Goal: Task Accomplishment & Management: Use online tool/utility

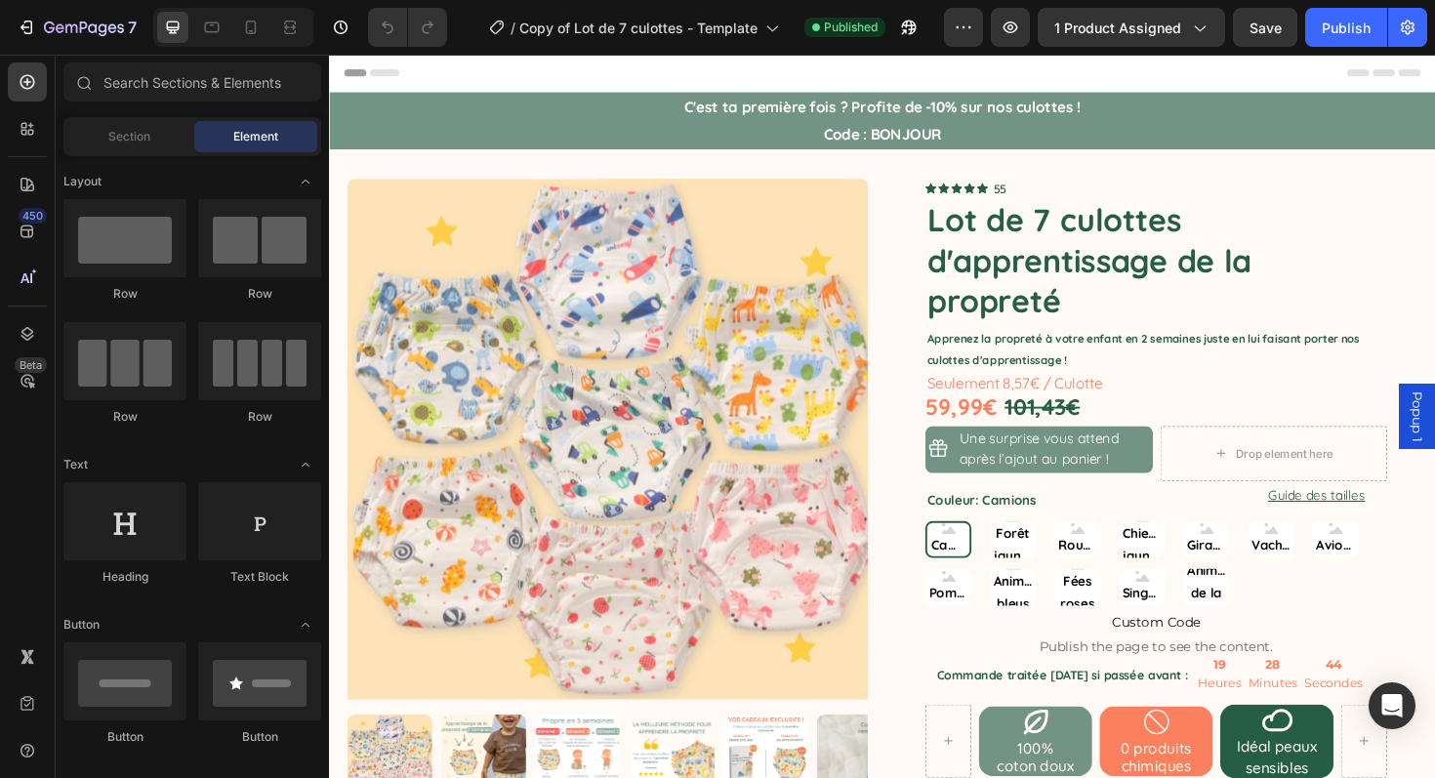
click at [551, 388] on img at bounding box center [624, 462] width 552 height 552
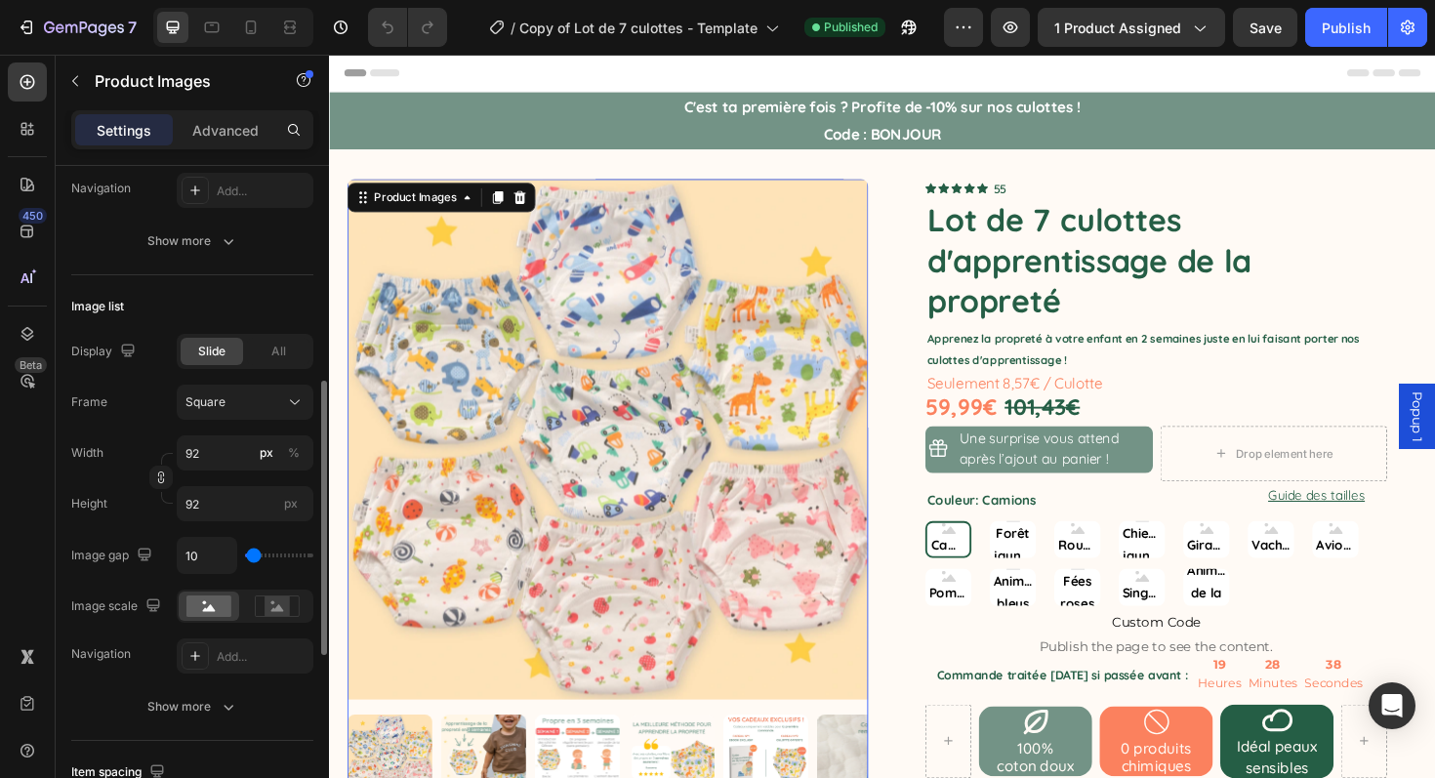
scroll to position [518, 0]
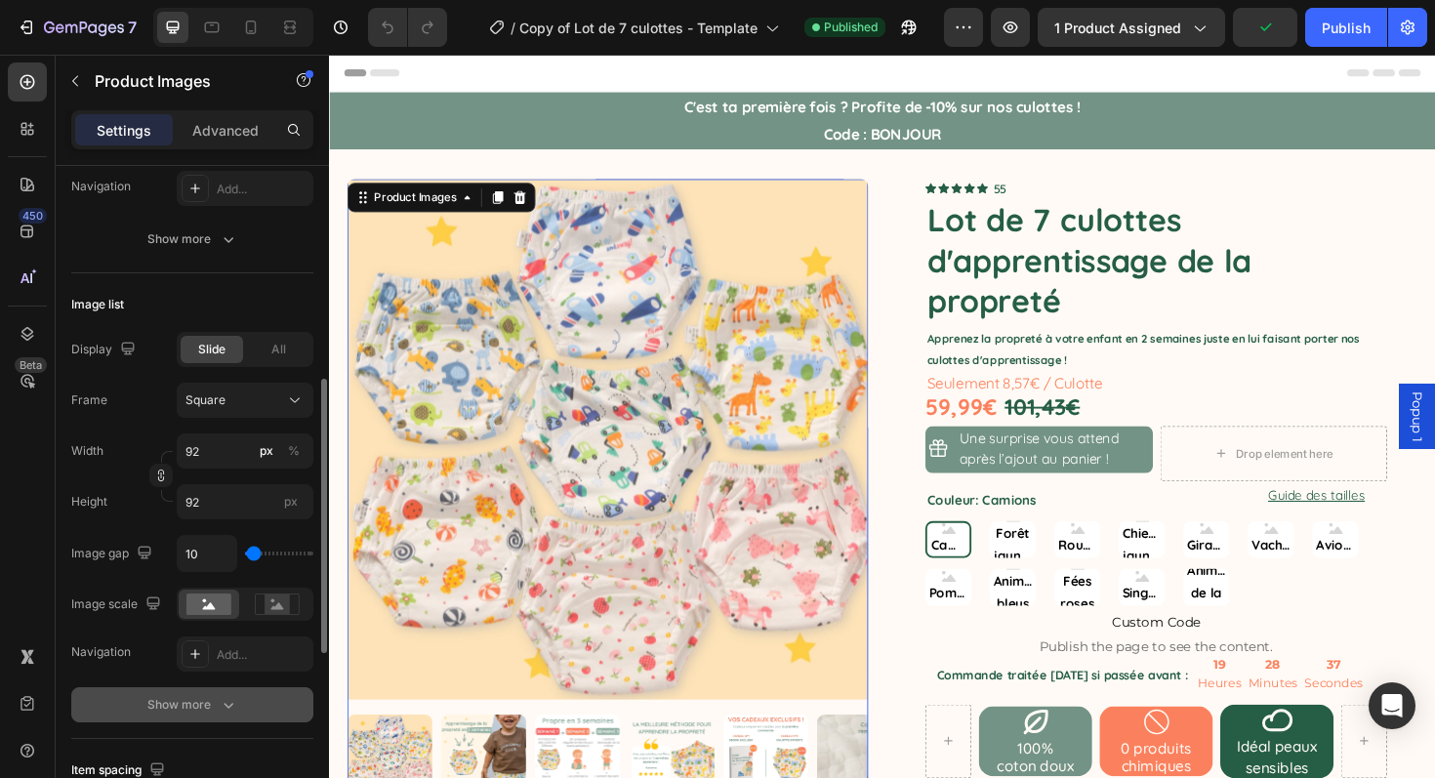
click at [220, 704] on icon "button" at bounding box center [229, 705] width 20 height 20
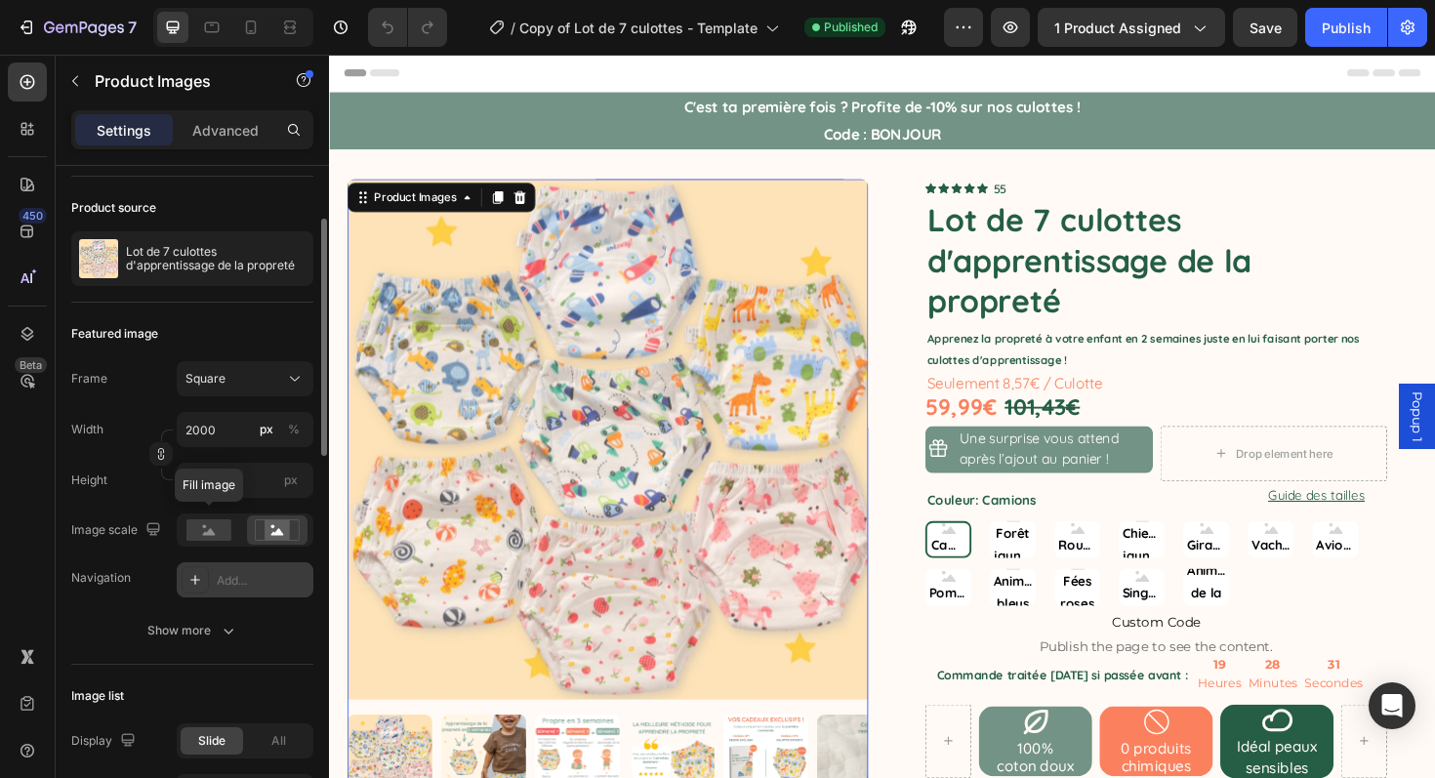
scroll to position [134, 0]
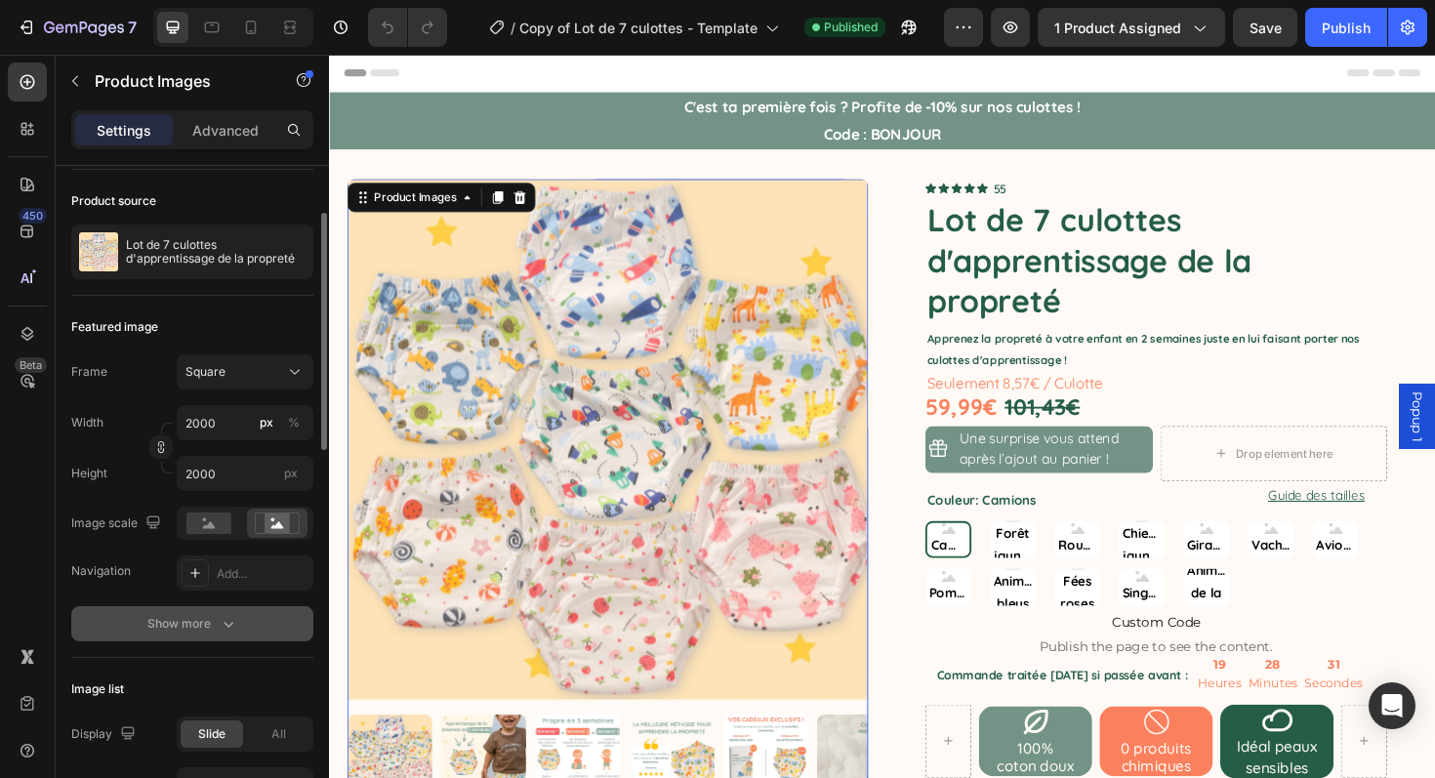
click at [199, 629] on div "Show more" at bounding box center [192, 624] width 91 height 20
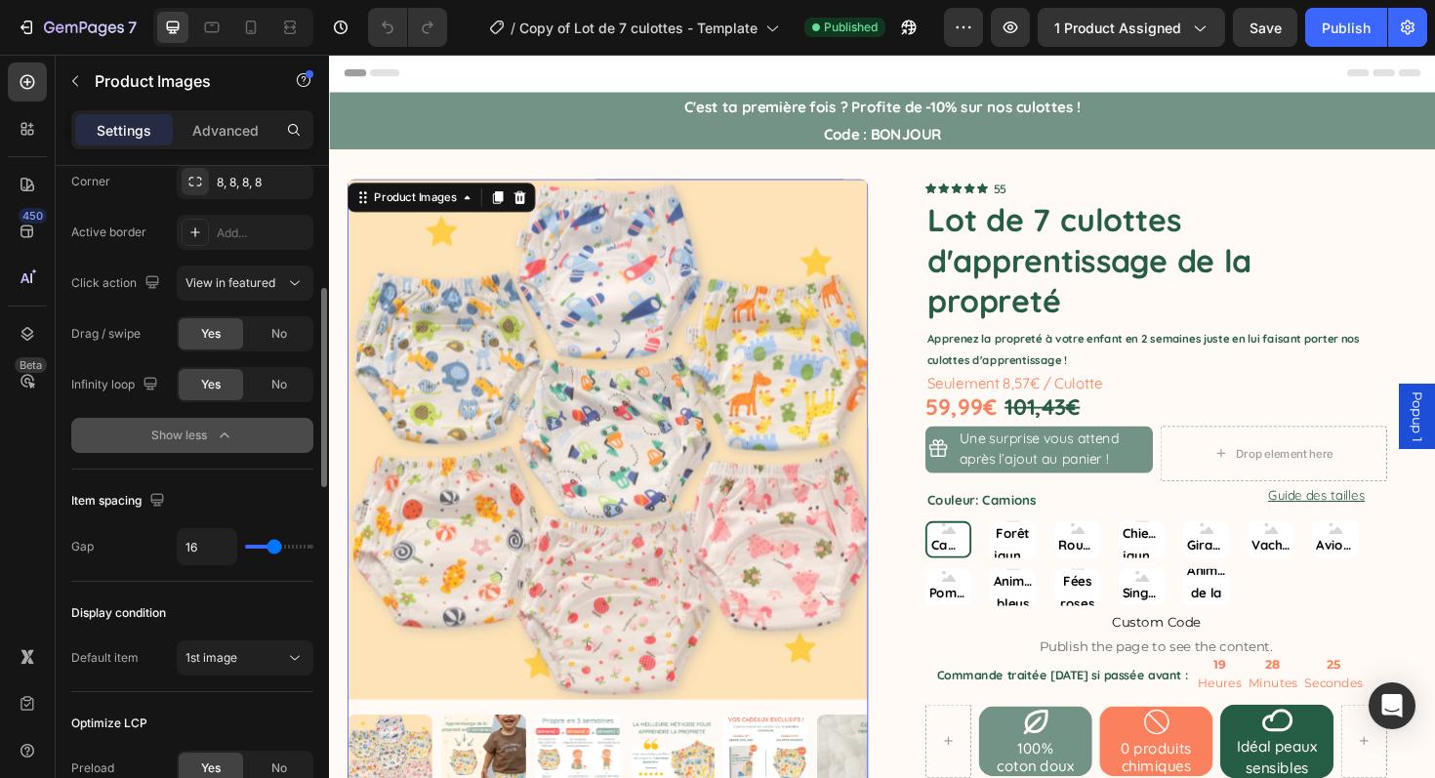
scroll to position [1568, 0]
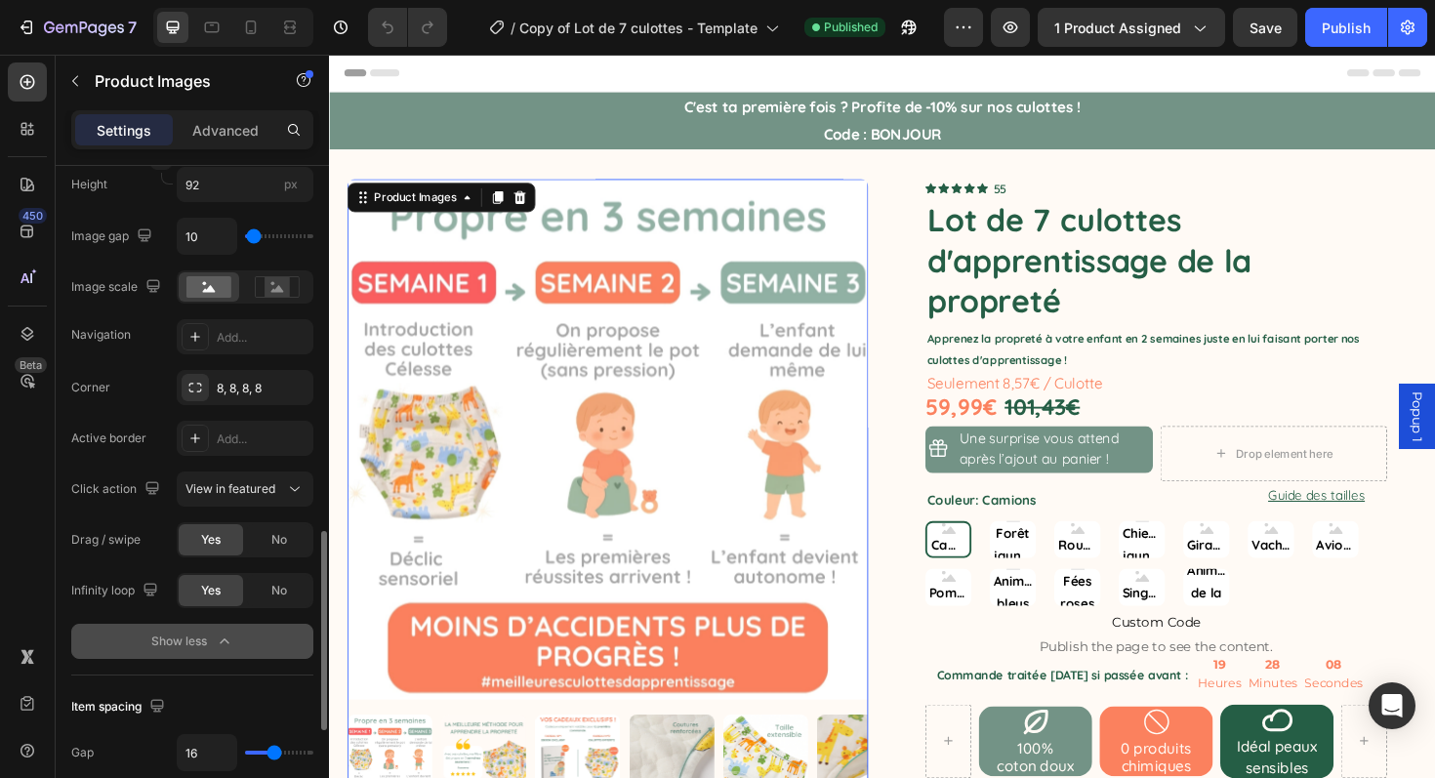
scroll to position [1112, 0]
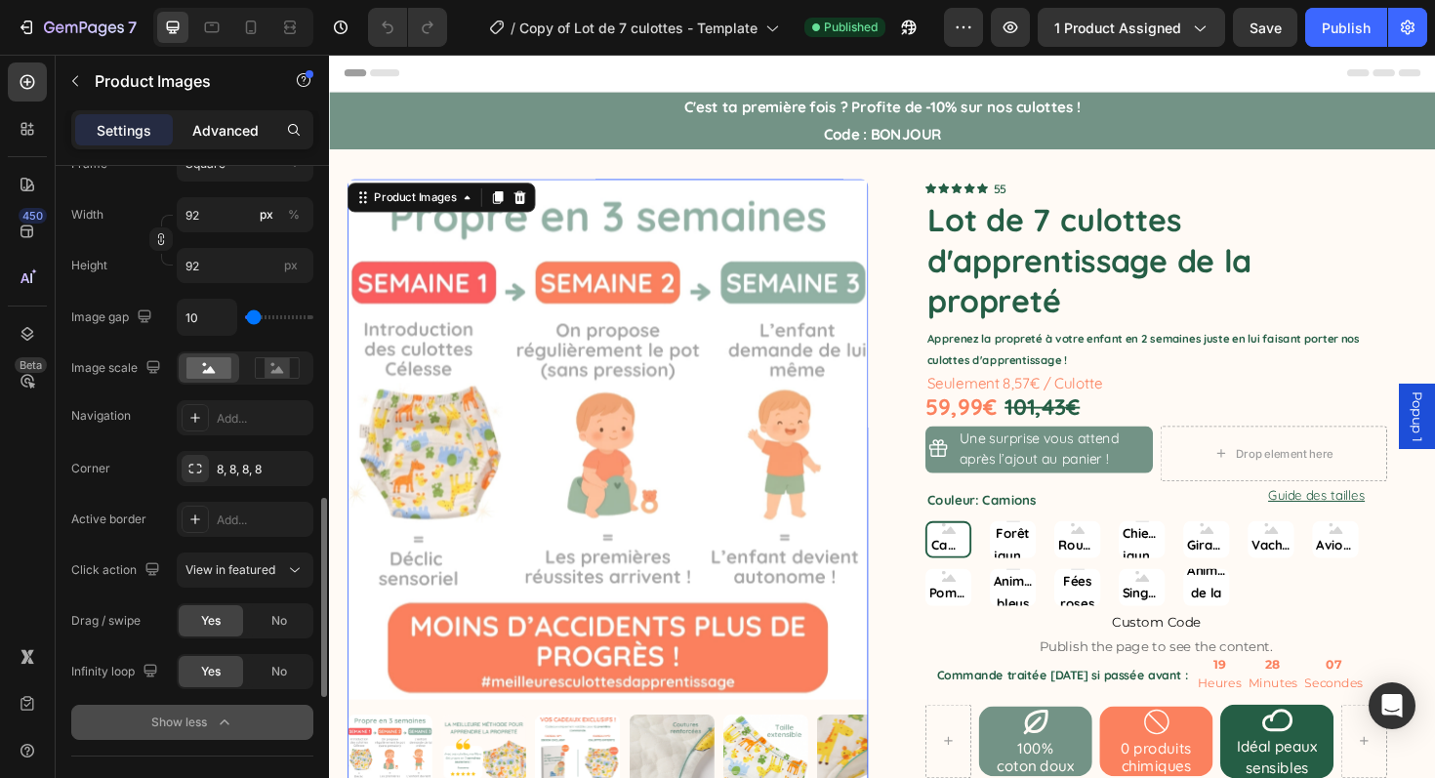
click at [235, 141] on div "Advanced" at bounding box center [226, 129] width 98 height 31
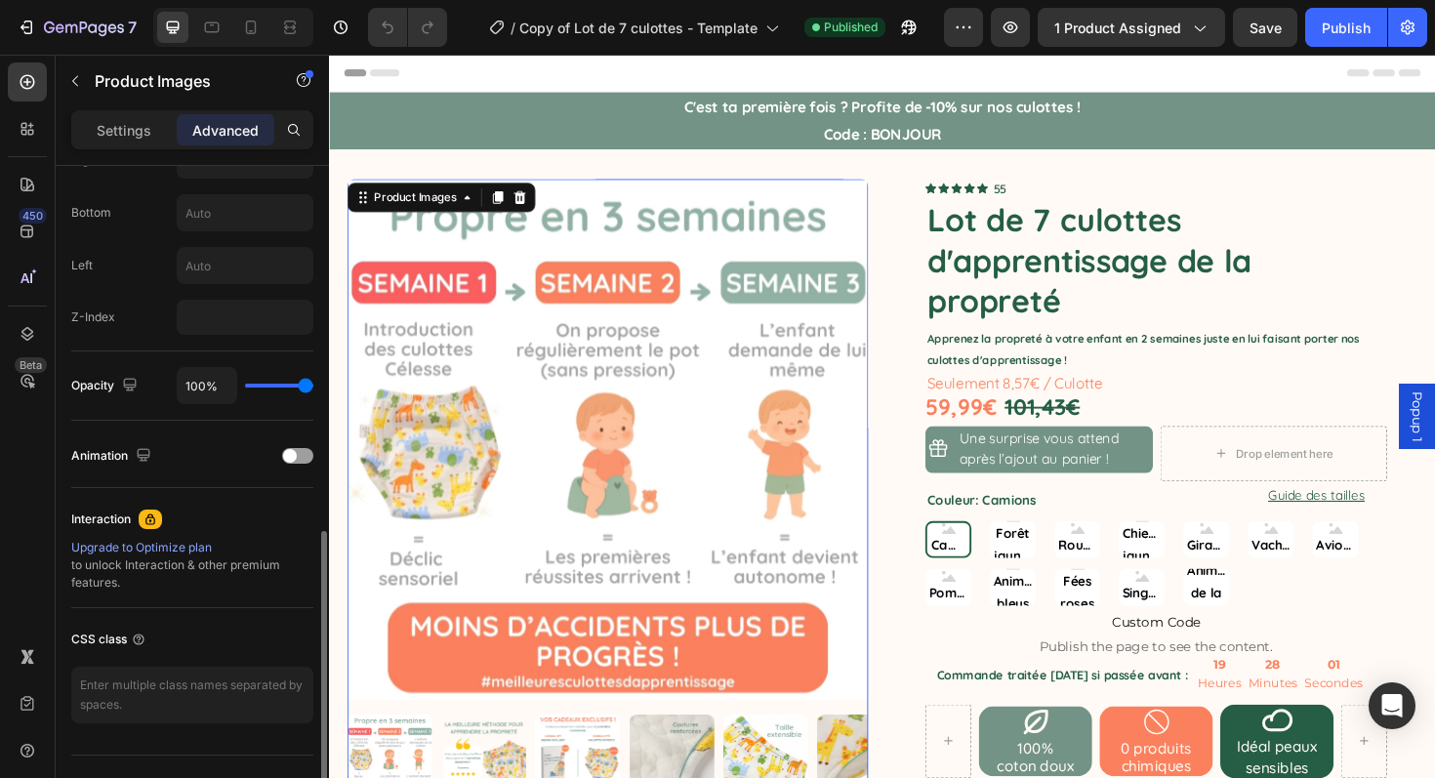
scroll to position [896, 0]
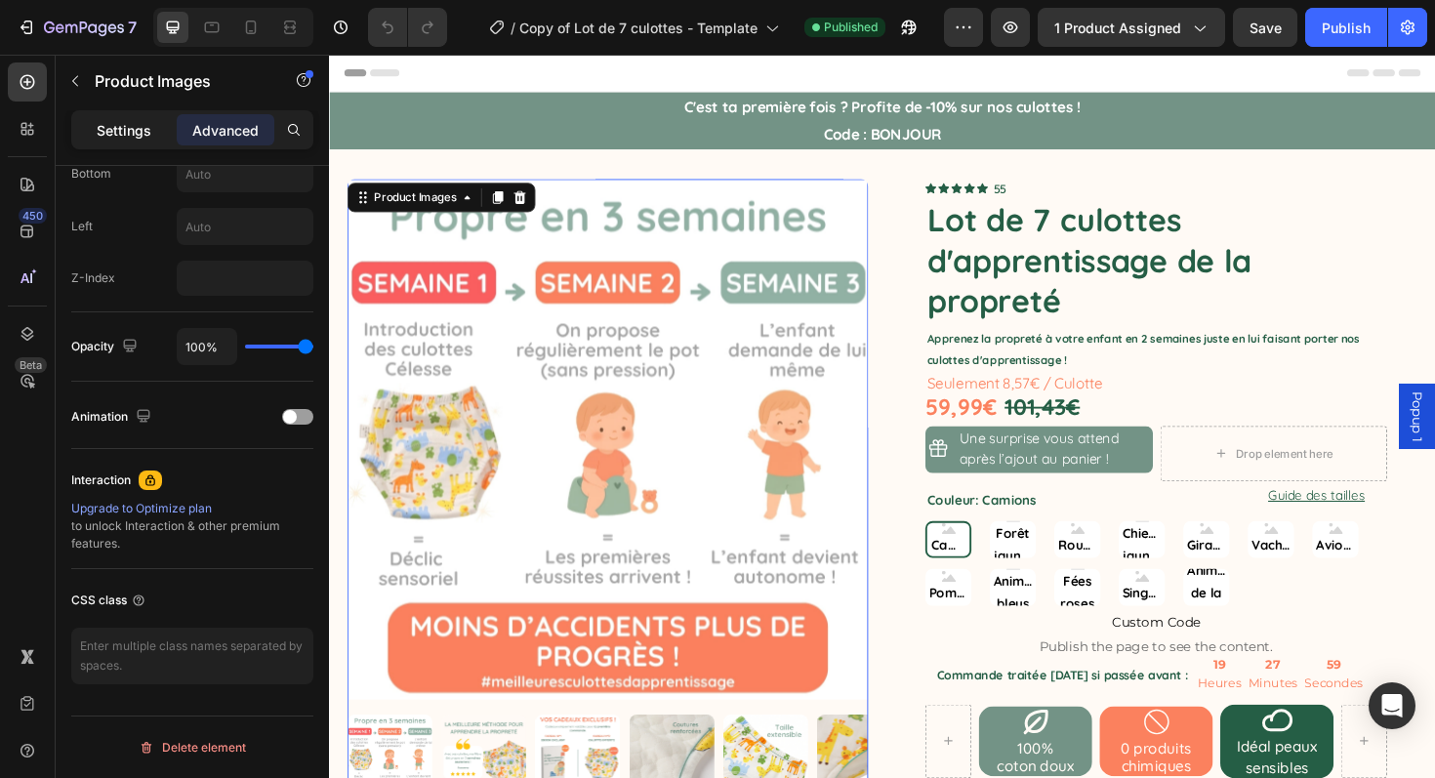
click at [141, 121] on p "Settings" at bounding box center [124, 130] width 55 height 20
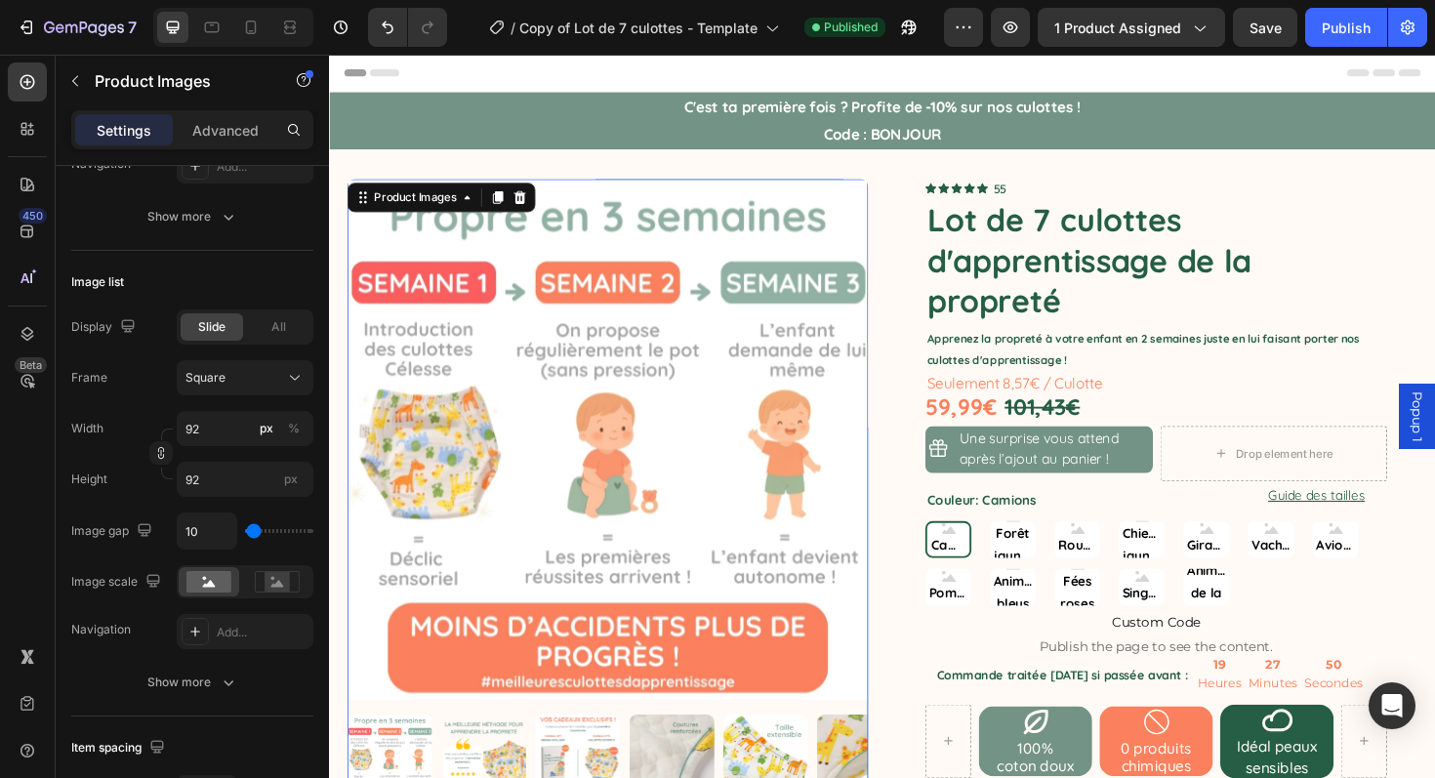
scroll to position [957, 0]
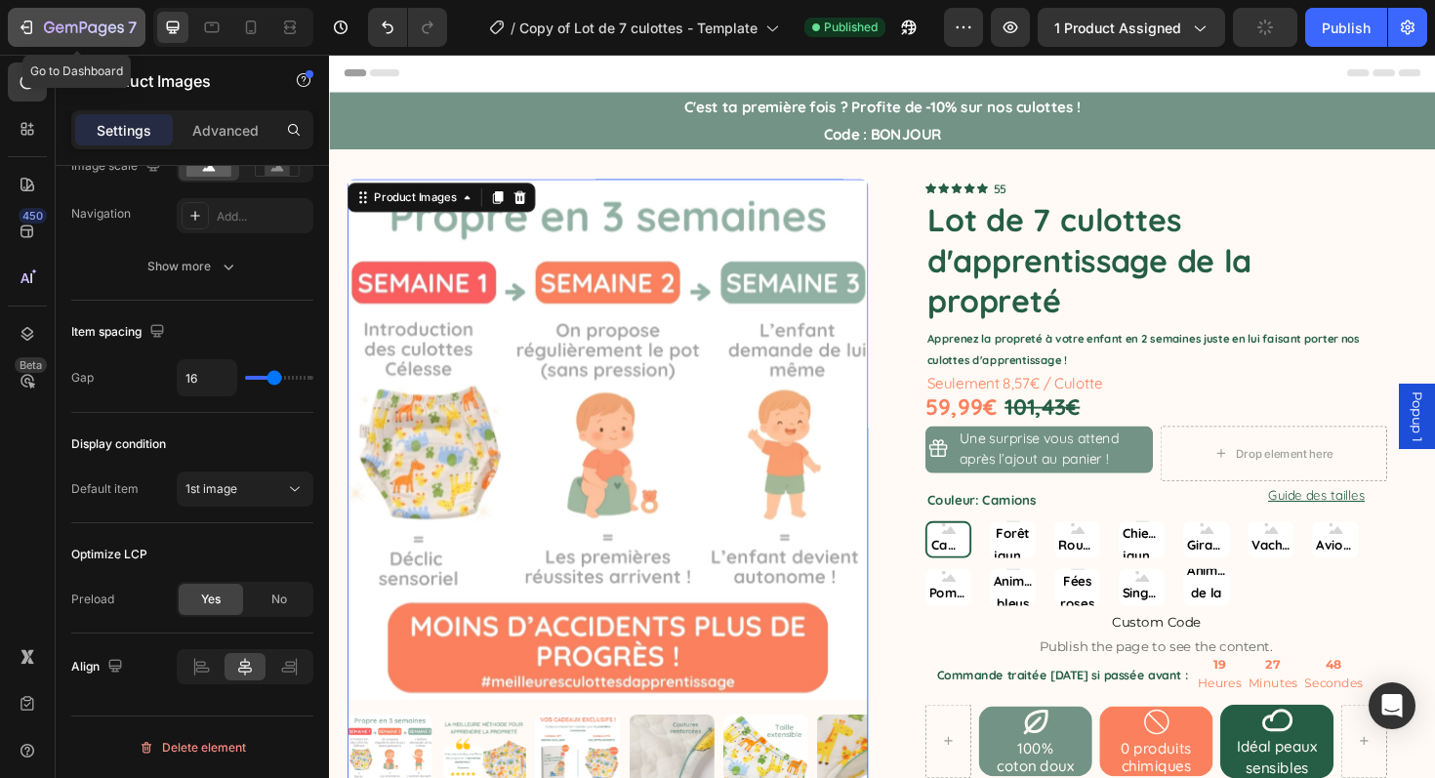
click at [37, 27] on div "7" at bounding box center [77, 27] width 120 height 23
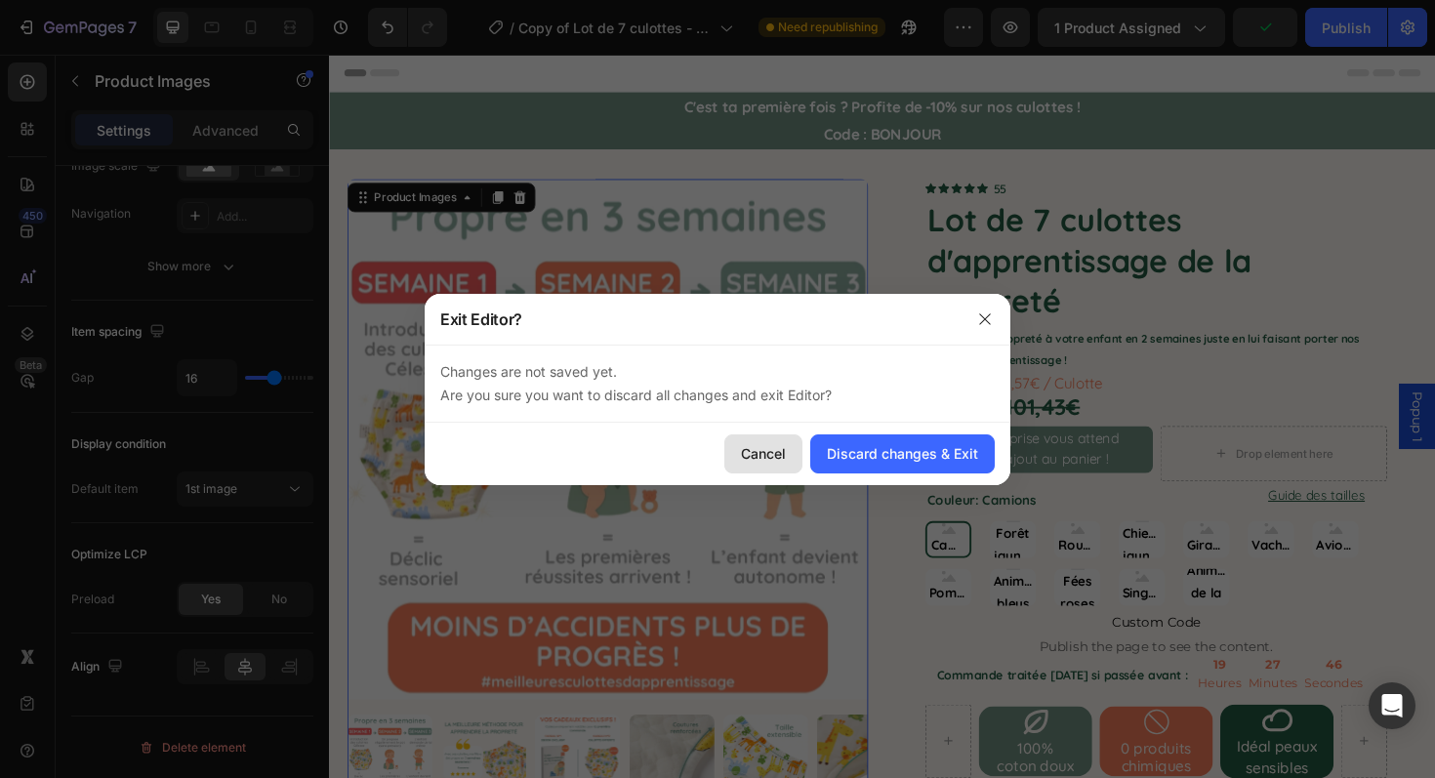
click at [782, 459] on div "Cancel" at bounding box center [763, 453] width 45 height 20
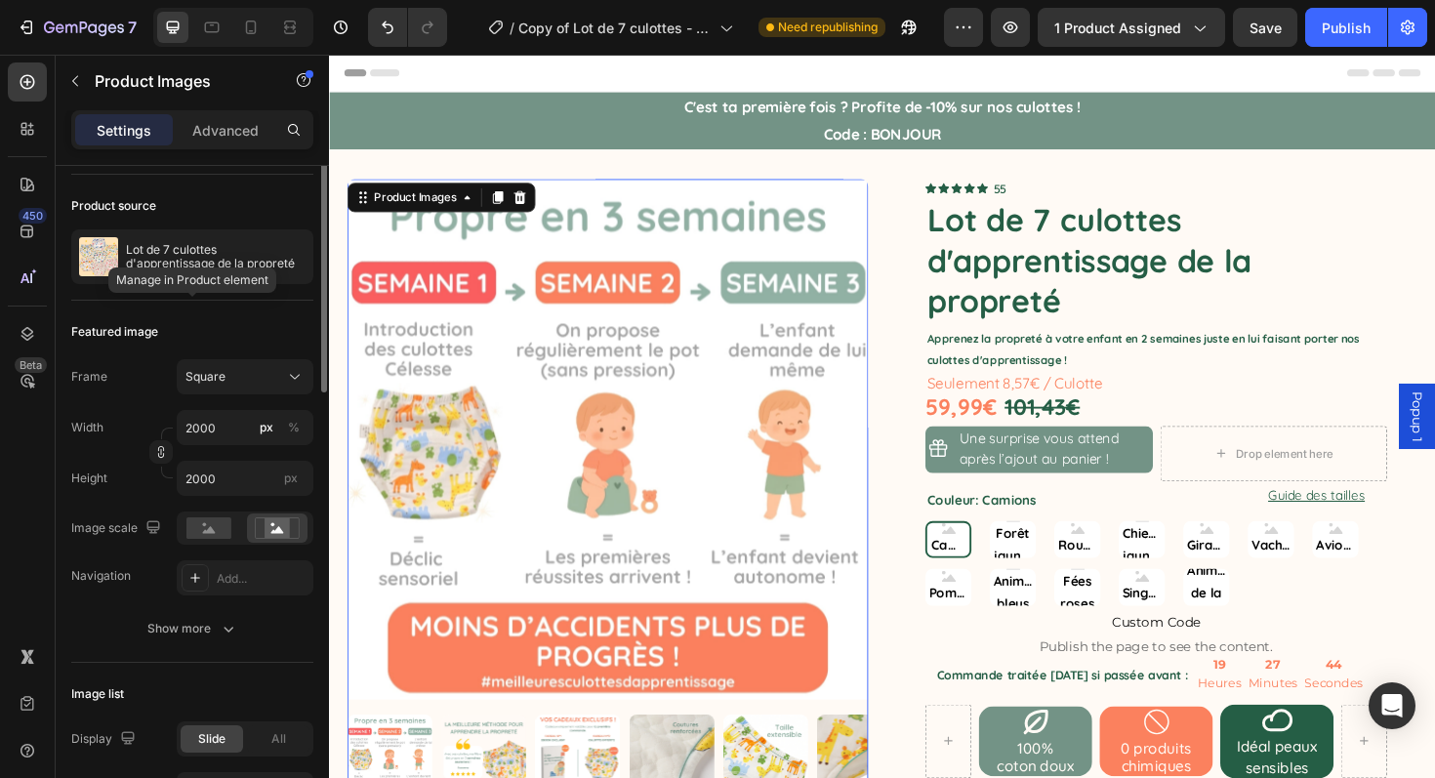
scroll to position [0, 0]
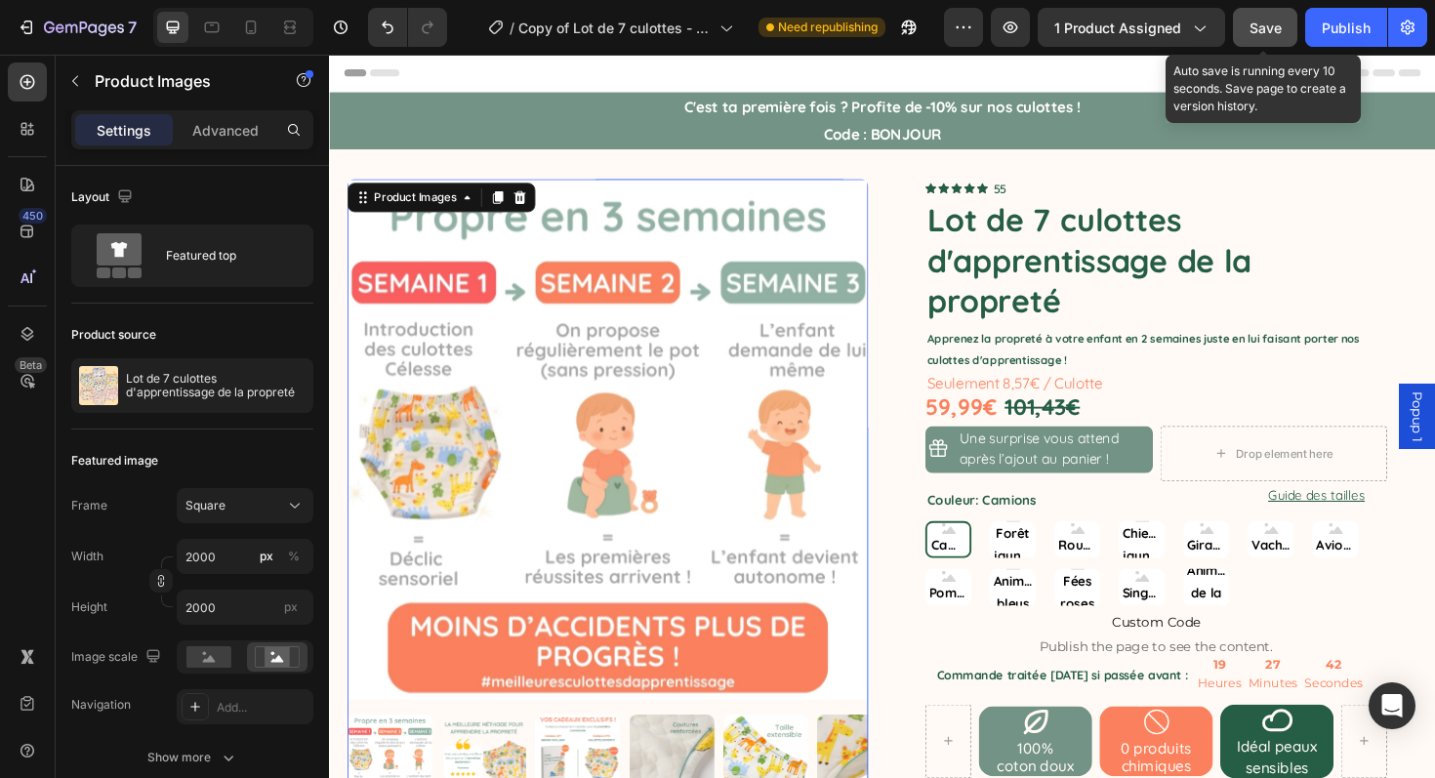
click at [1267, 40] on button "Save" at bounding box center [1265, 27] width 64 height 39
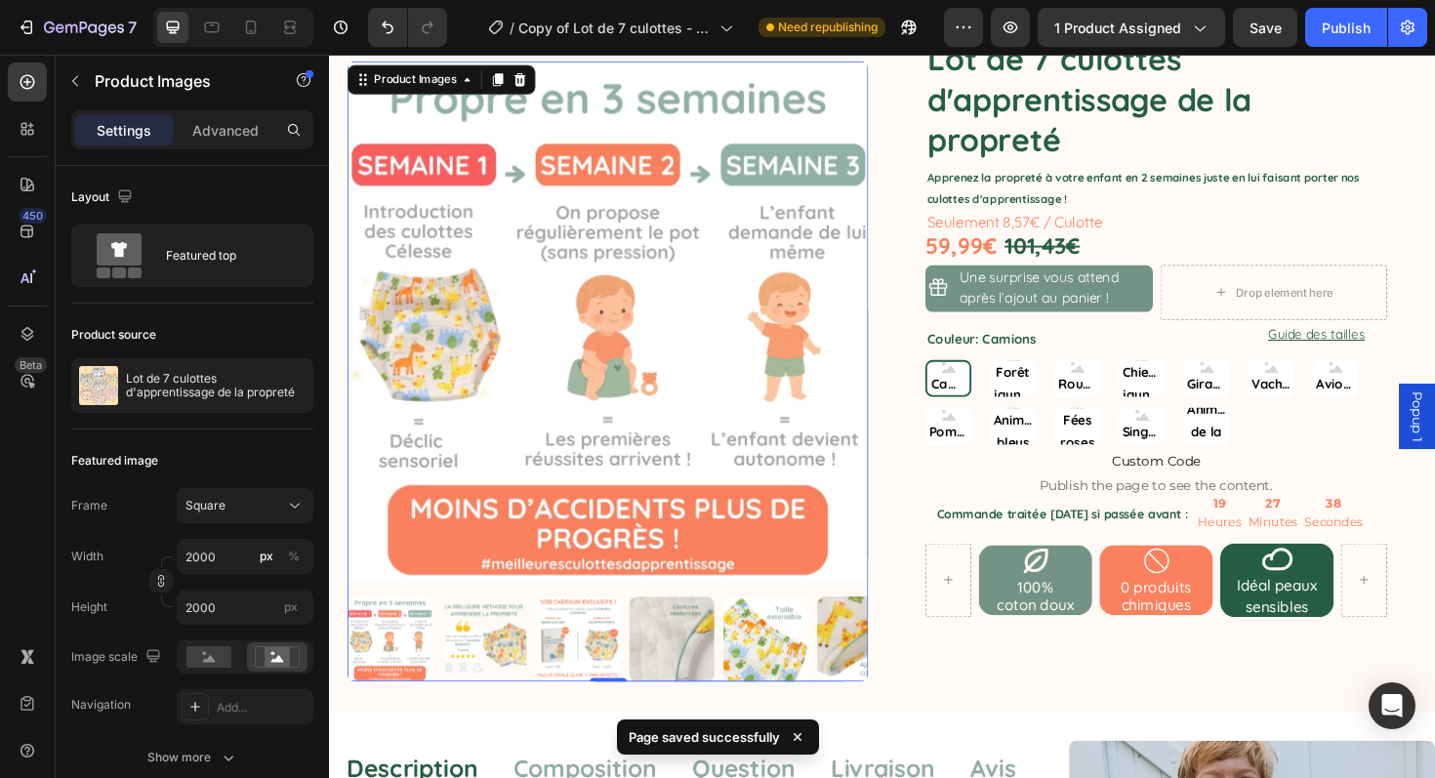
scroll to position [212, 0]
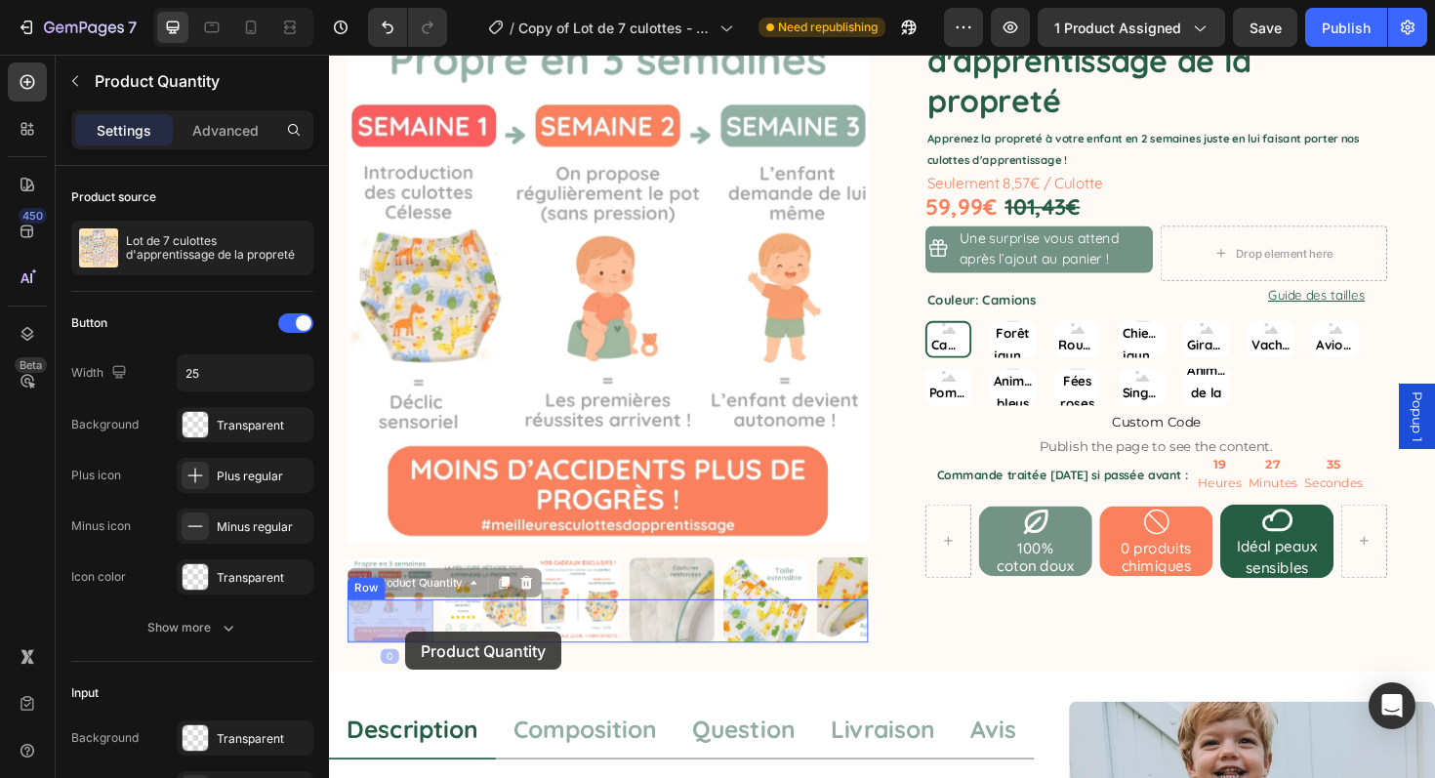
drag, startPoint x: 427, startPoint y: 655, endPoint x: 410, endPoint y: 666, distance: 19.8
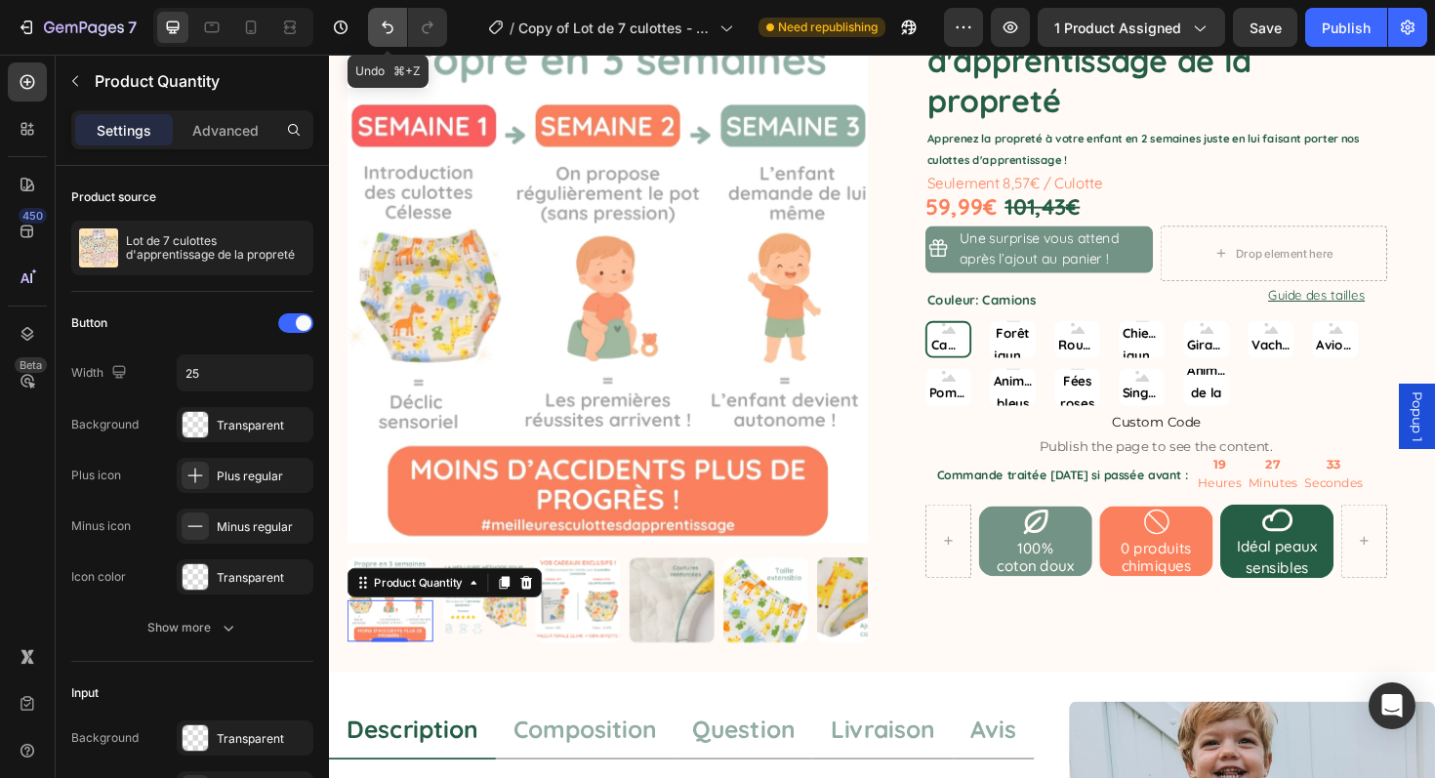
click at [388, 30] on icon "Undo/Redo" at bounding box center [388, 28] width 20 height 20
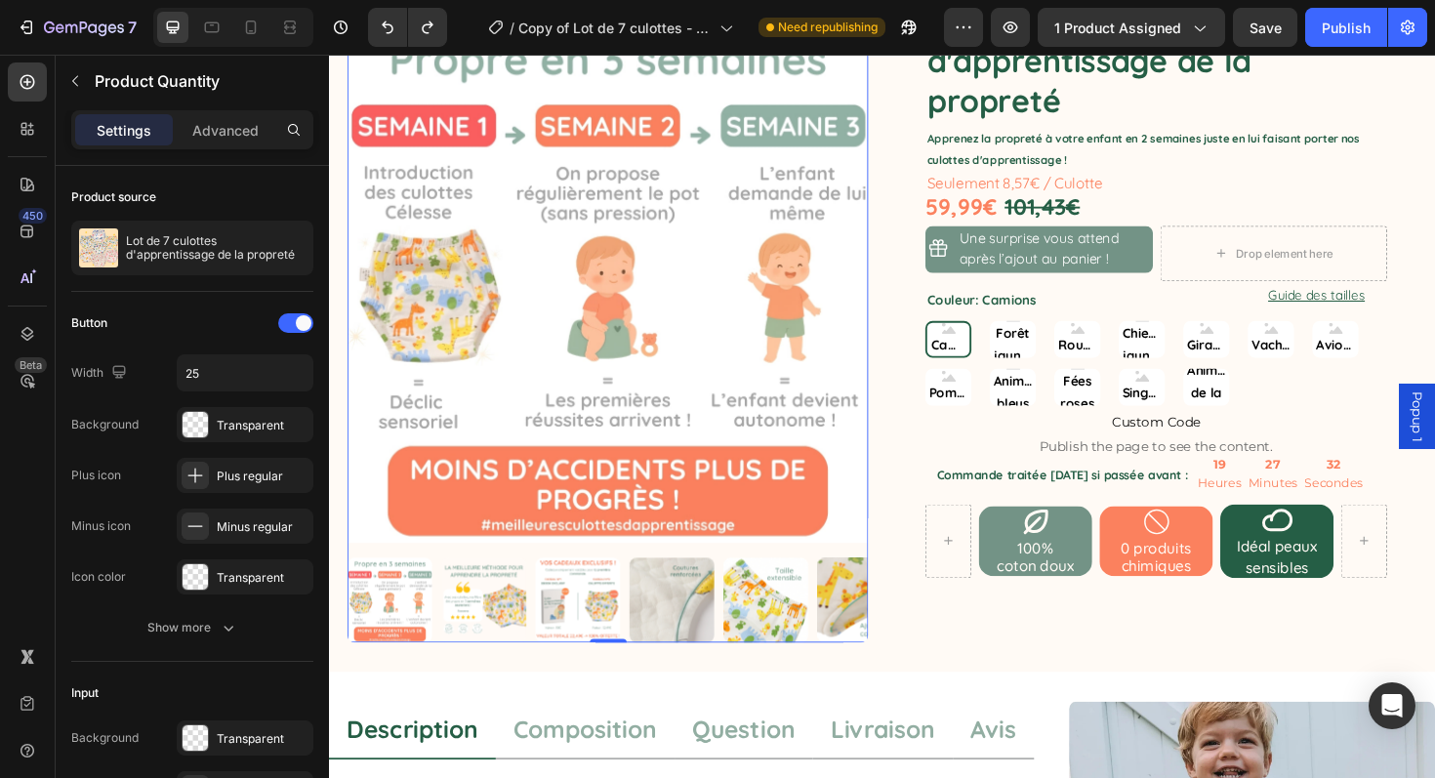
click at [434, 250] on img at bounding box center [624, 296] width 552 height 552
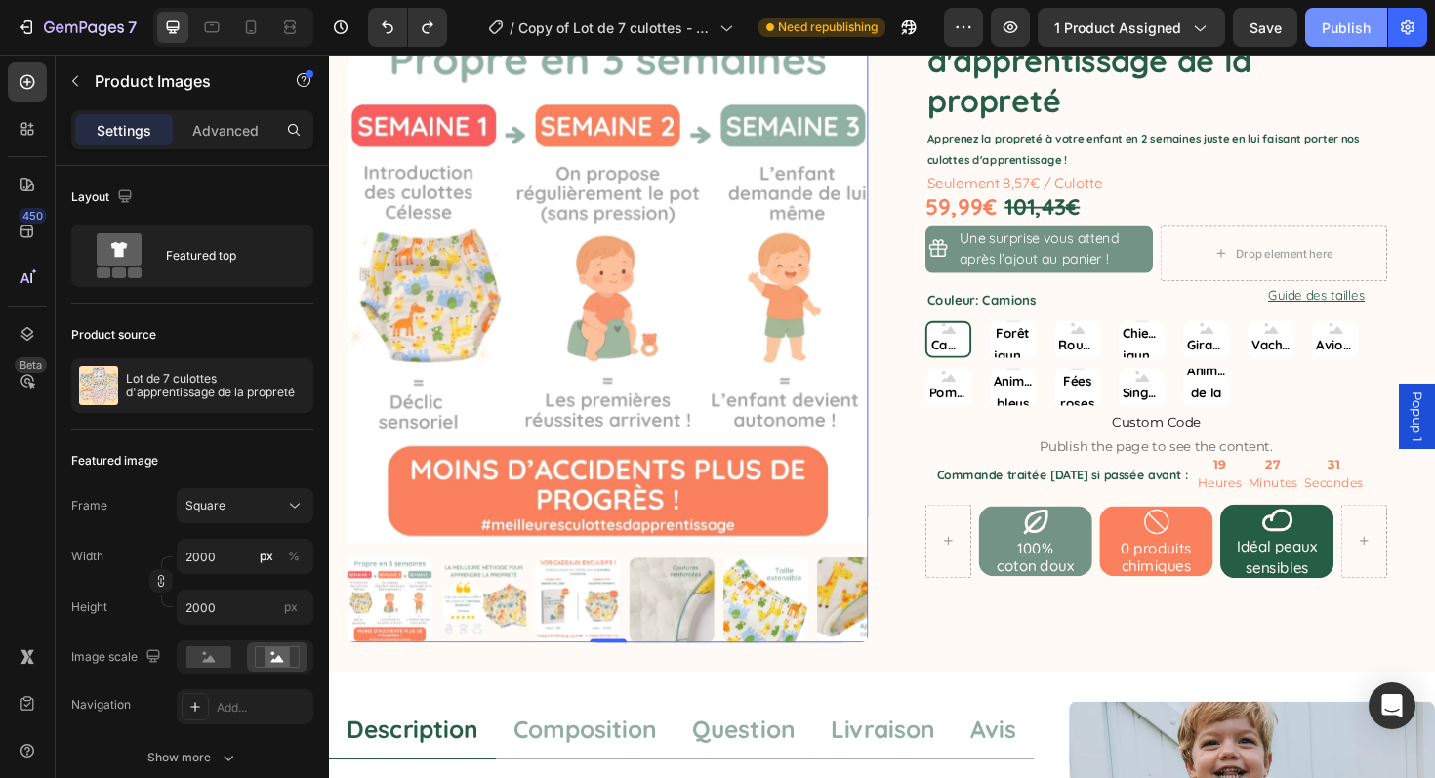
click at [1344, 34] on div "Publish" at bounding box center [1346, 28] width 49 height 20
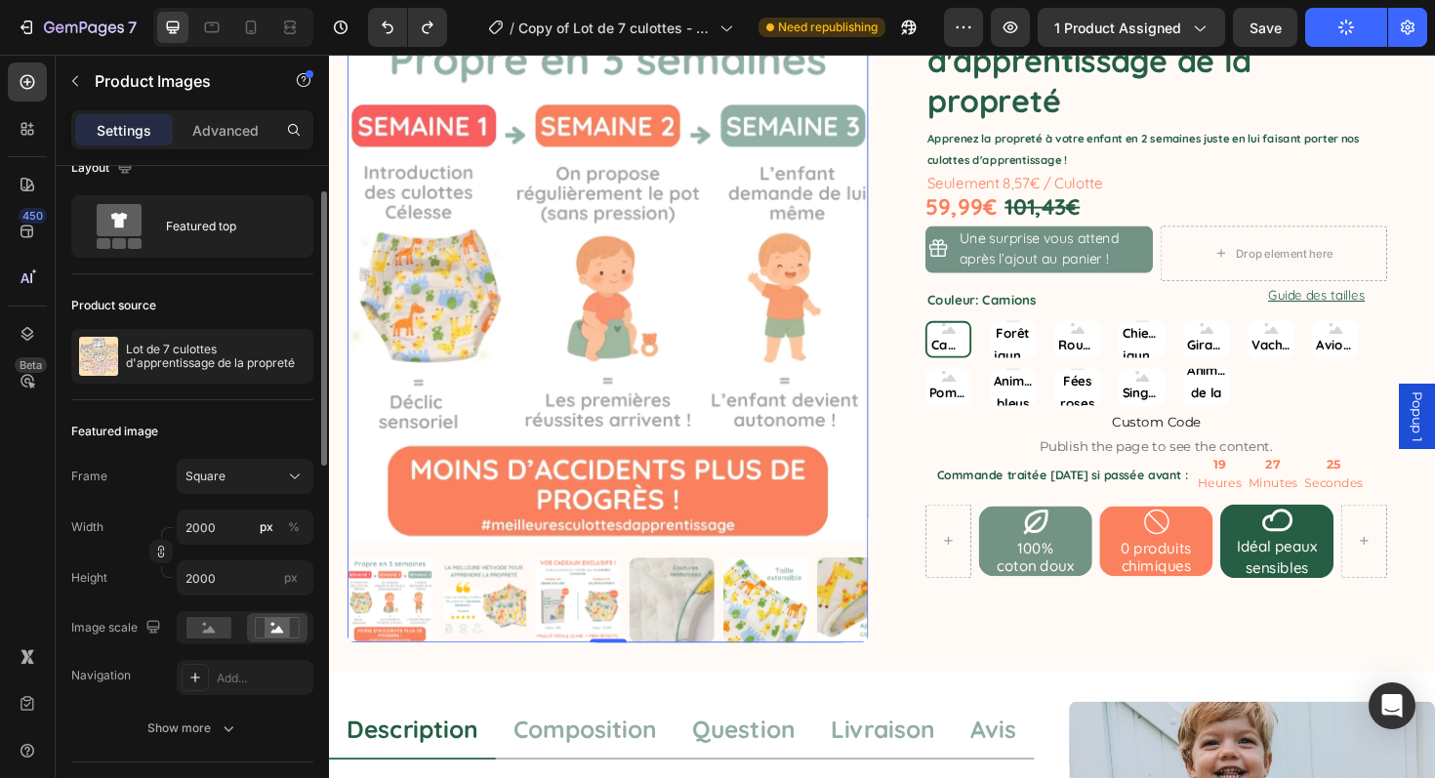
scroll to position [0, 0]
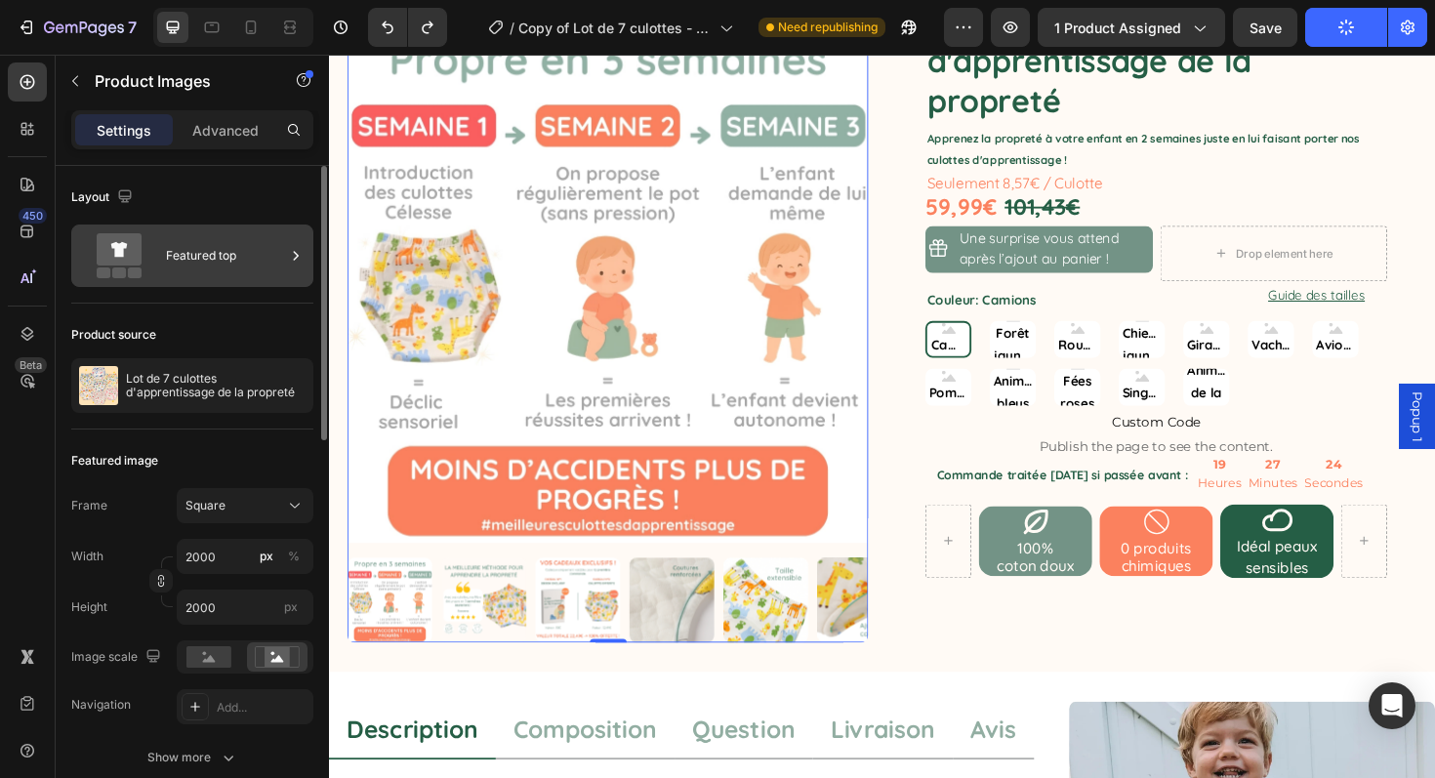
click at [274, 258] on div "Featured top" at bounding box center [225, 255] width 119 height 45
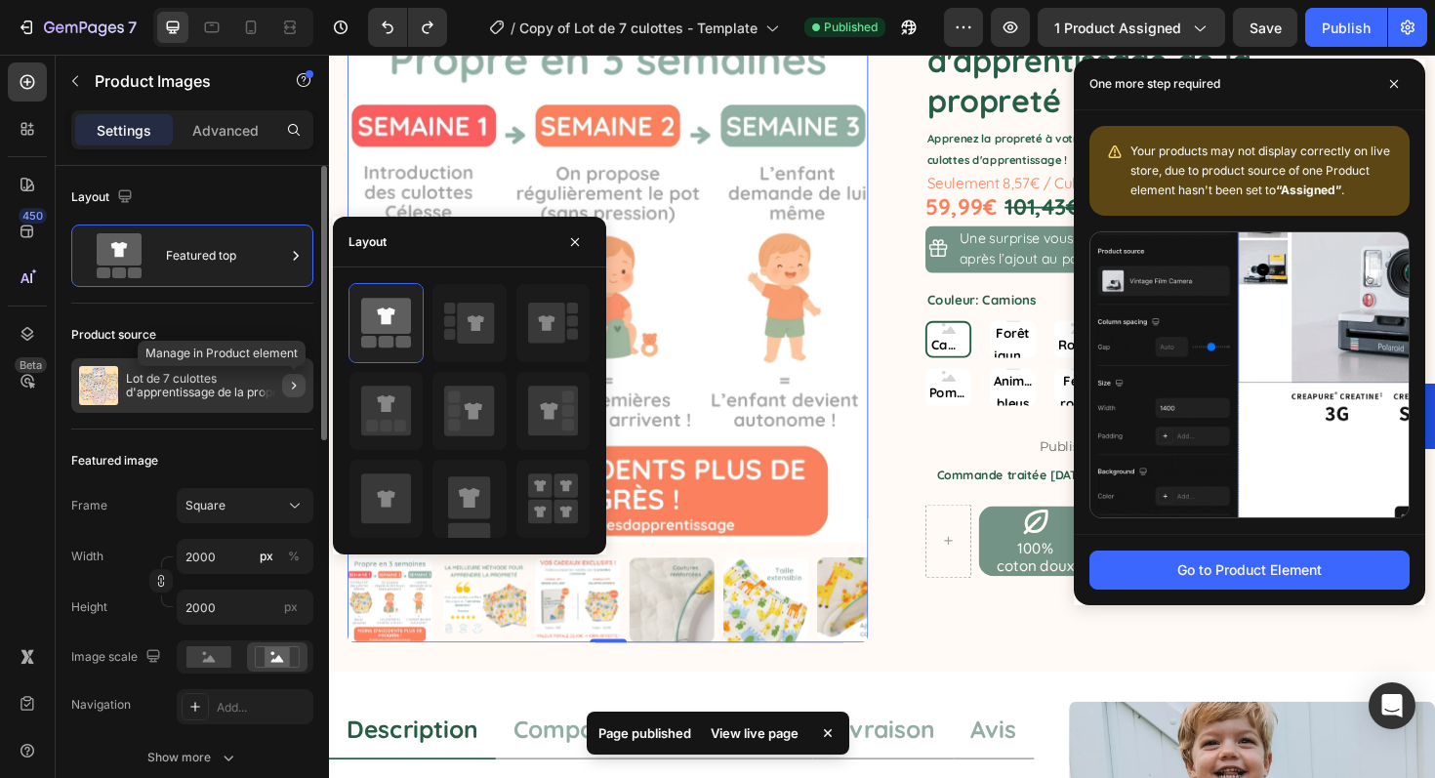
click at [290, 374] on button "button" at bounding box center [293, 385] width 23 height 23
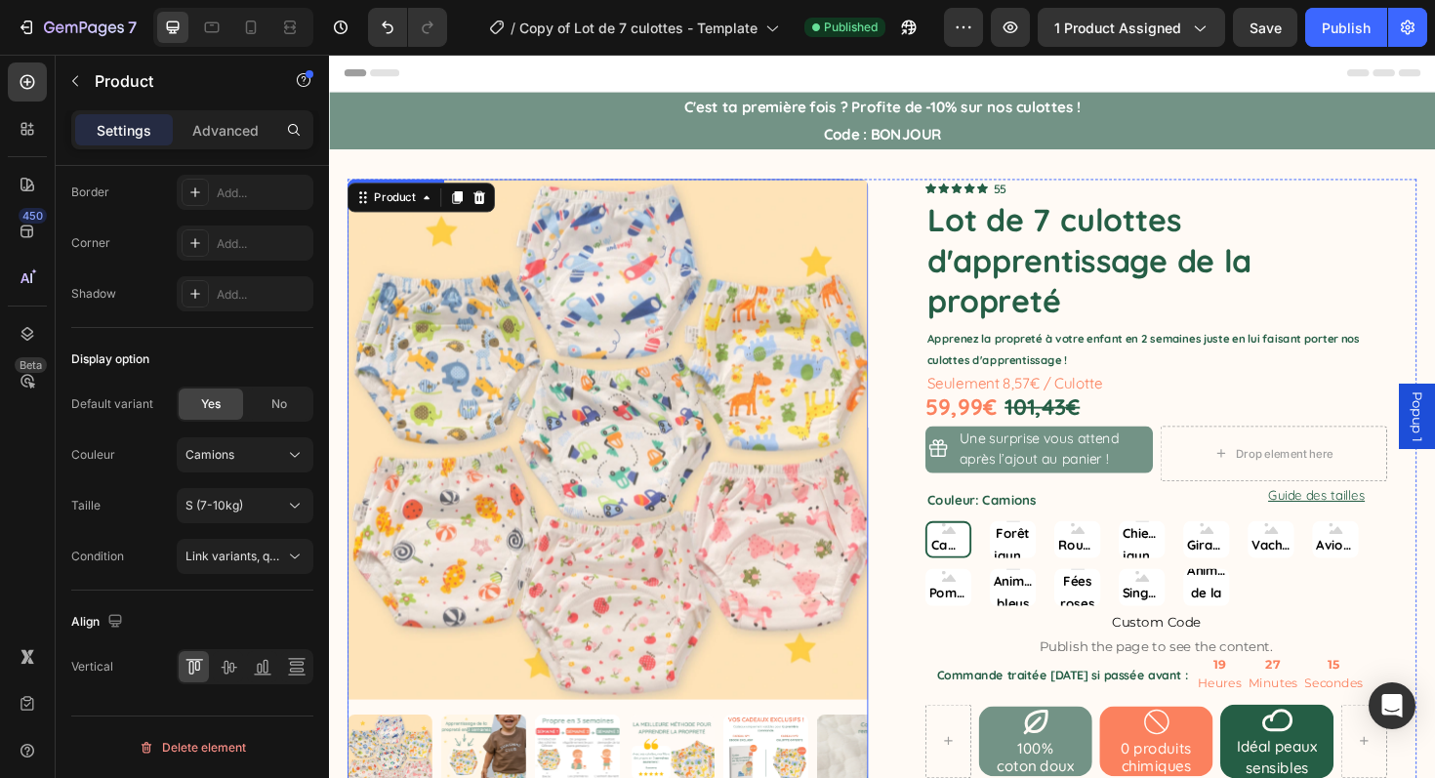
click at [512, 418] on img at bounding box center [624, 462] width 552 height 552
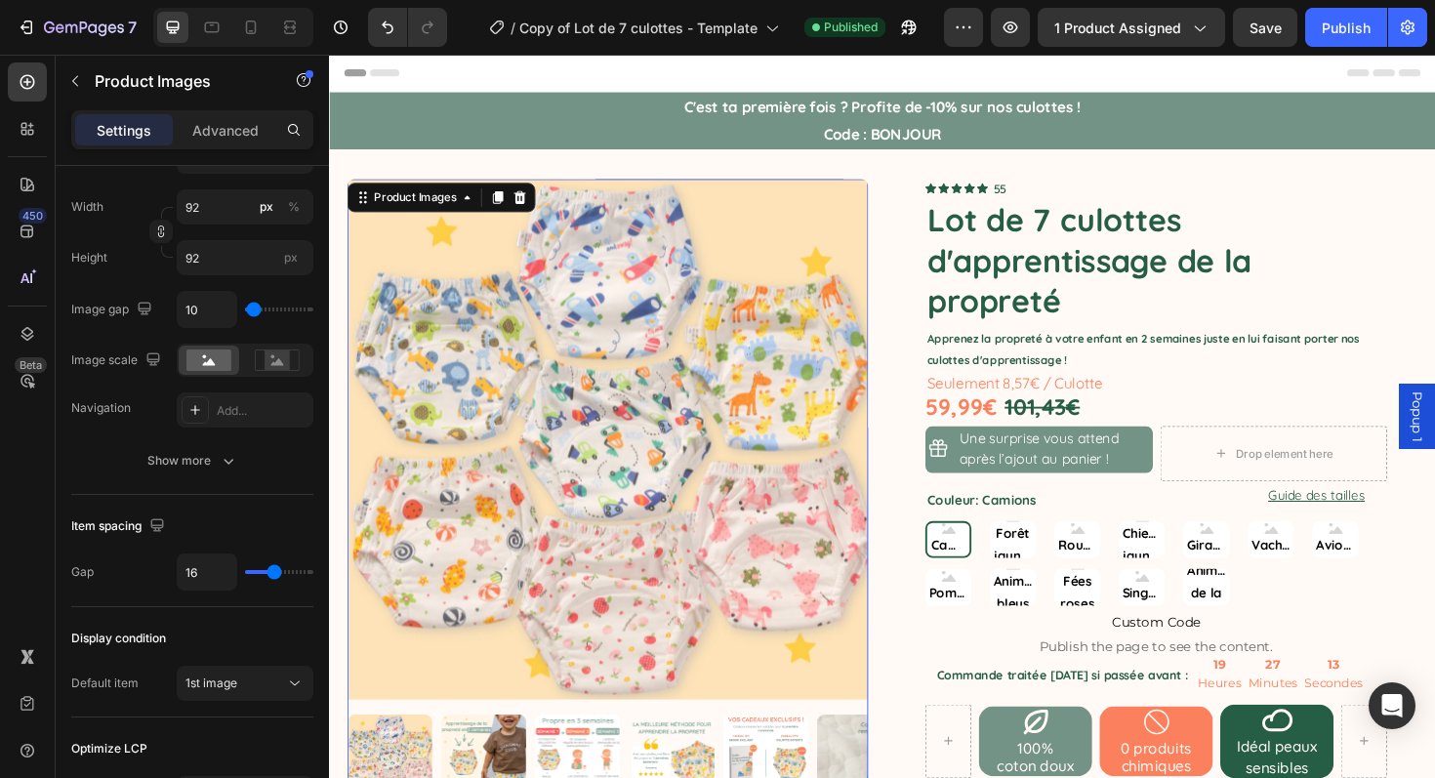
scroll to position [957, 0]
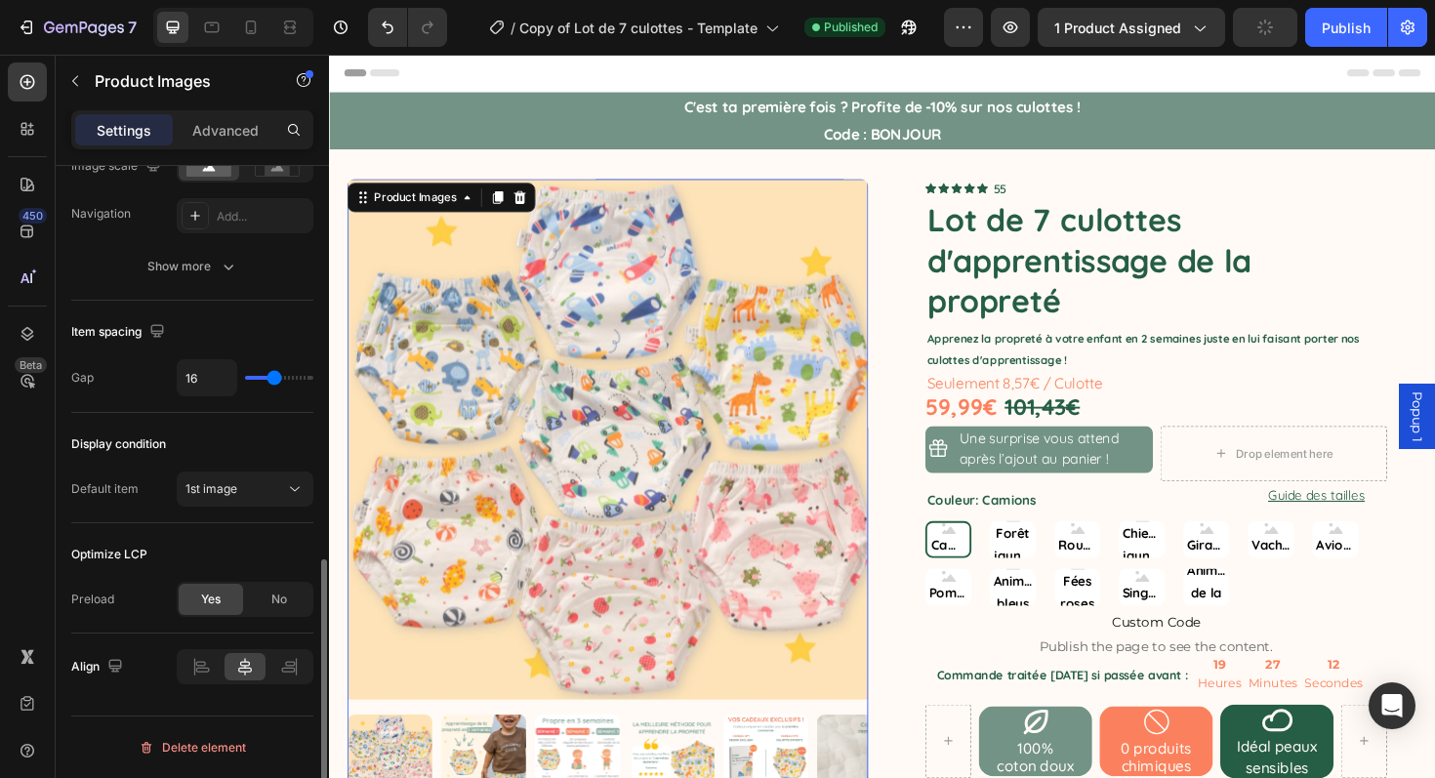
click at [263, 480] on div "1st image" at bounding box center [235, 489] width 100 height 18
click at [263, 444] on div "Display condition" at bounding box center [192, 444] width 242 height 31
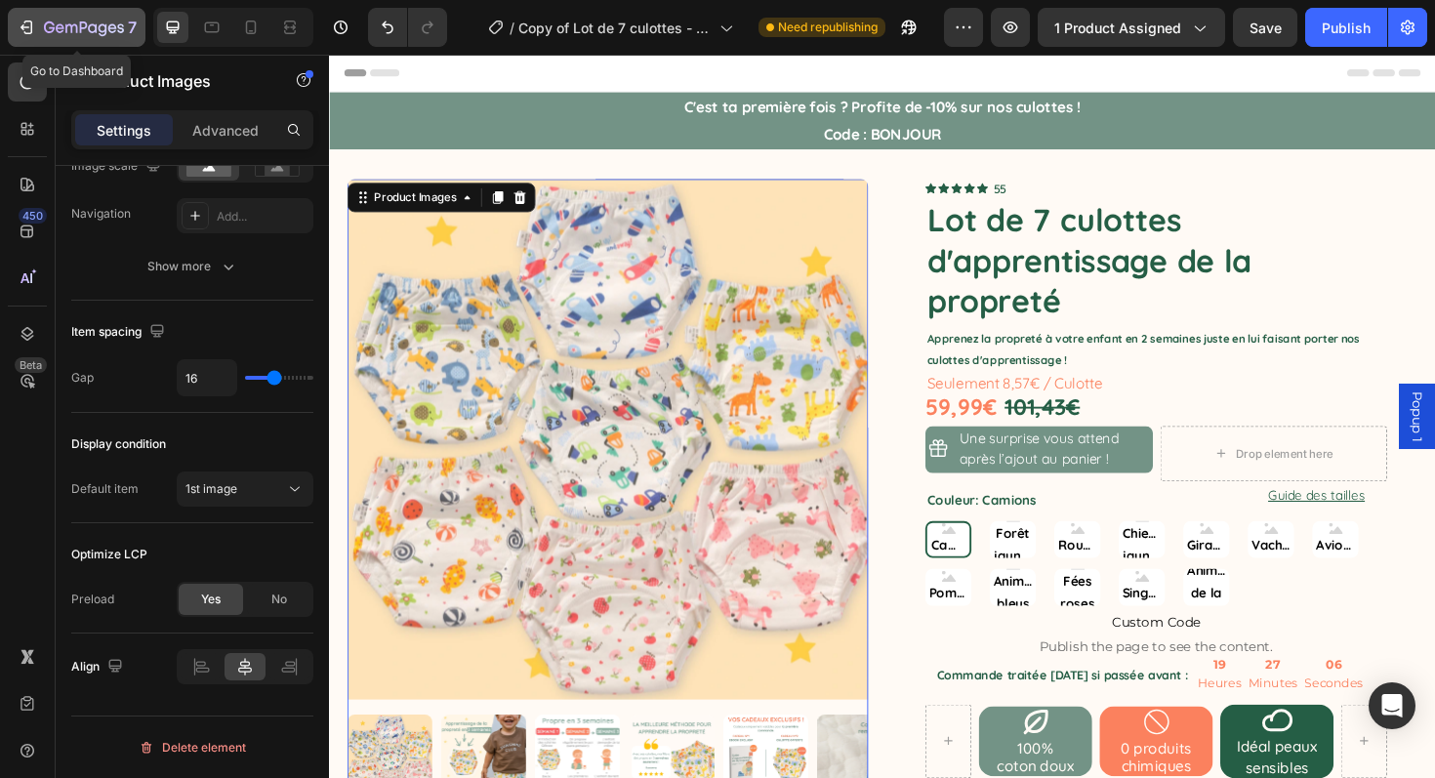
click at [45, 29] on icon "button" at bounding box center [49, 27] width 11 height 12
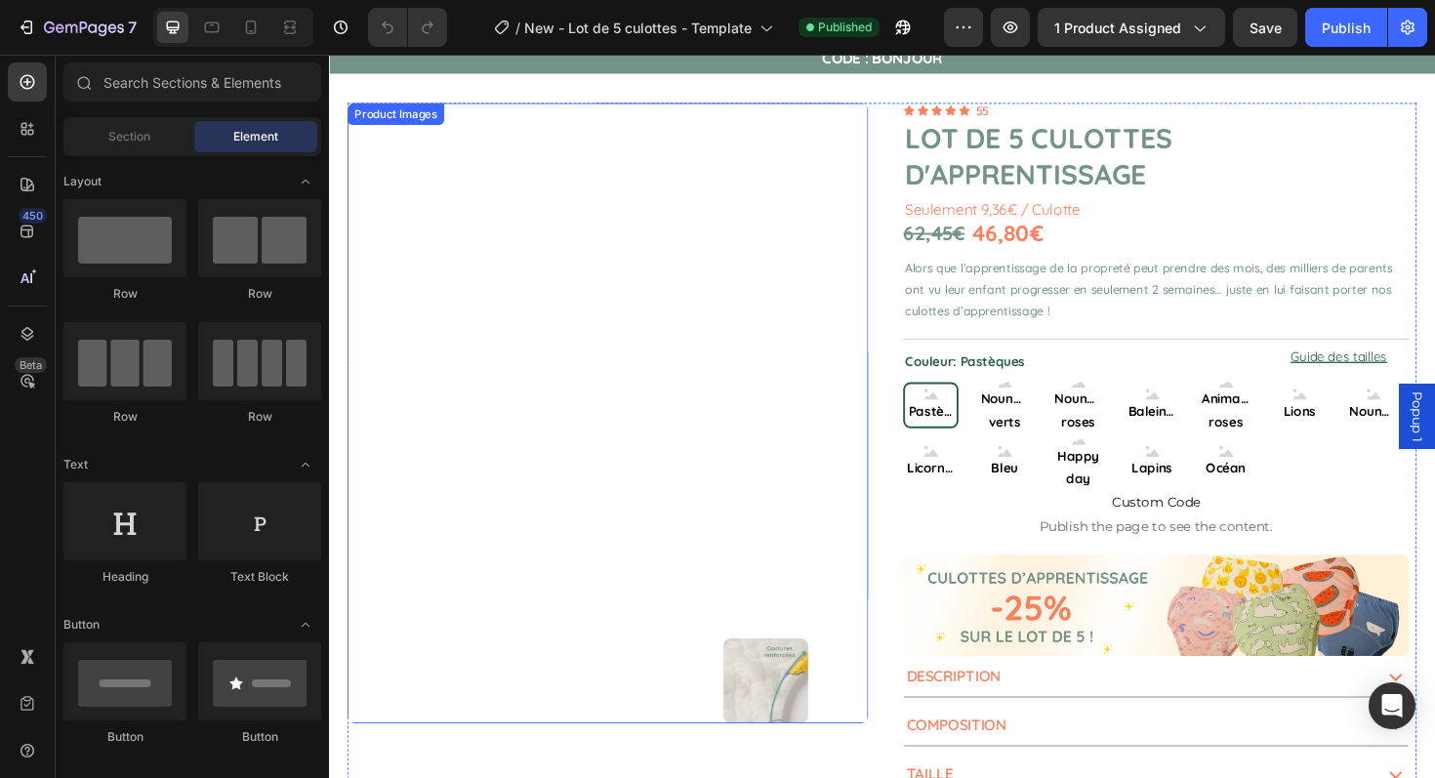
scroll to position [97, 0]
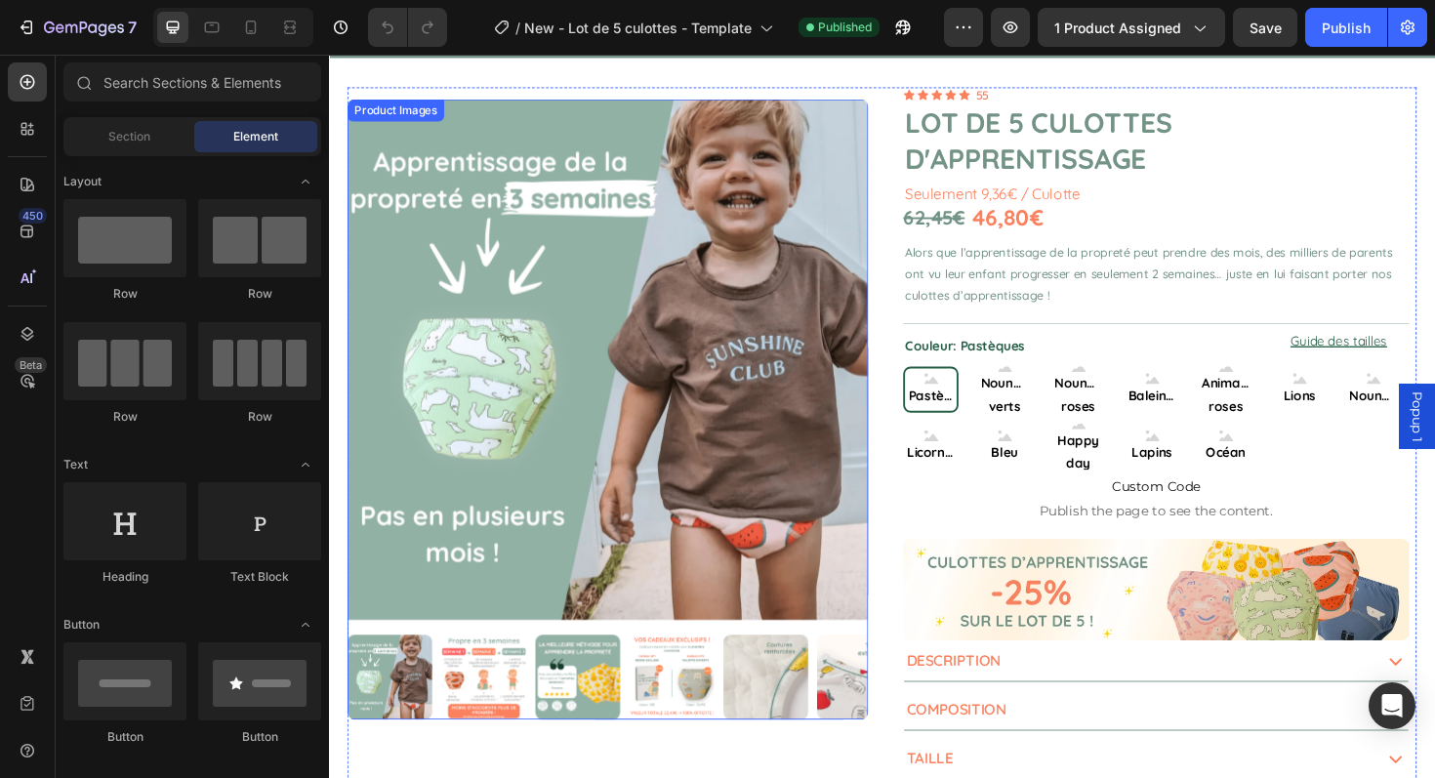
click at [527, 379] on img at bounding box center [624, 378] width 552 height 552
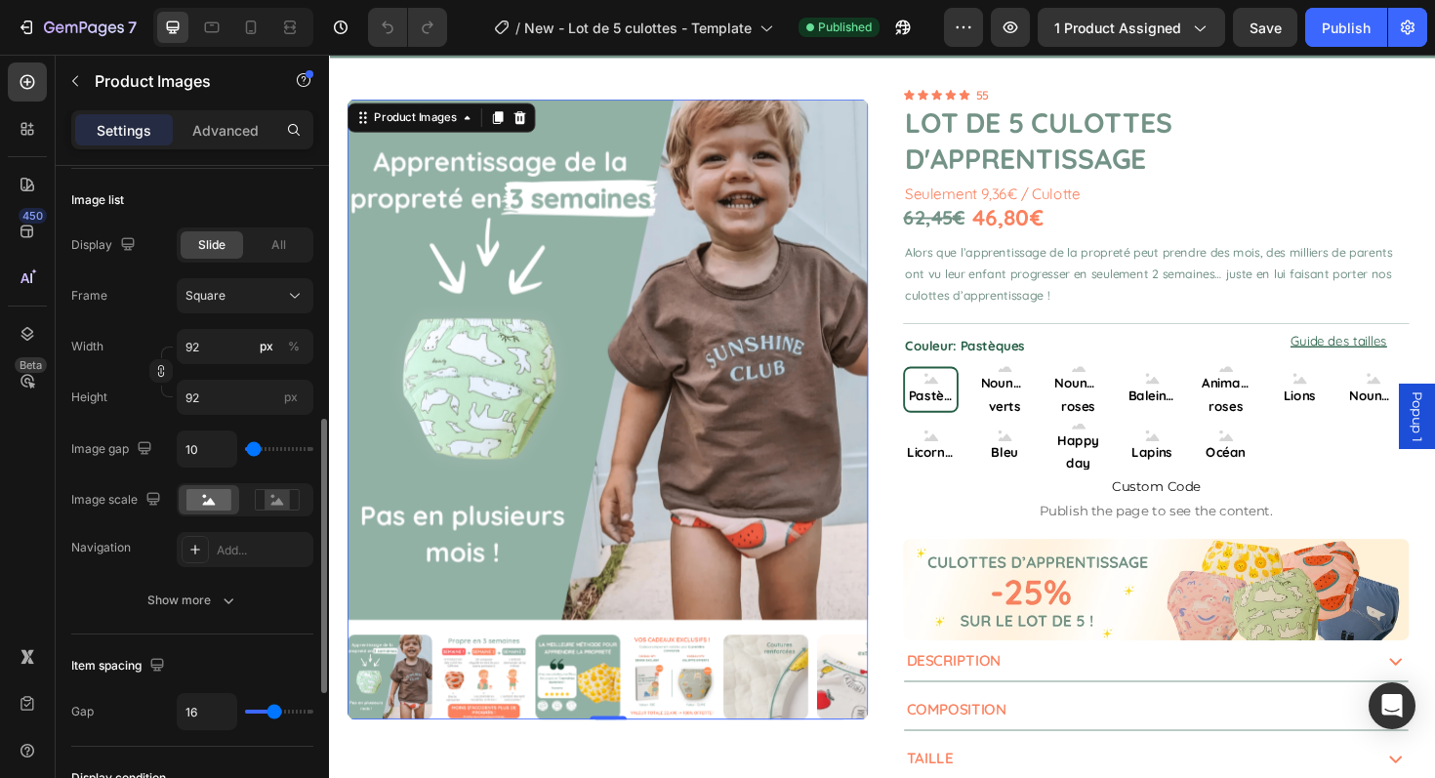
scroll to position [621, 0]
click at [215, 596] on div "Show more" at bounding box center [192, 602] width 91 height 20
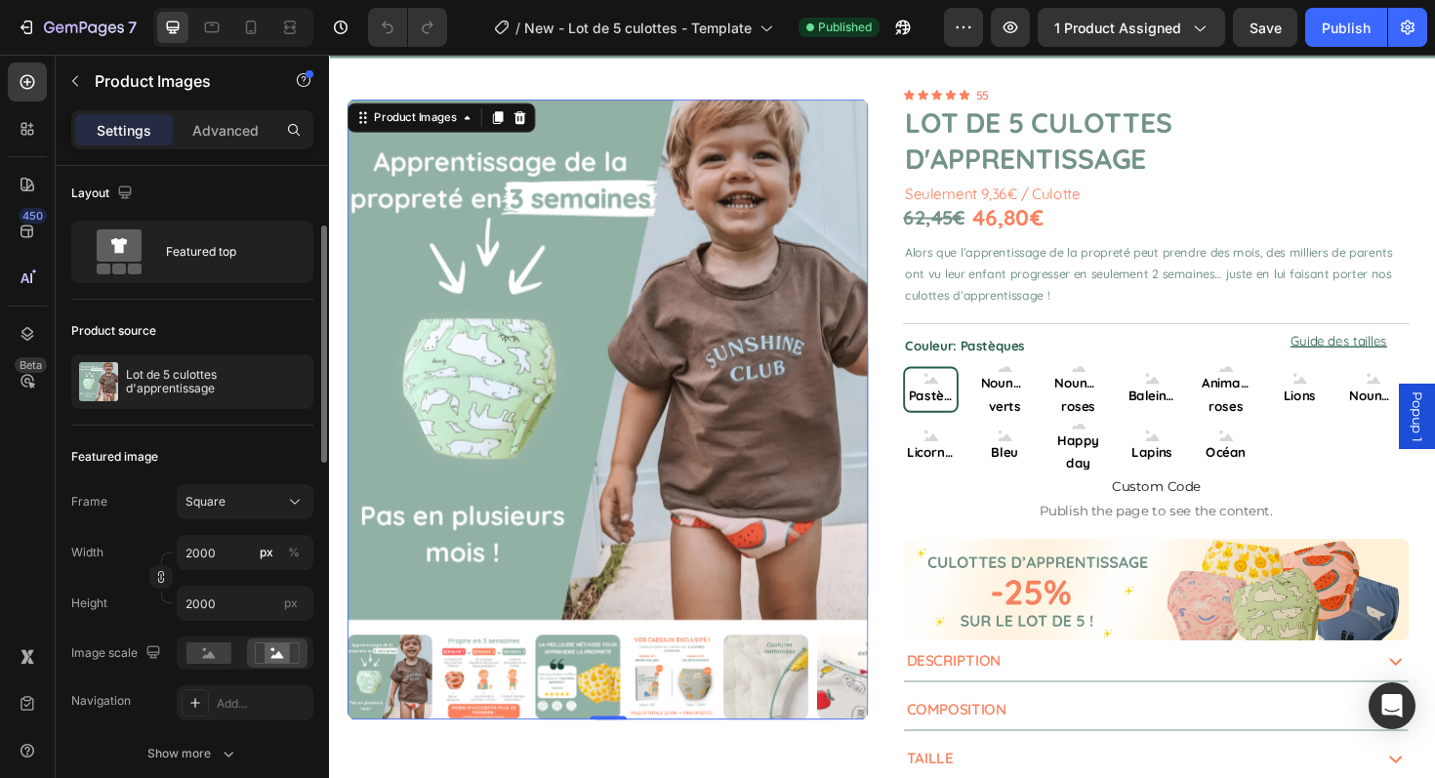
scroll to position [0, 0]
click at [254, 124] on p "Advanced" at bounding box center [225, 130] width 66 height 20
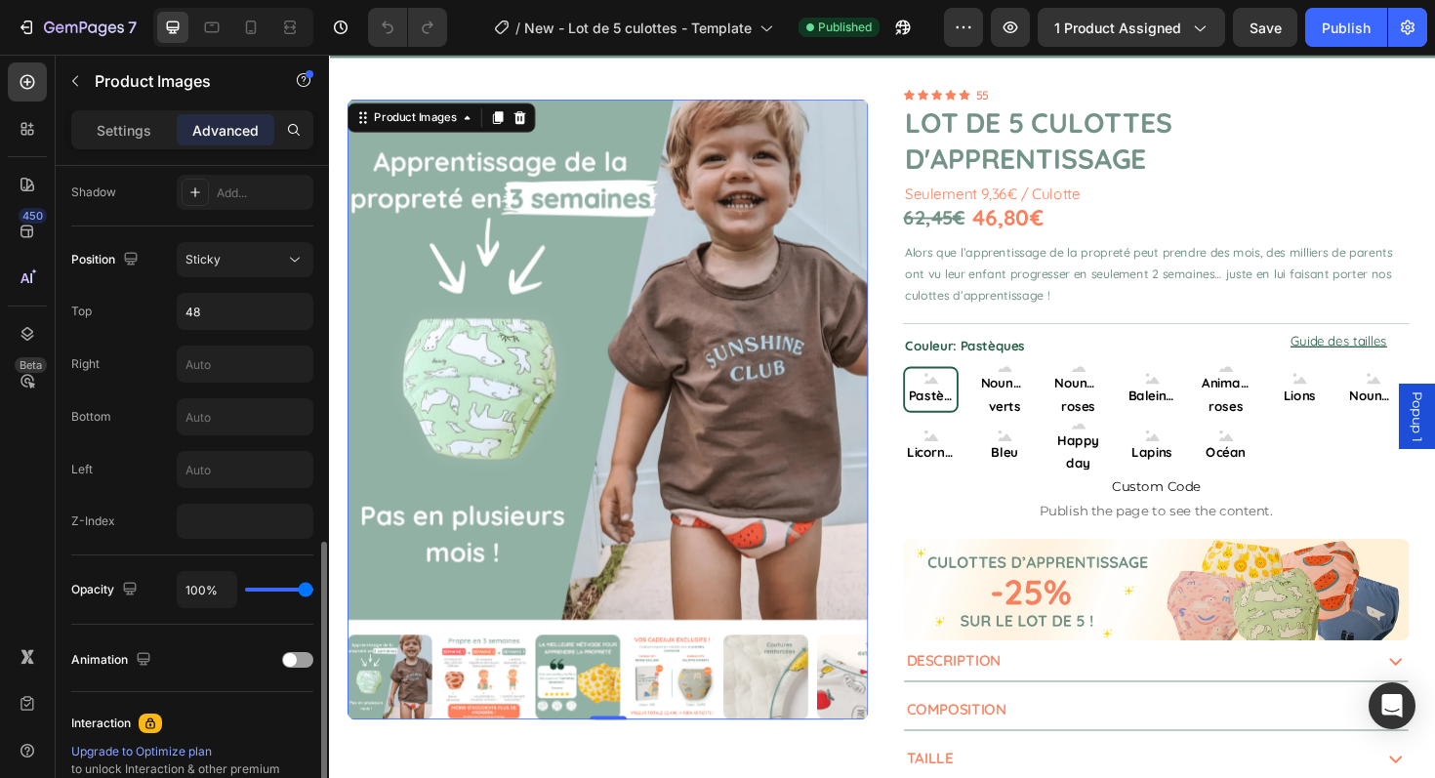
scroll to position [896, 0]
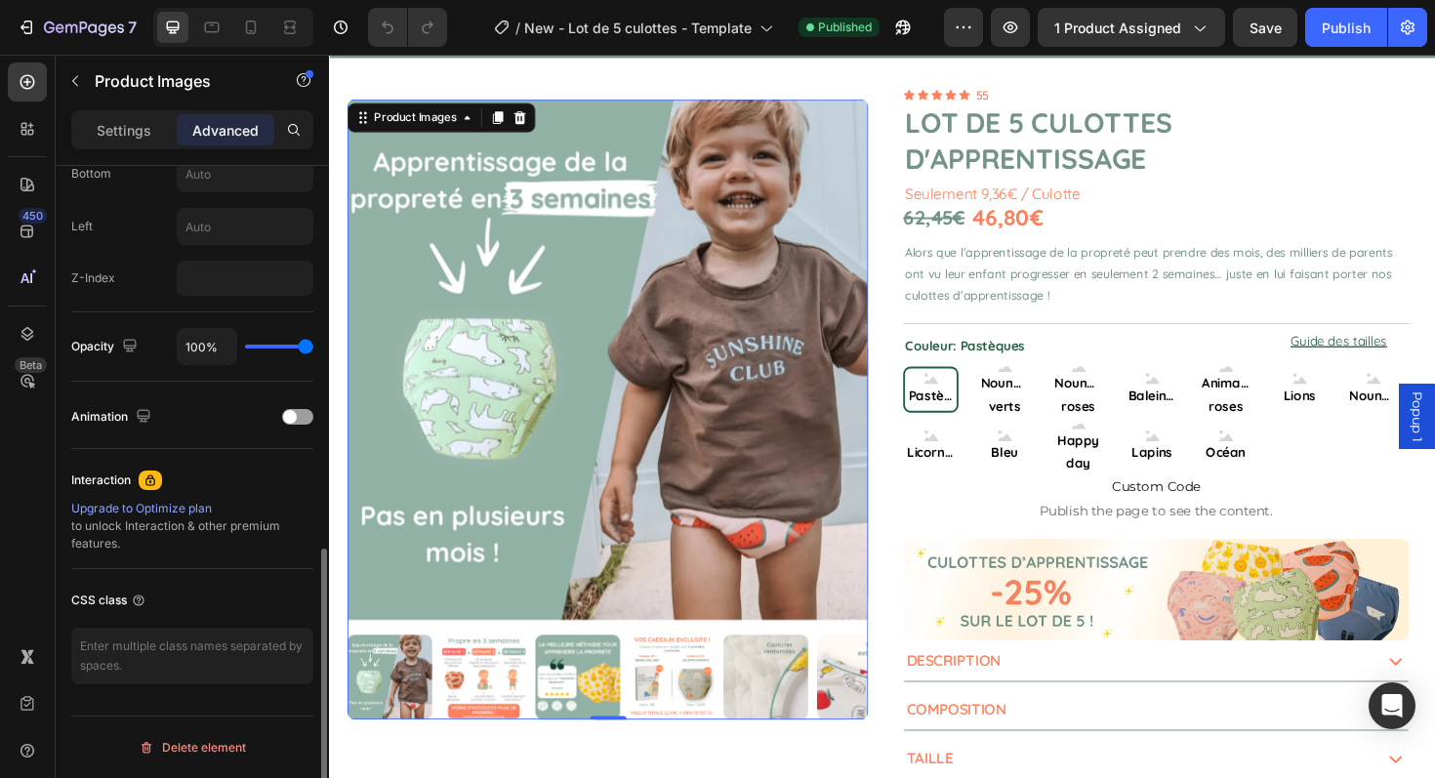
click at [513, 340] on img at bounding box center [624, 378] width 552 height 552
click at [430, 125] on div "Product Images" at bounding box center [420, 121] width 95 height 18
click at [509, 196] on img at bounding box center [624, 378] width 552 height 552
click at [506, 196] on img at bounding box center [624, 378] width 552 height 552
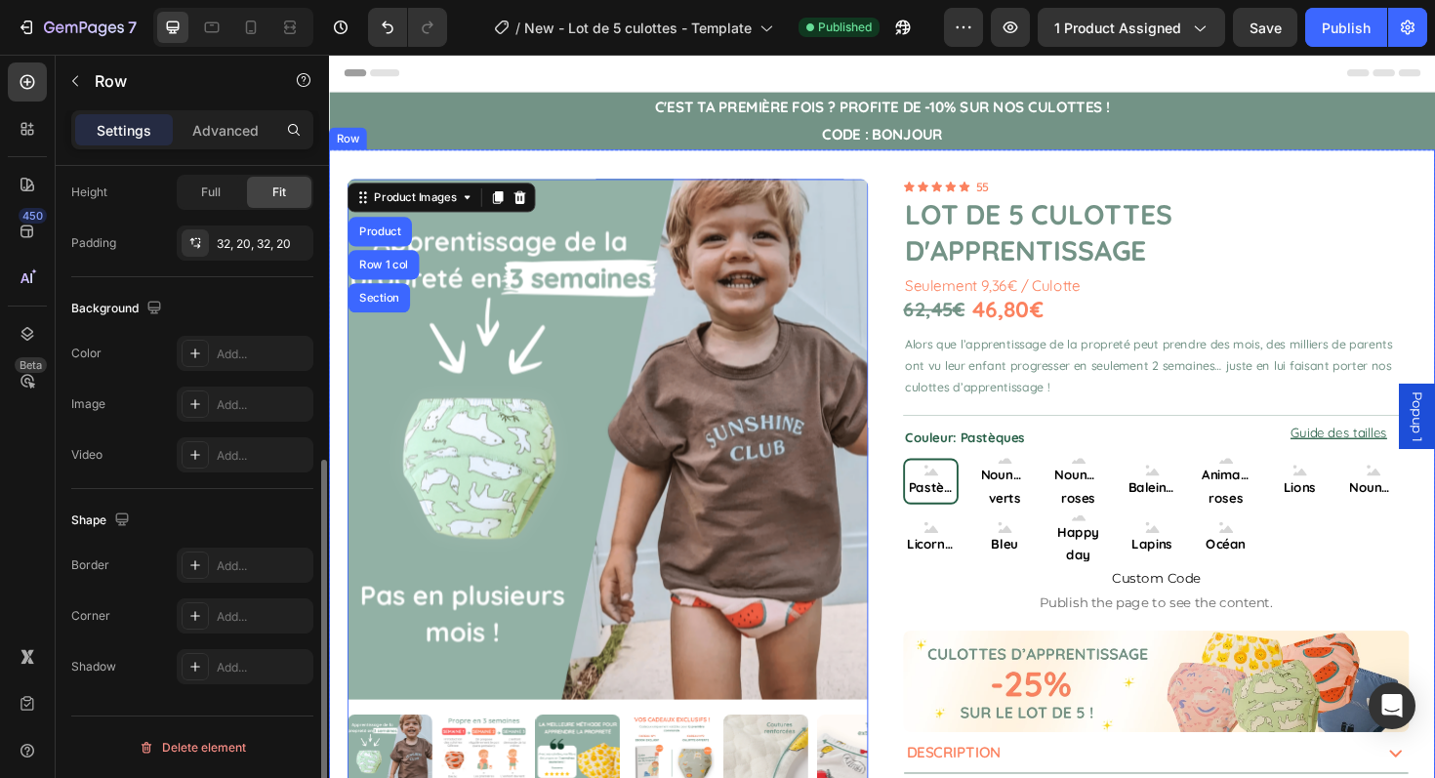
click at [768, 169] on div "Product Images Product Row 1 col Section 0 1 Product Quantity Ajouter au panier…" at bounding box center [914, 578] width 1171 height 847
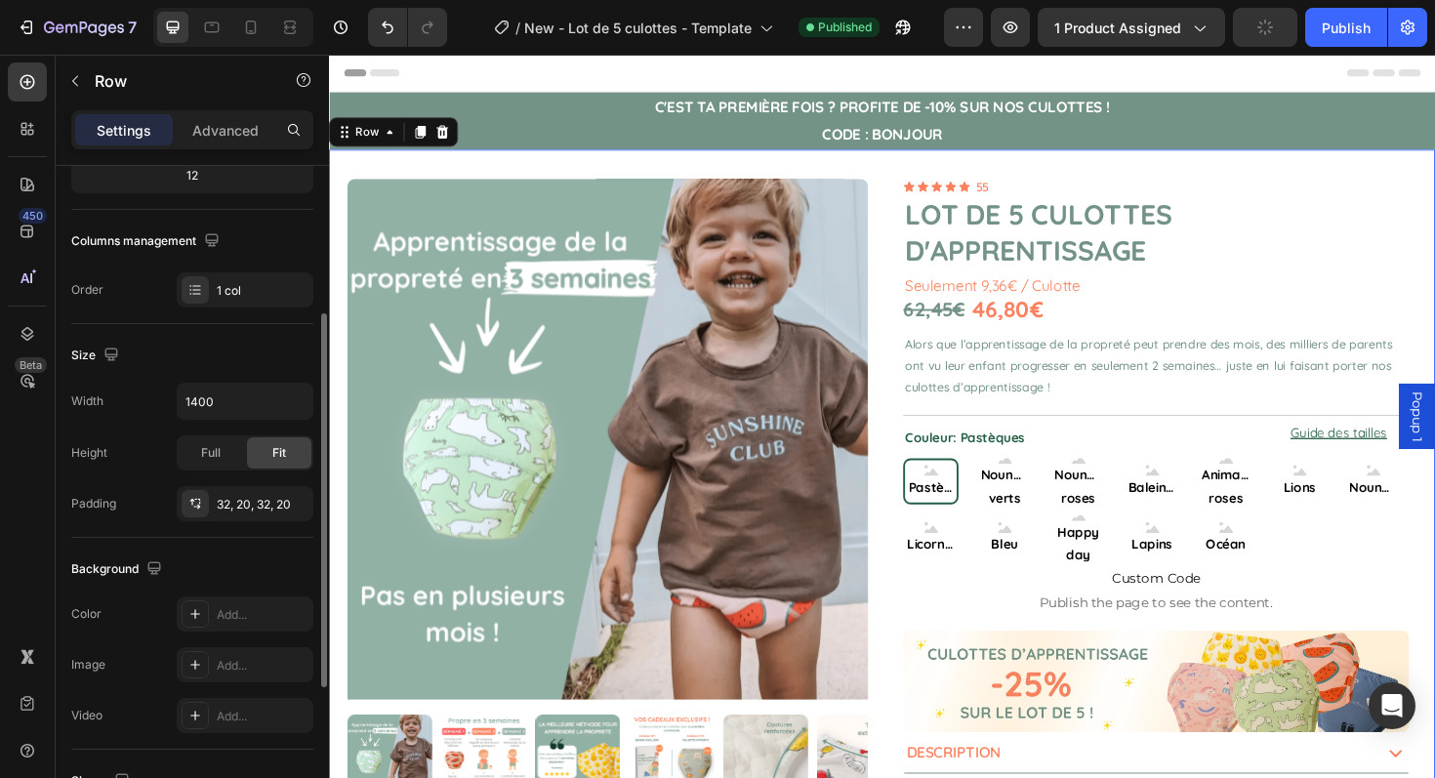
scroll to position [523, 0]
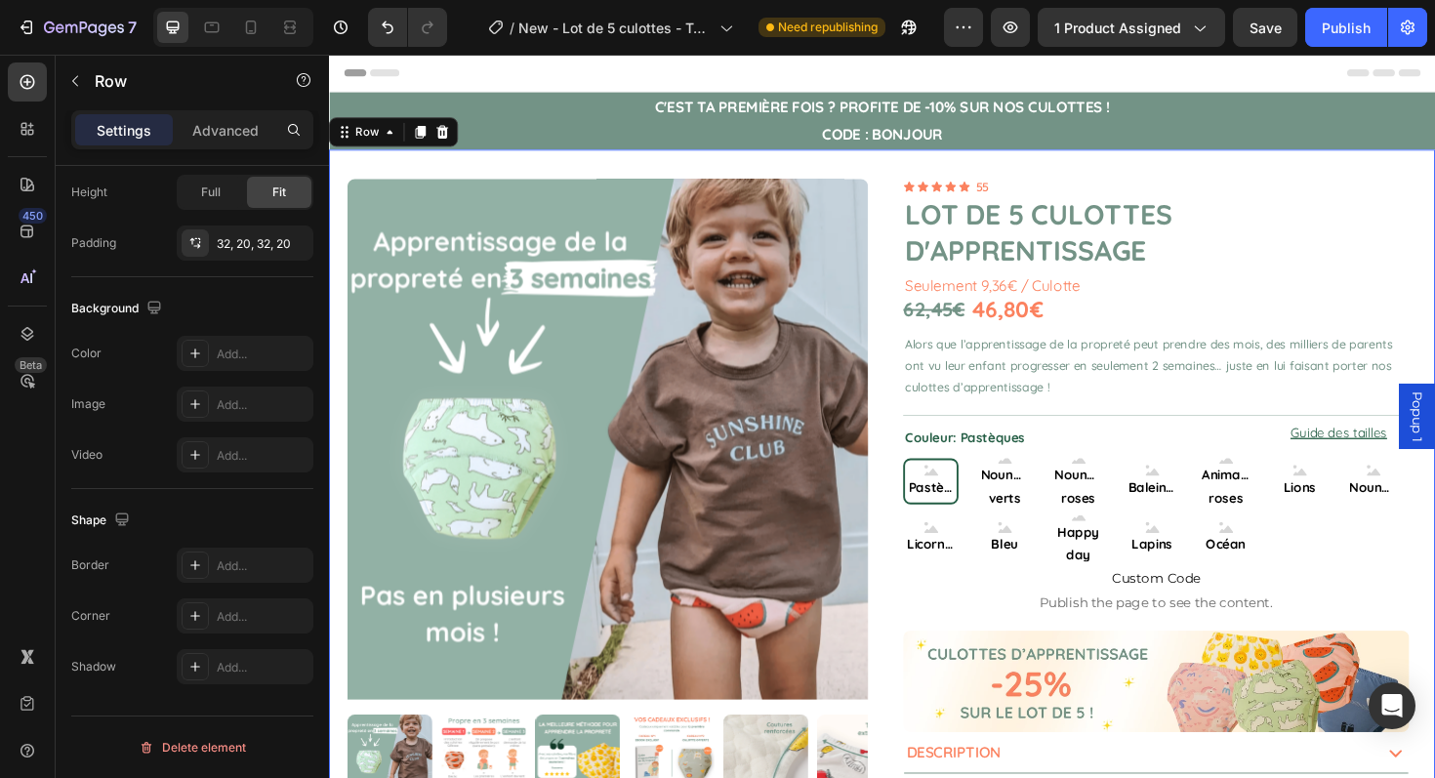
click at [660, 169] on div "Product Images 1 Product Quantity Ajouter au panier Add to Cart Row 1 Product Q…" at bounding box center [914, 578] width 1171 height 847
click at [545, 315] on img at bounding box center [624, 462] width 552 height 552
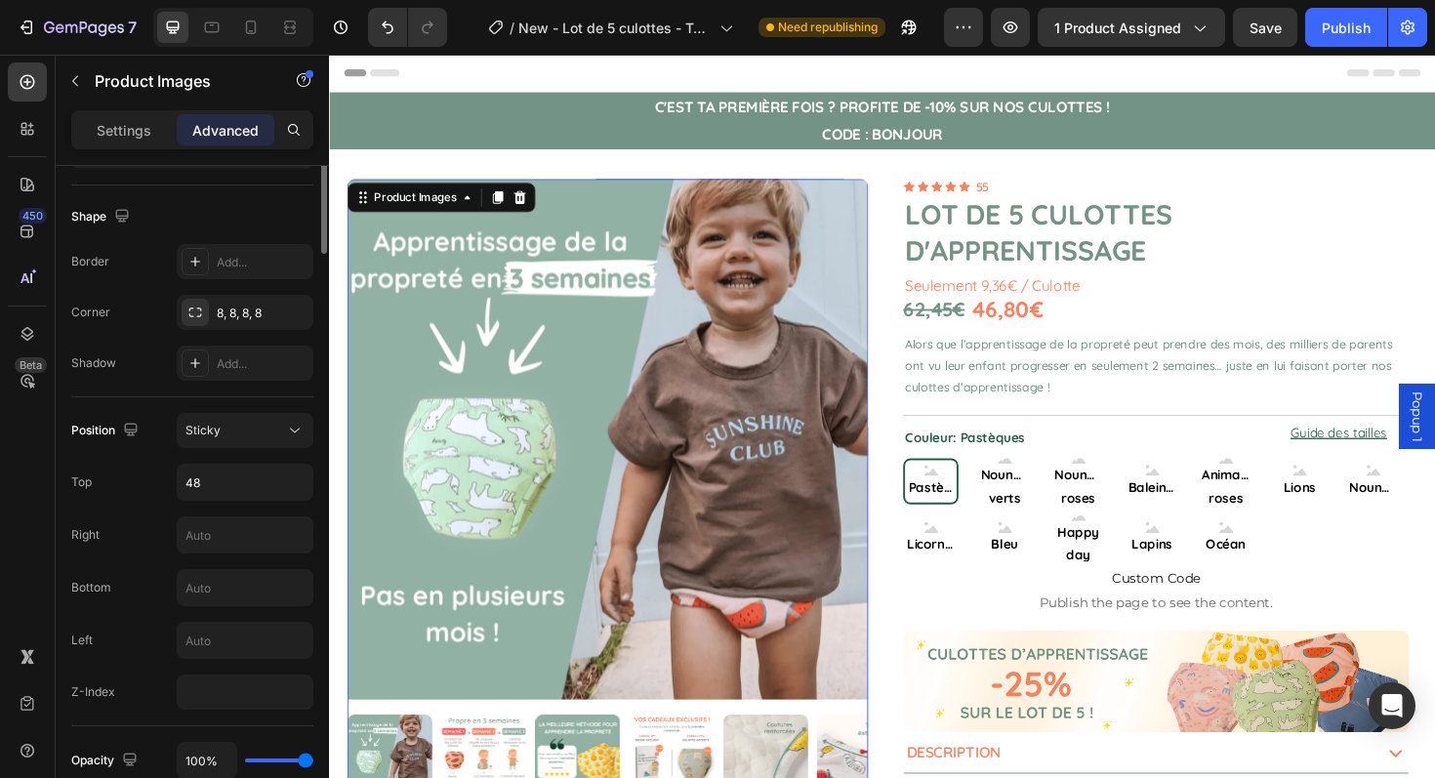
scroll to position [148, 0]
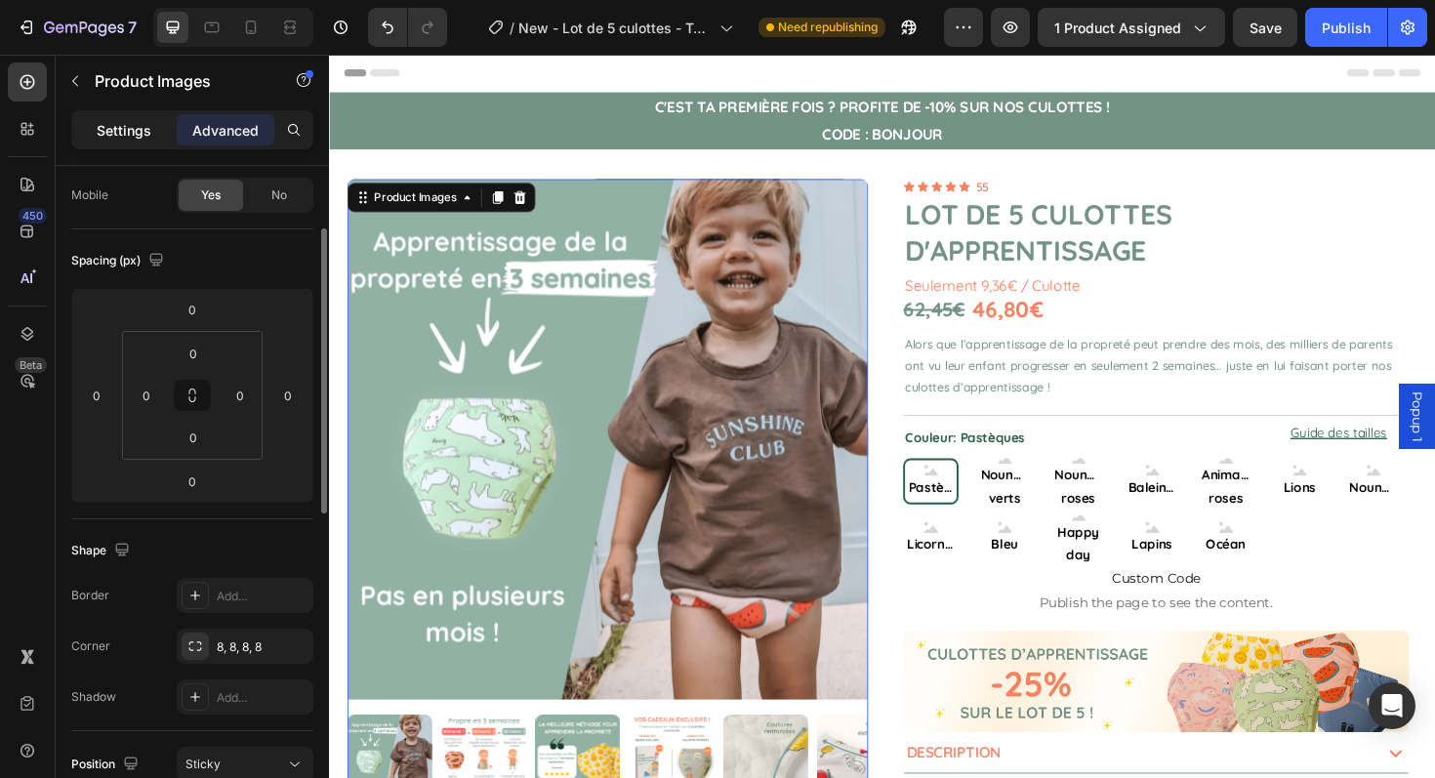
click at [138, 134] on p "Settings" at bounding box center [124, 130] width 55 height 20
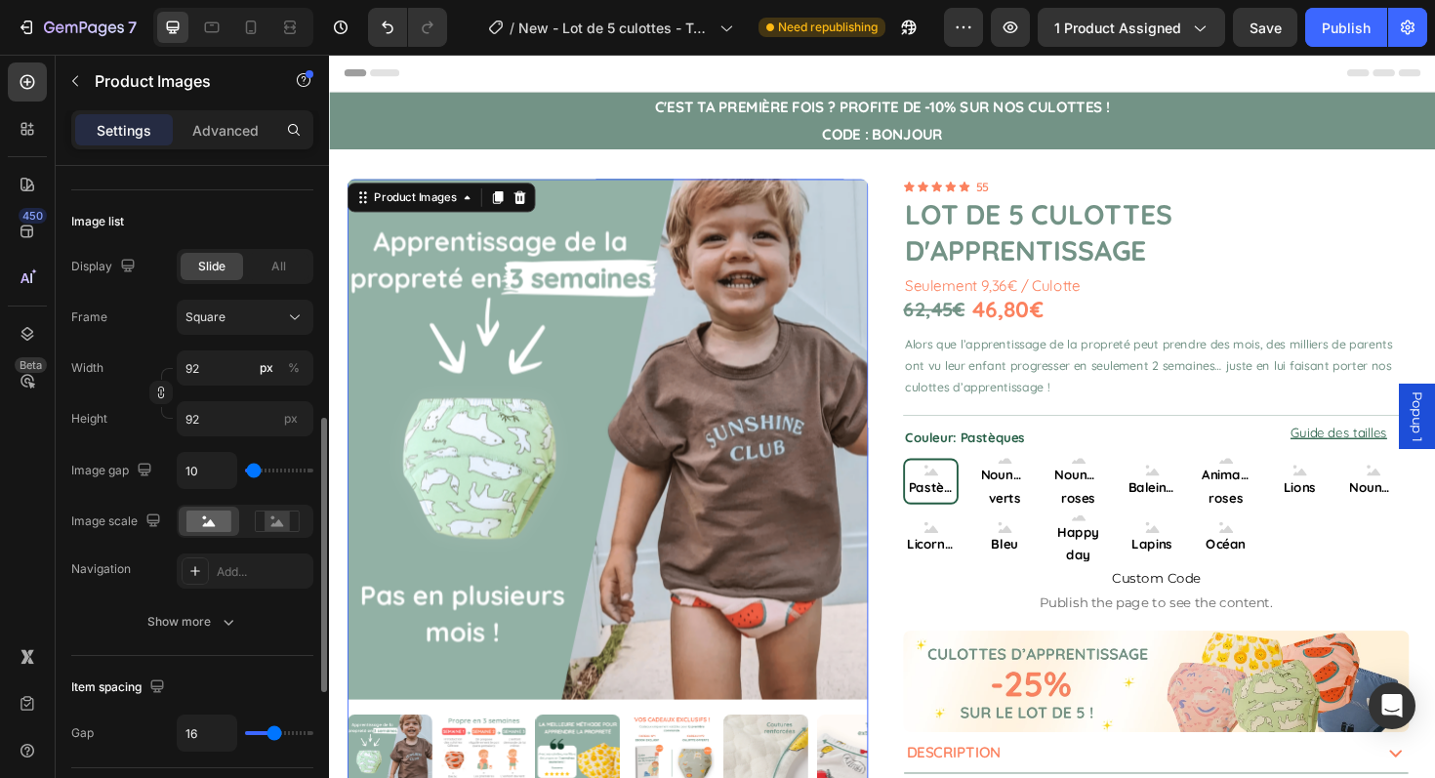
scroll to position [600, 0]
click at [221, 624] on icon "button" at bounding box center [229, 623] width 20 height 20
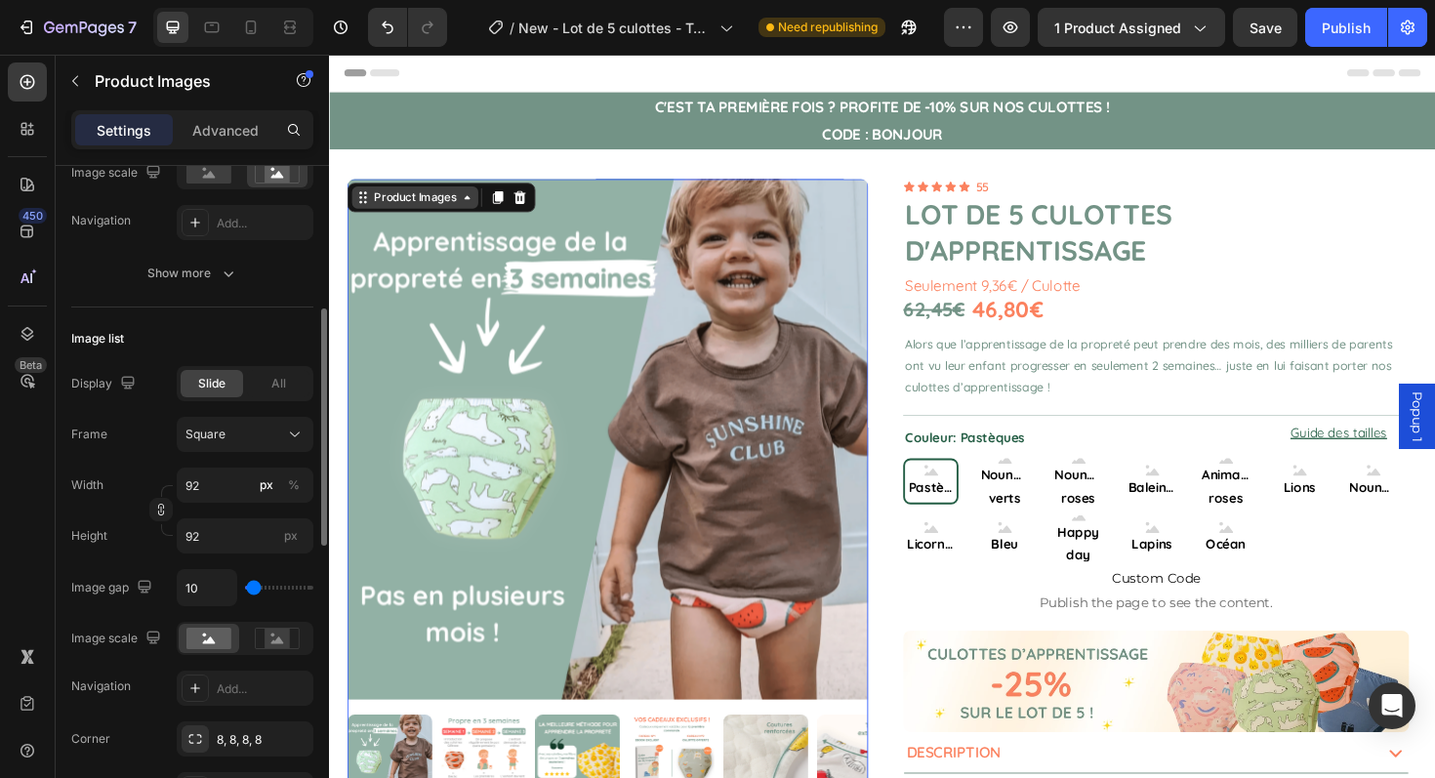
scroll to position [500, 0]
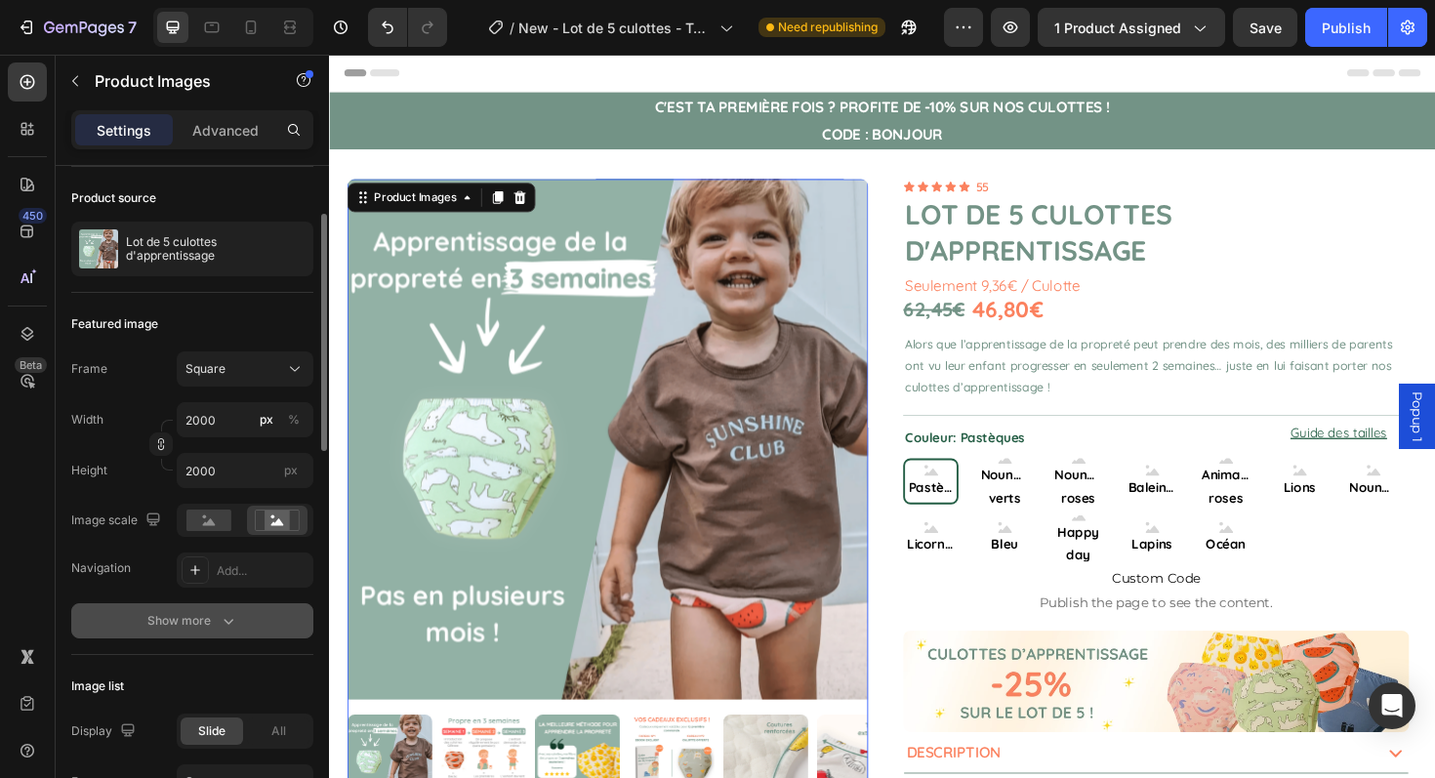
click at [205, 627] on div "Show more" at bounding box center [192, 621] width 91 height 20
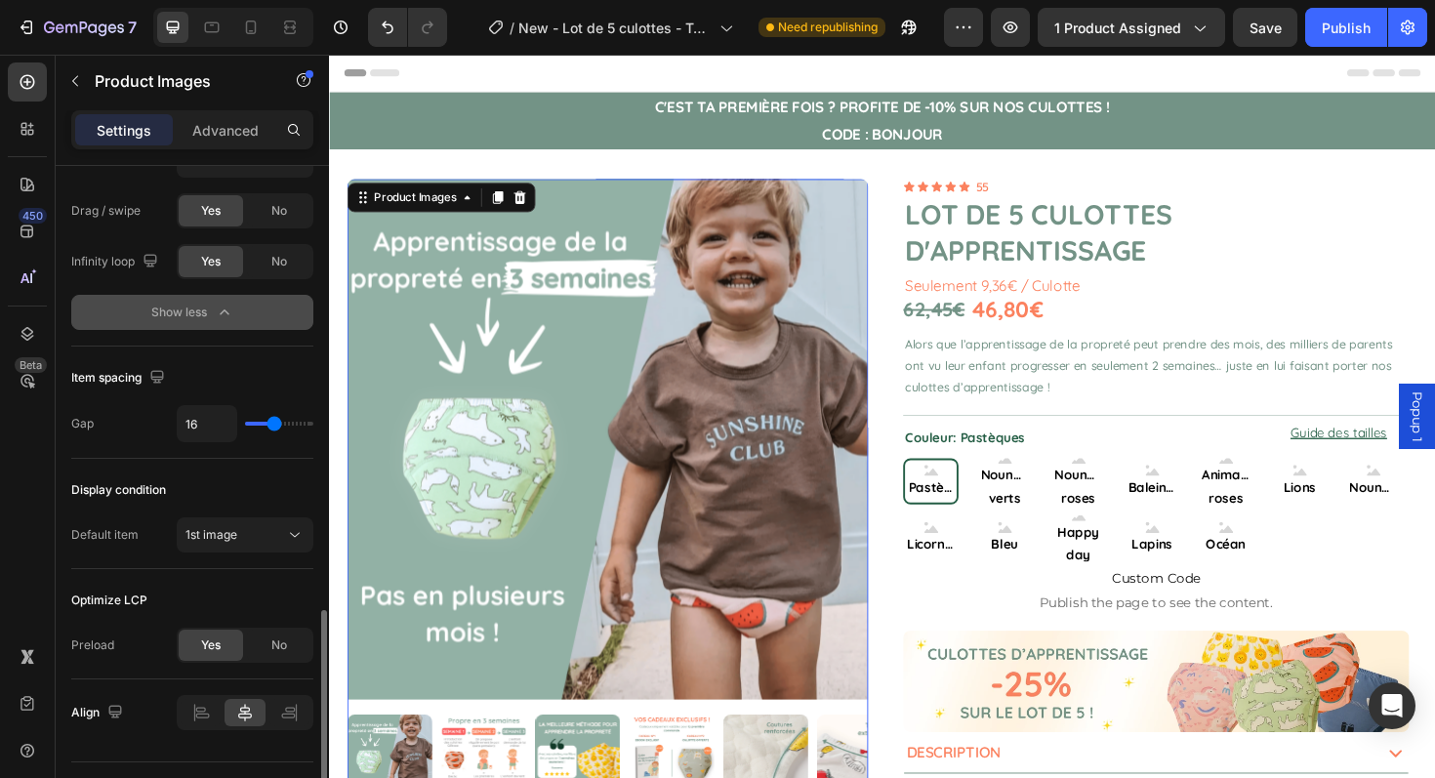
scroll to position [1568, 0]
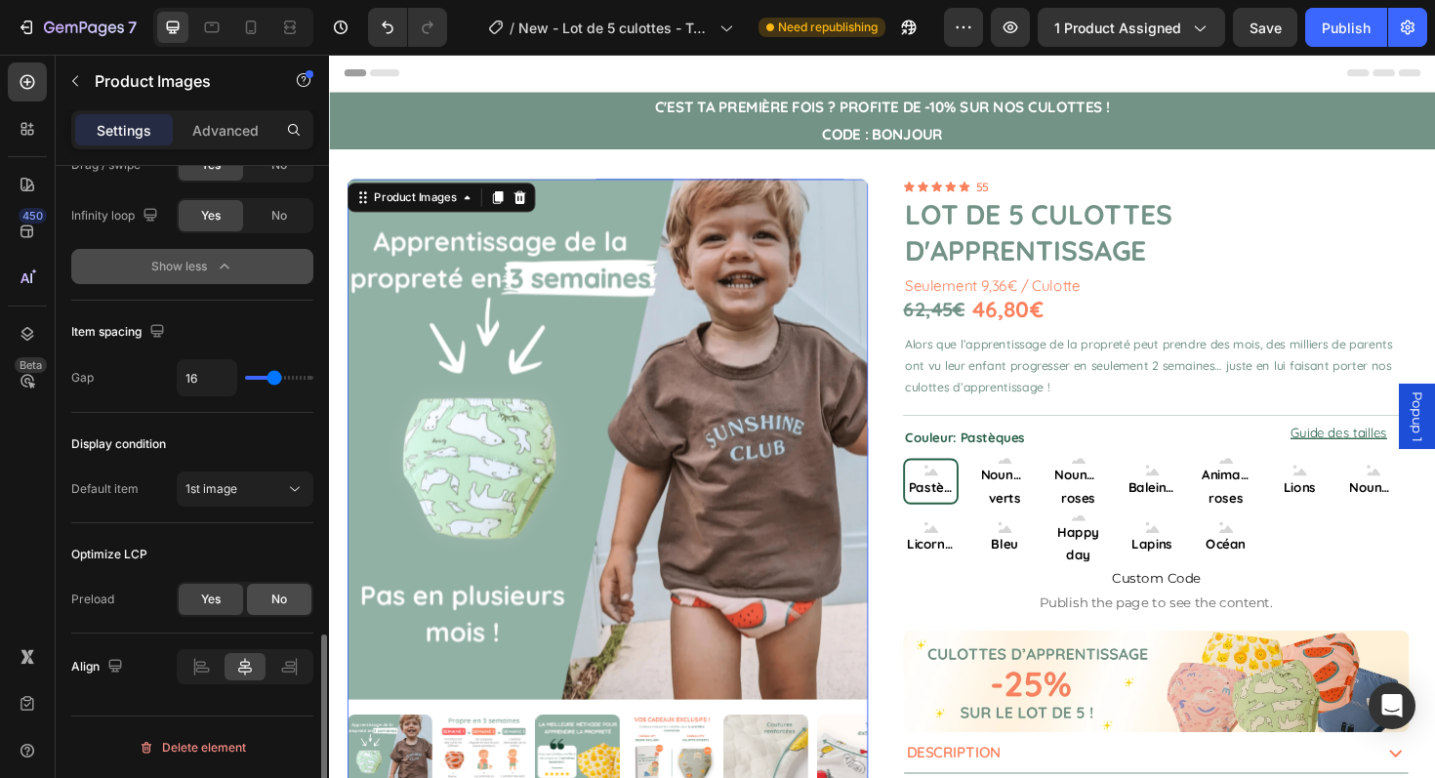
click at [272, 601] on span "No" at bounding box center [279, 600] width 16 height 18
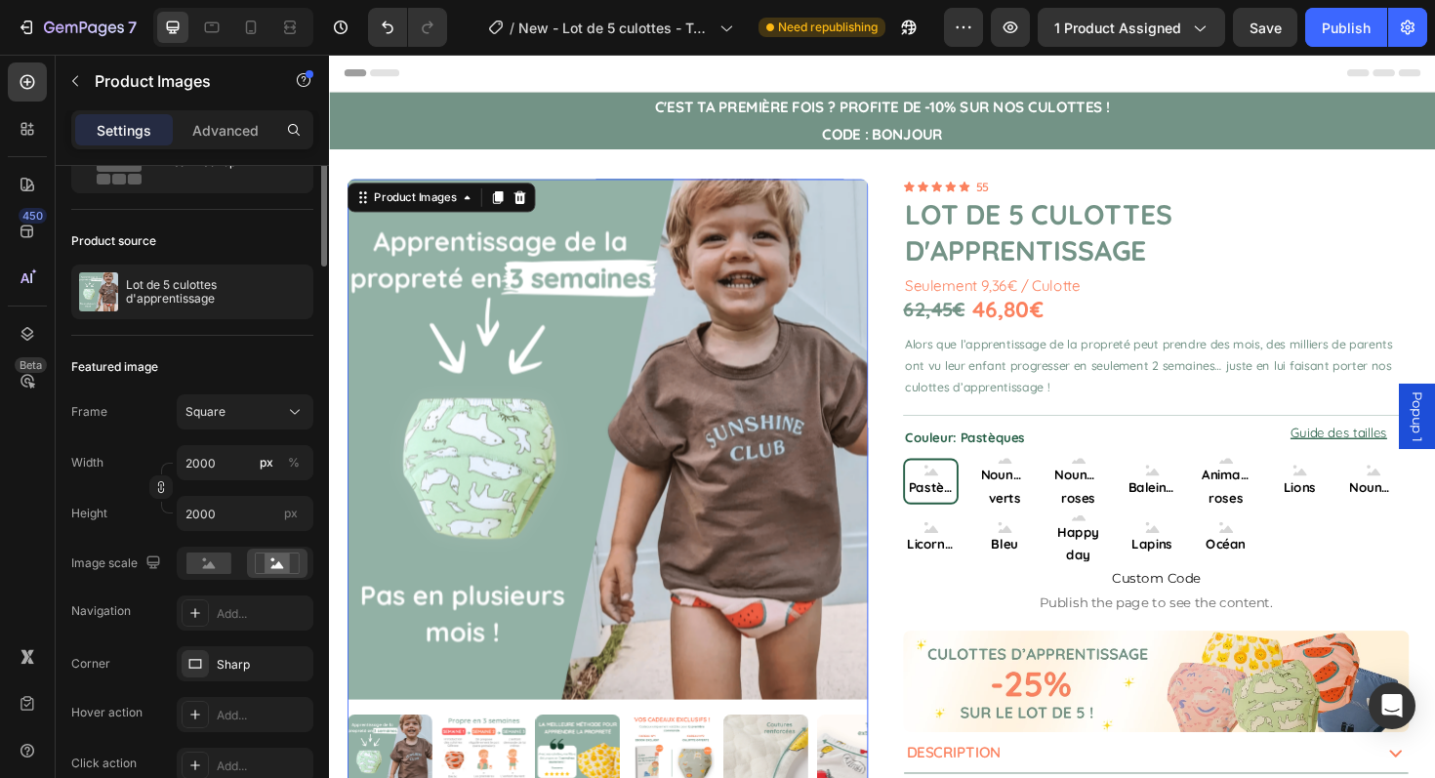
scroll to position [0, 0]
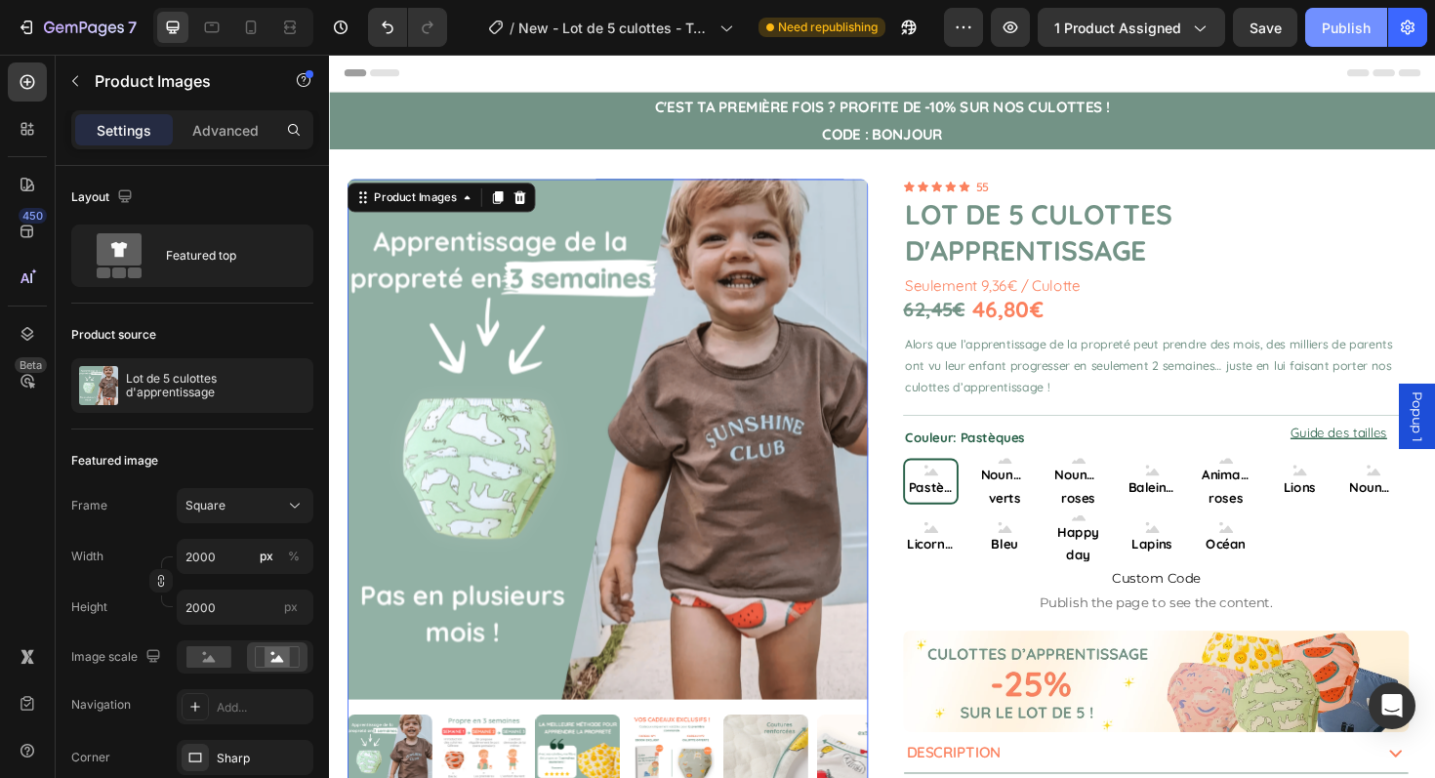
click at [1328, 26] on div "Publish" at bounding box center [1346, 28] width 49 height 20
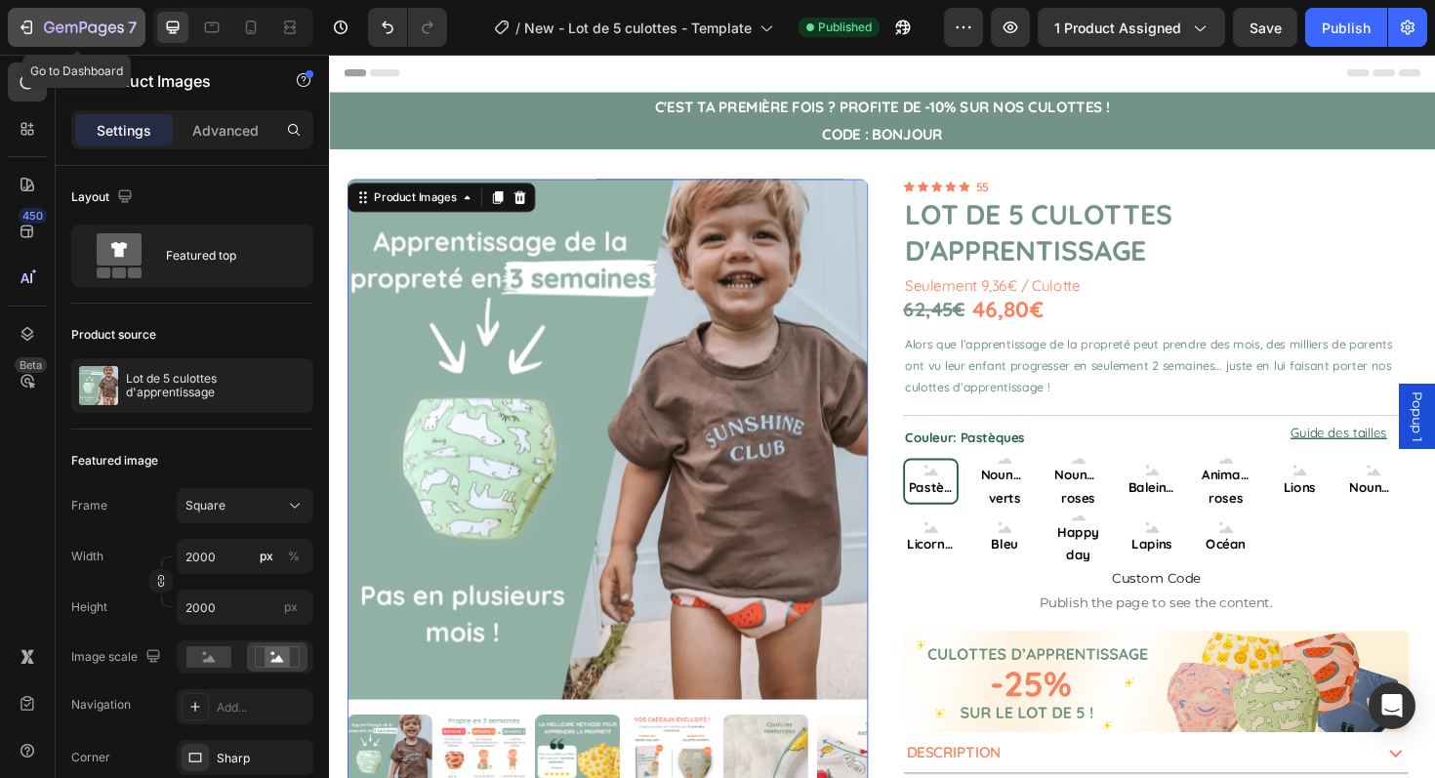
click at [44, 22] on icon "button" at bounding box center [84, 28] width 80 height 17
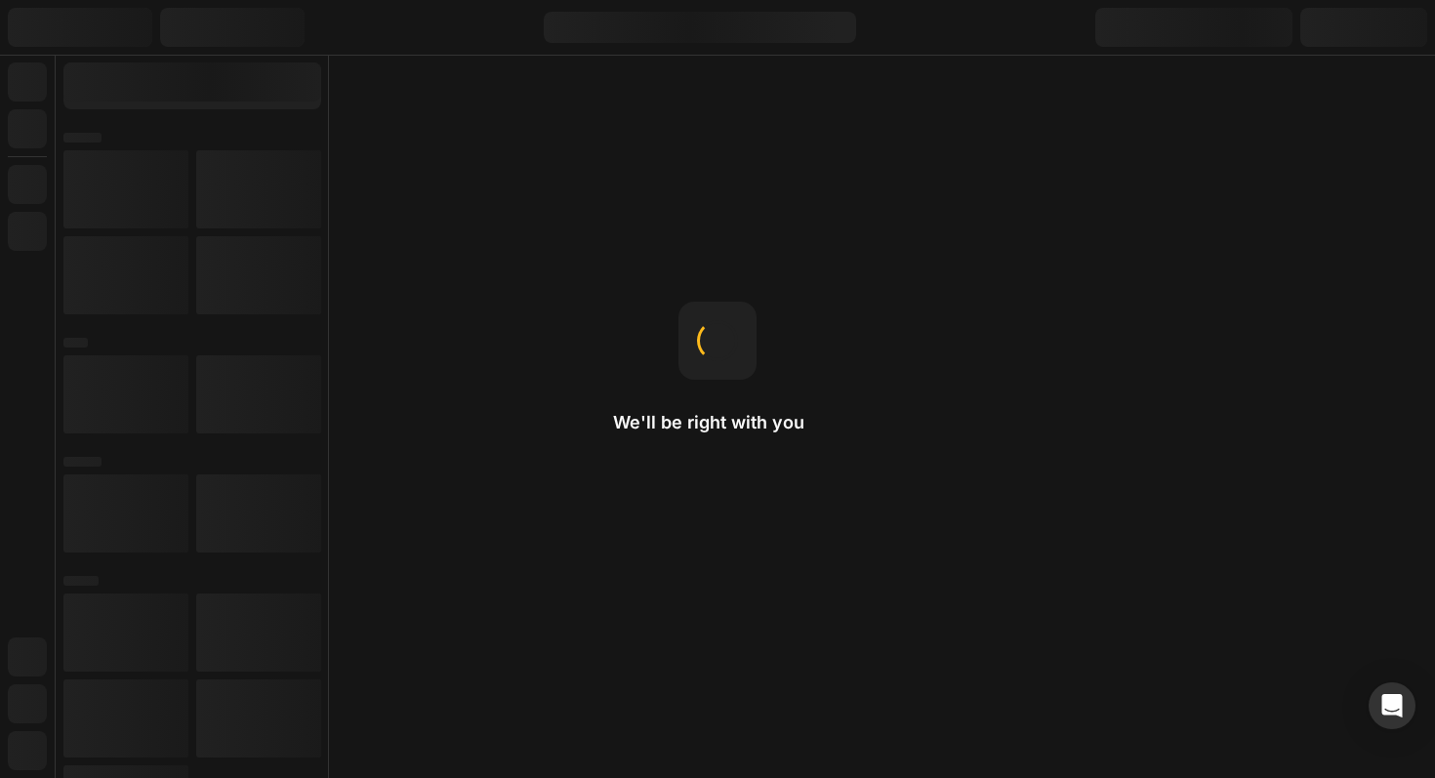
radio input "false"
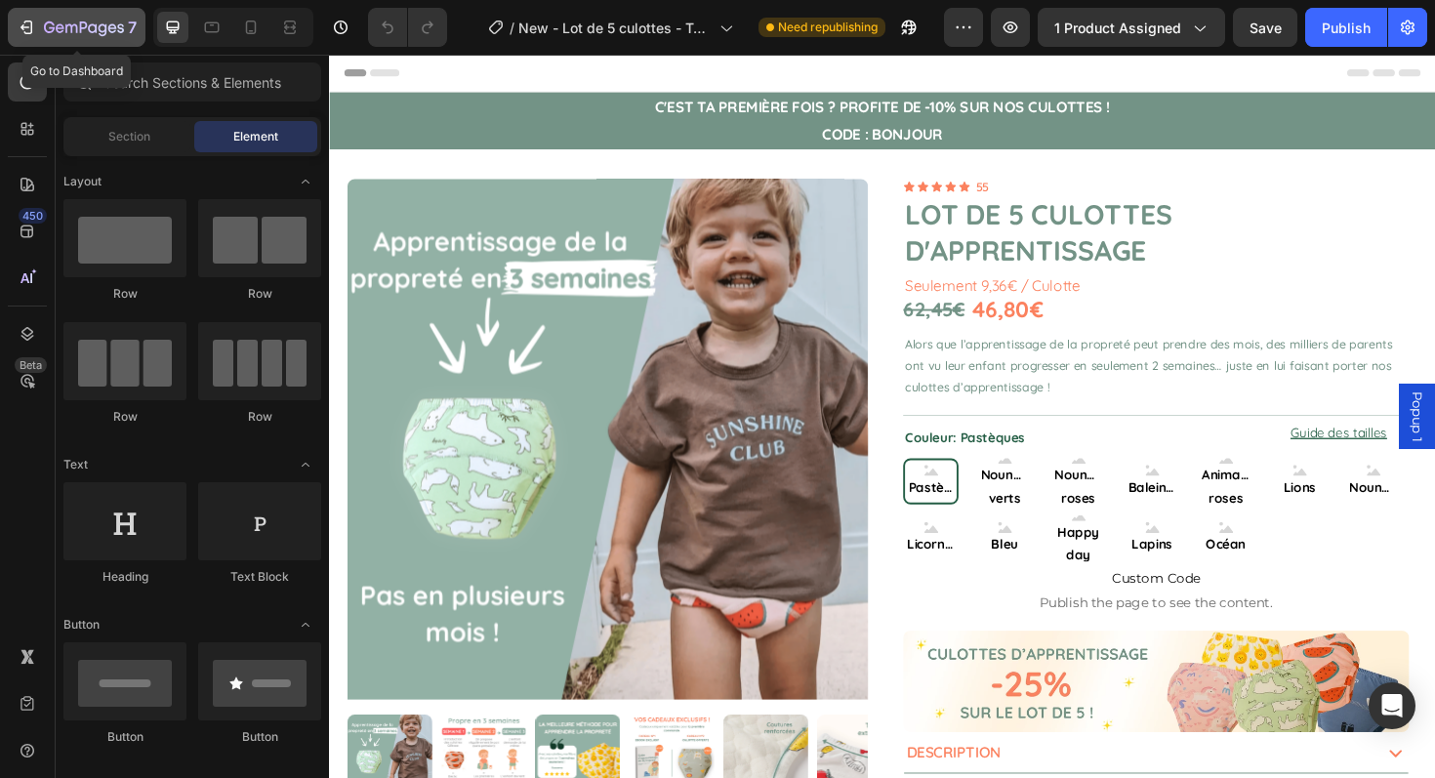
click at [35, 18] on icon "button" at bounding box center [27, 28] width 20 height 20
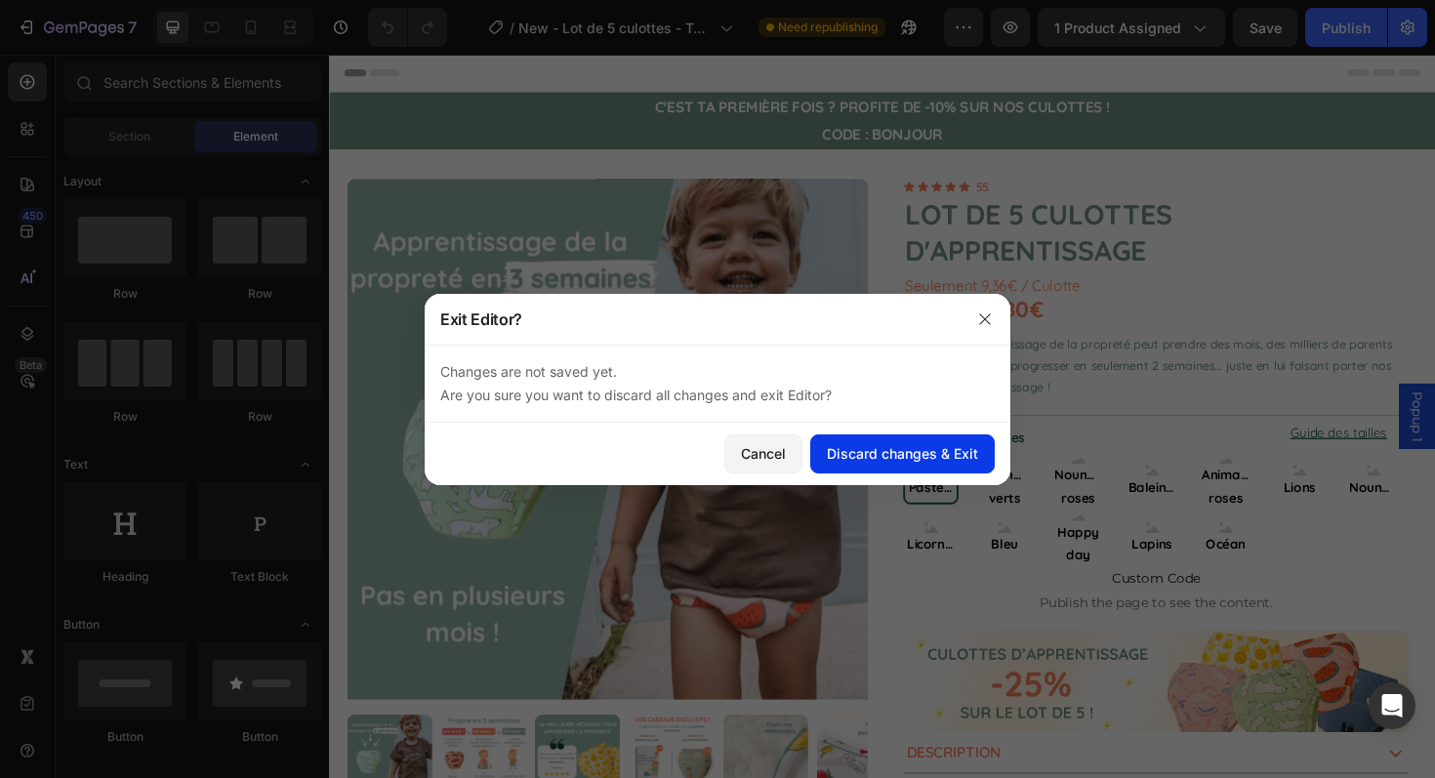
click at [855, 446] on div "Discard changes & Exit" at bounding box center [902, 453] width 151 height 20
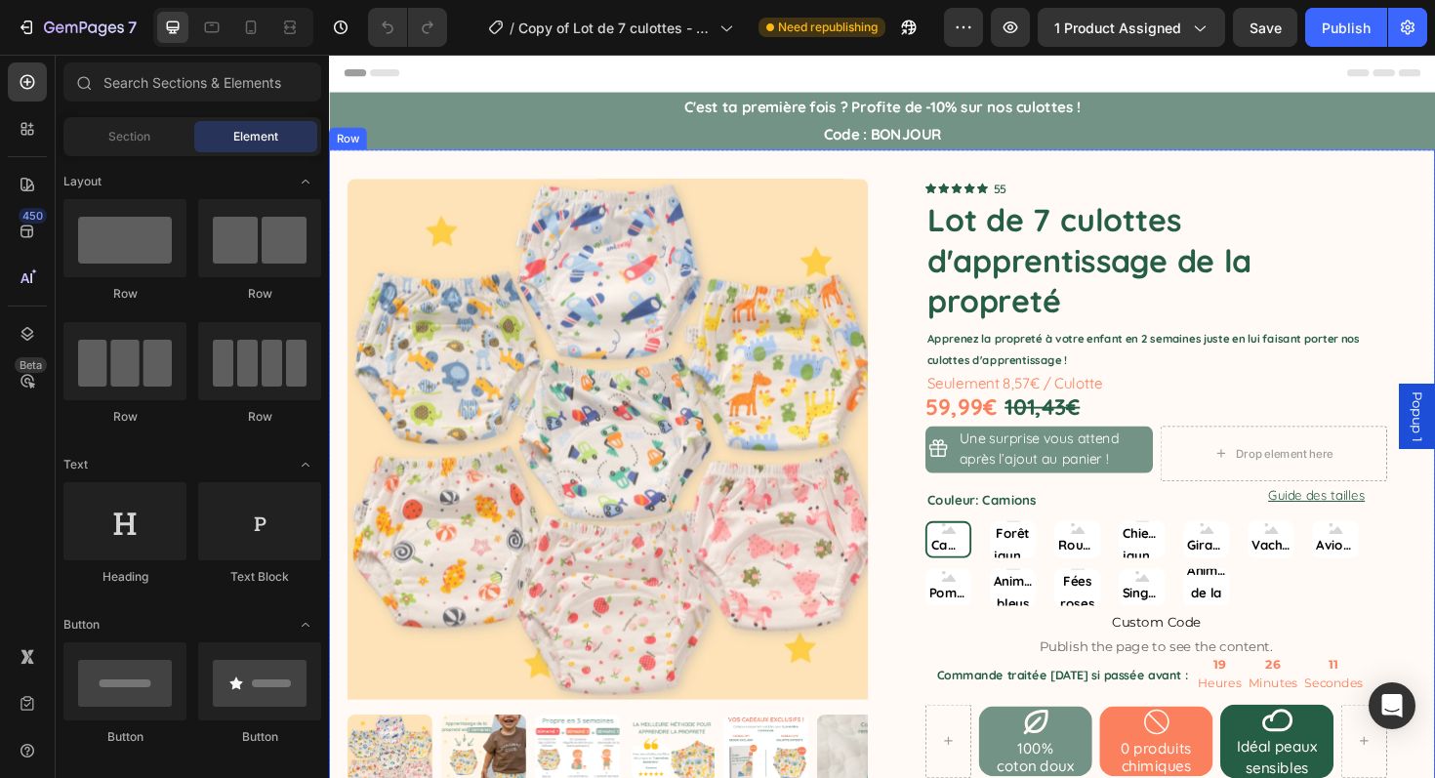
click at [921, 174] on div "Product Images 1 Product Quantity Ajouter au panier Add to Cart Row 1 Product Q…" at bounding box center [914, 537] width 1171 height 765
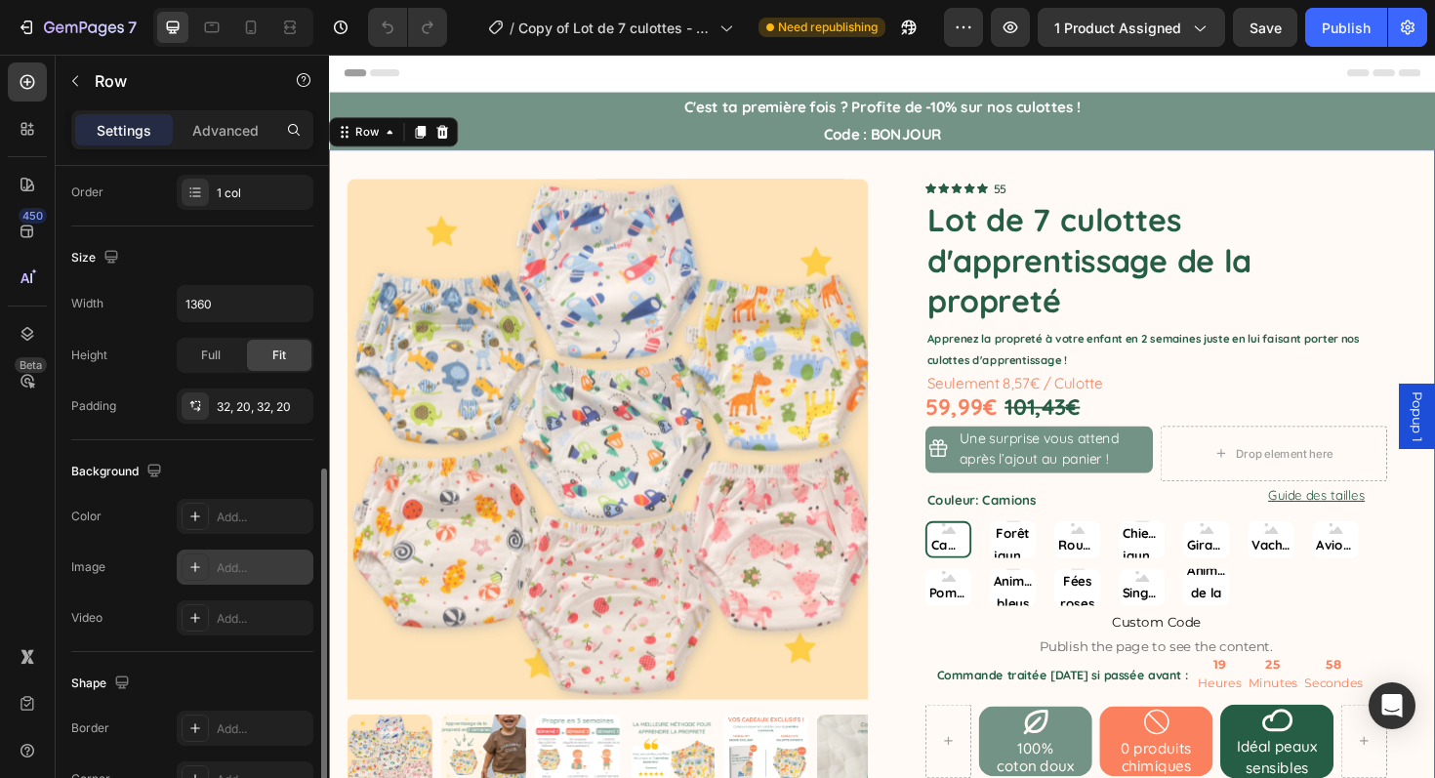
scroll to position [347, 0]
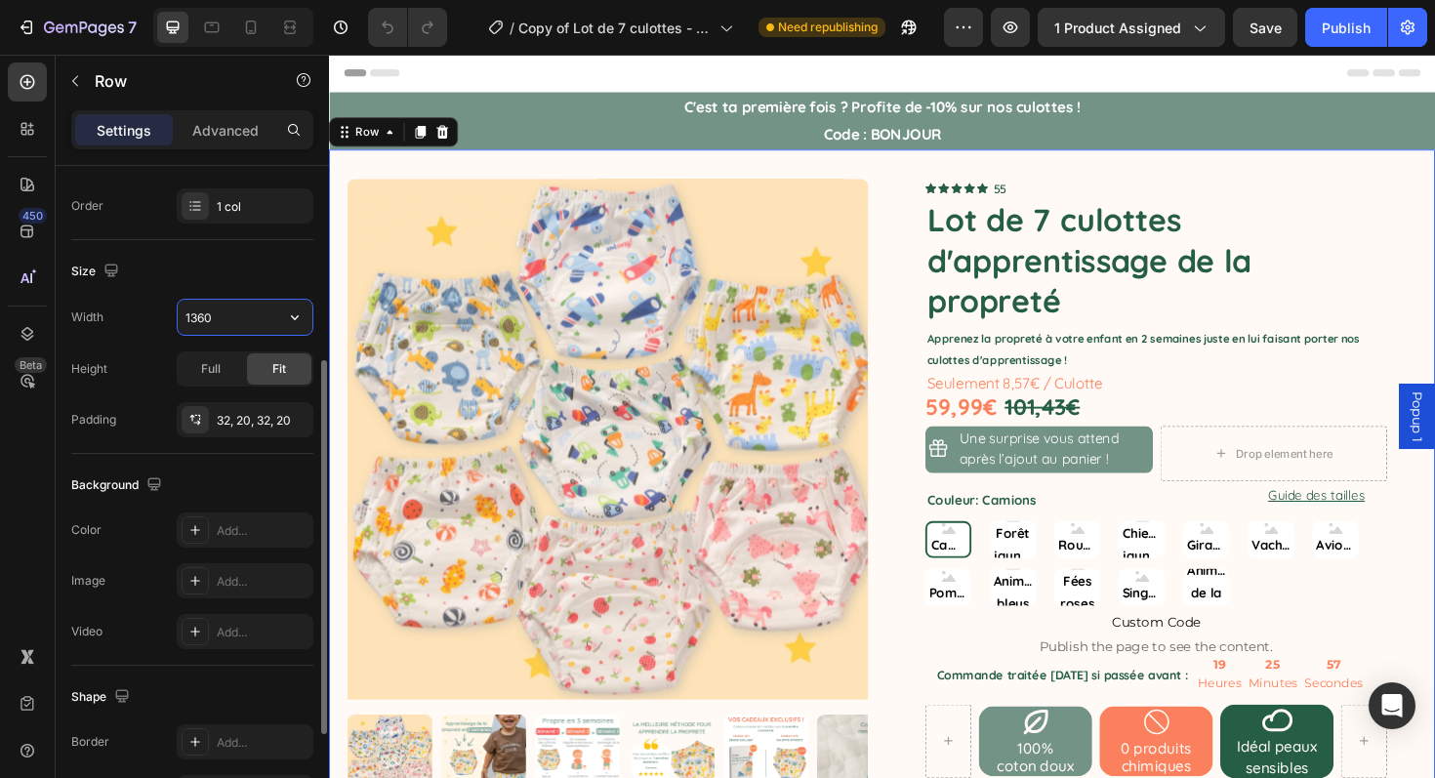
click at [218, 312] on input "1360" at bounding box center [245, 317] width 135 height 35
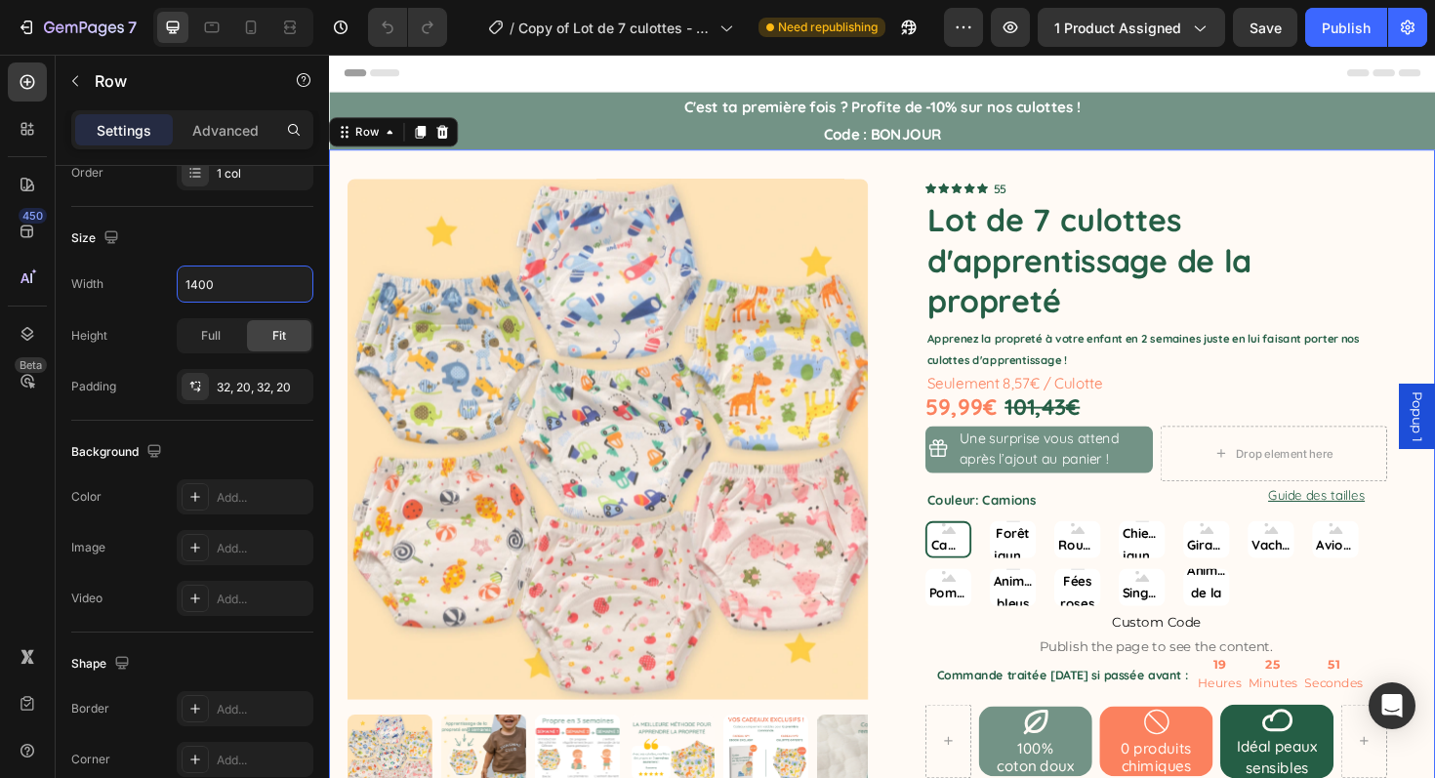
type input "1400"
click at [580, 383] on img at bounding box center [624, 462] width 552 height 552
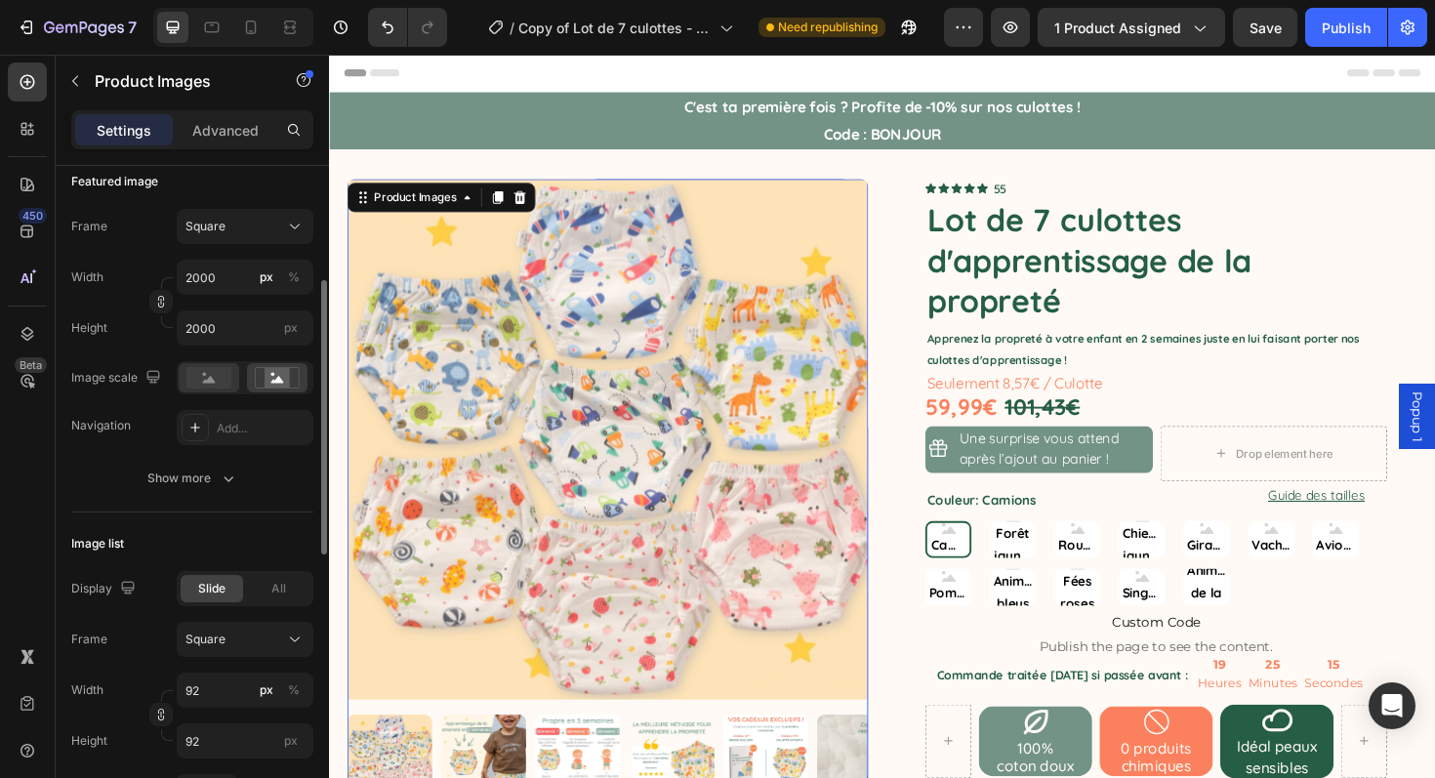
scroll to position [335, 0]
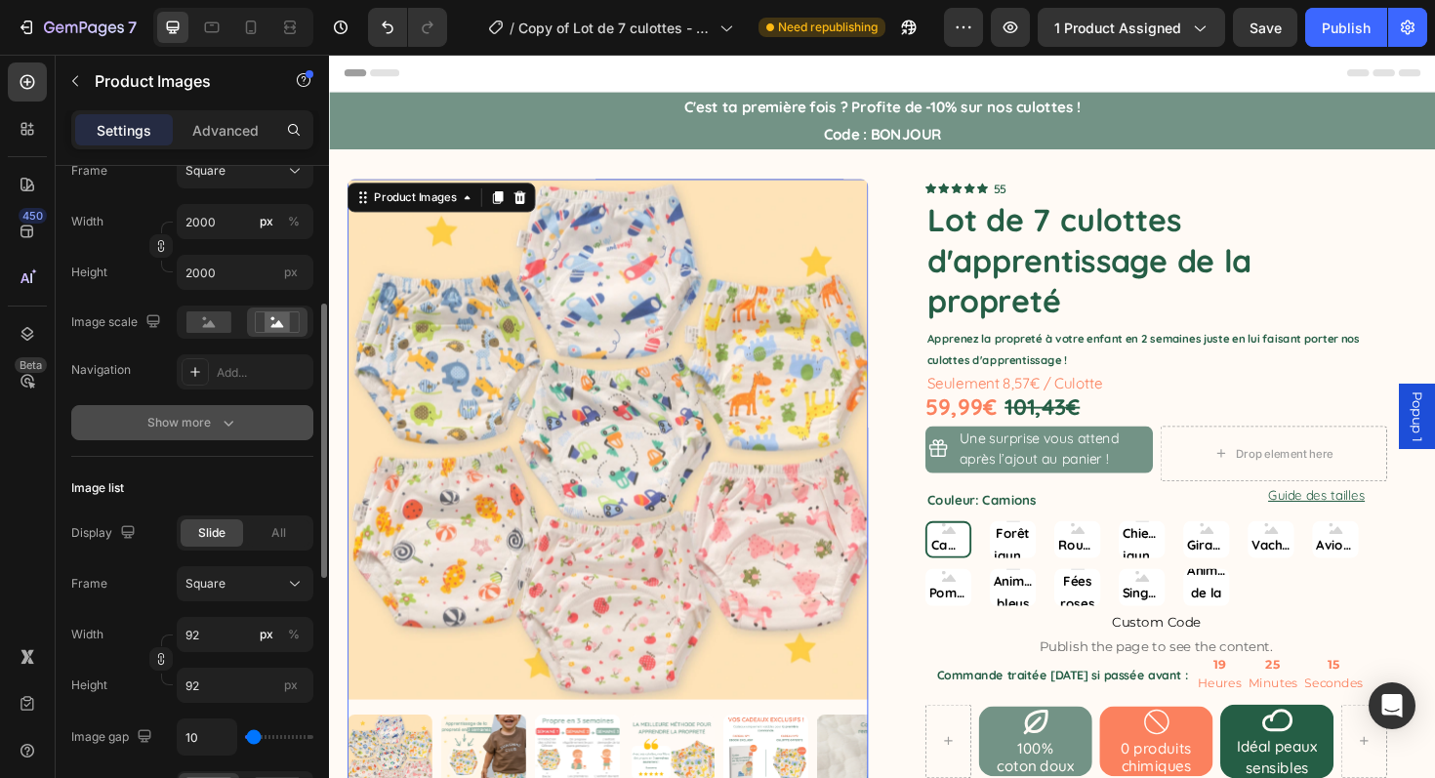
click at [245, 410] on button "Show more" at bounding box center [192, 422] width 242 height 35
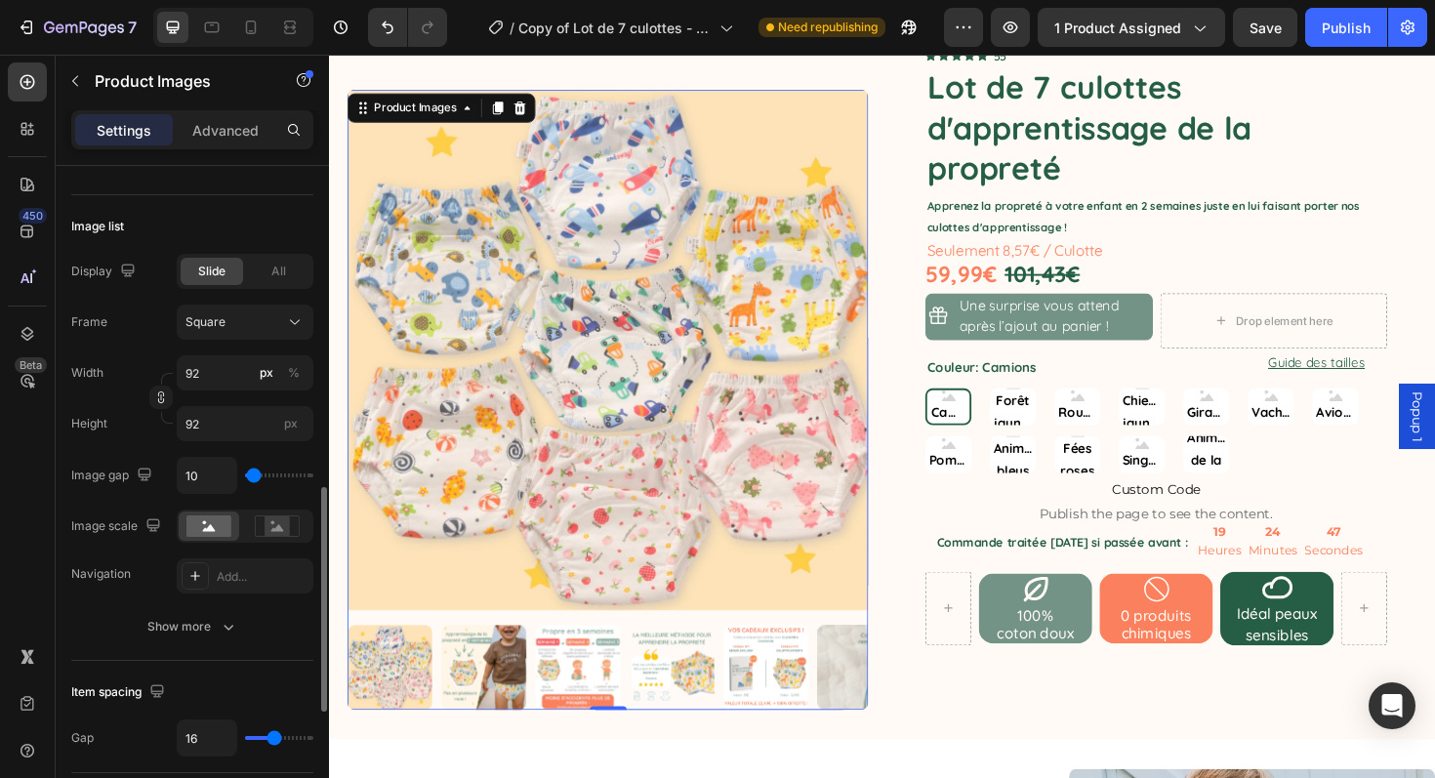
scroll to position [998, 0]
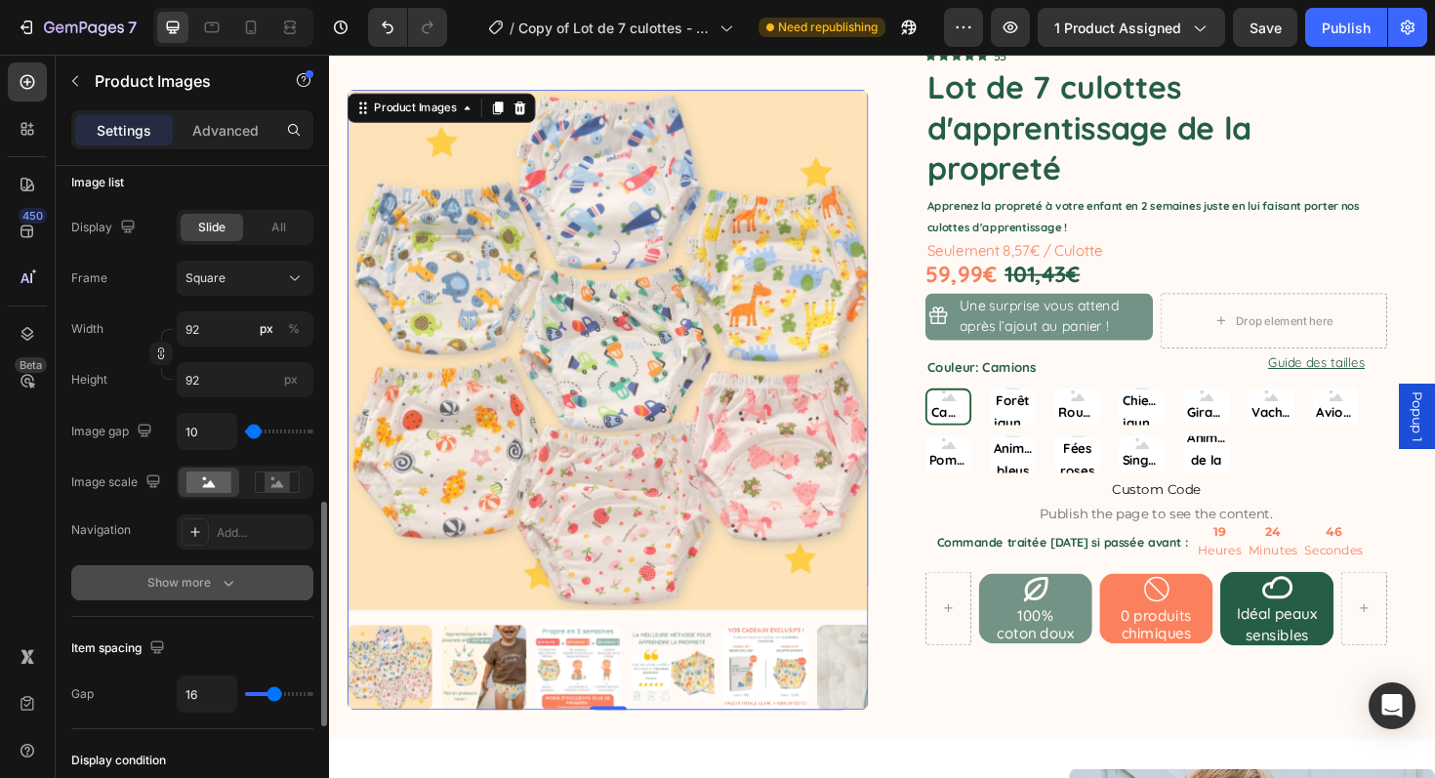
click at [242, 599] on button "Show more" at bounding box center [192, 582] width 242 height 35
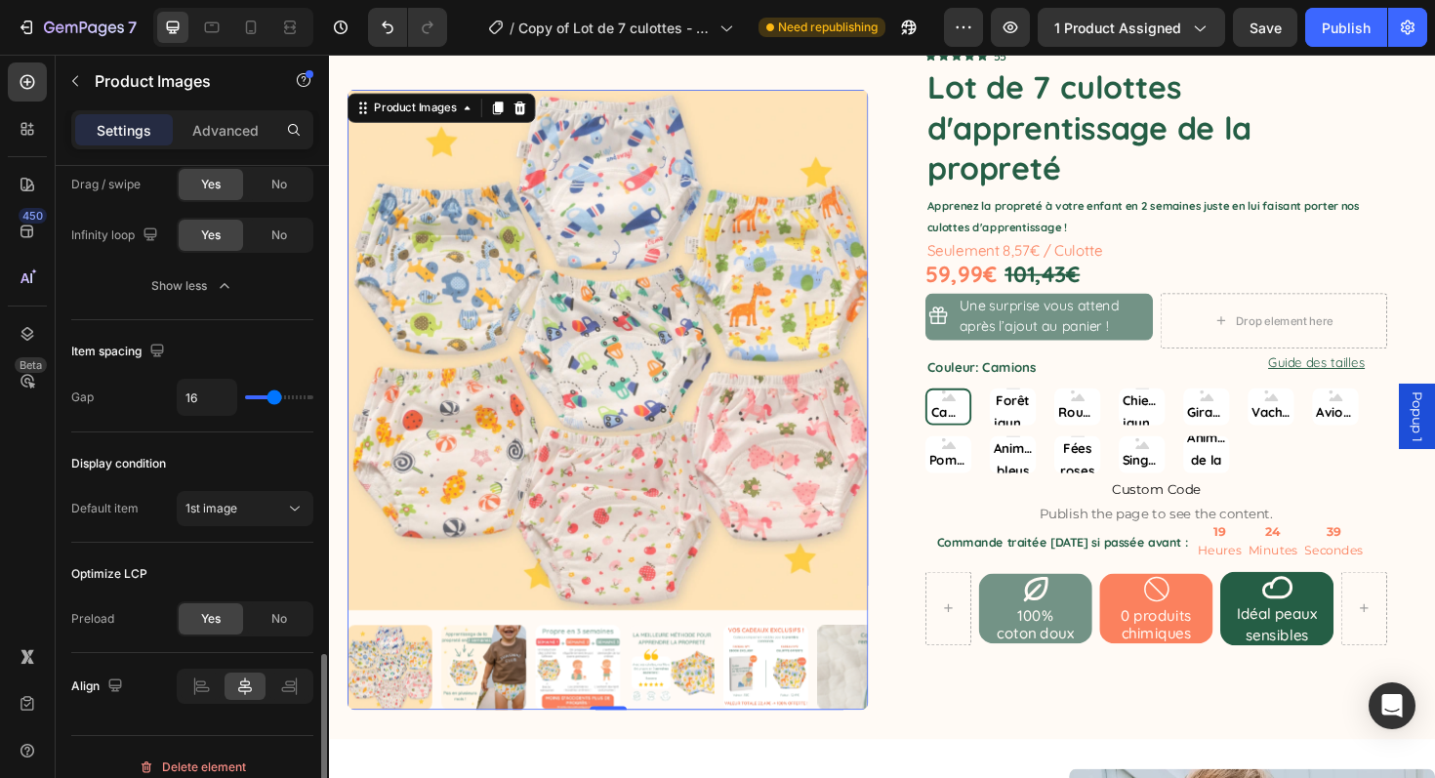
scroll to position [1568, 0]
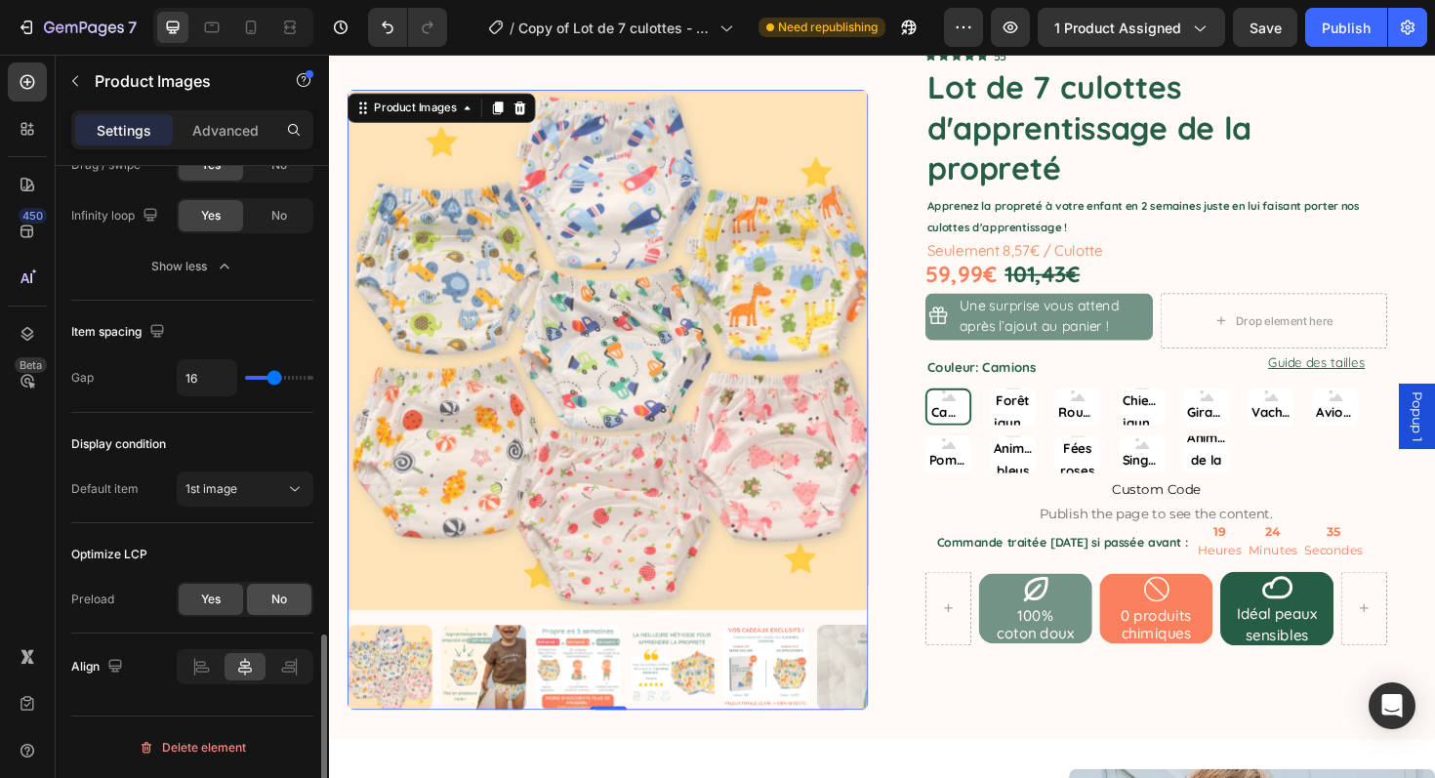
click at [264, 586] on div "No" at bounding box center [279, 599] width 64 height 31
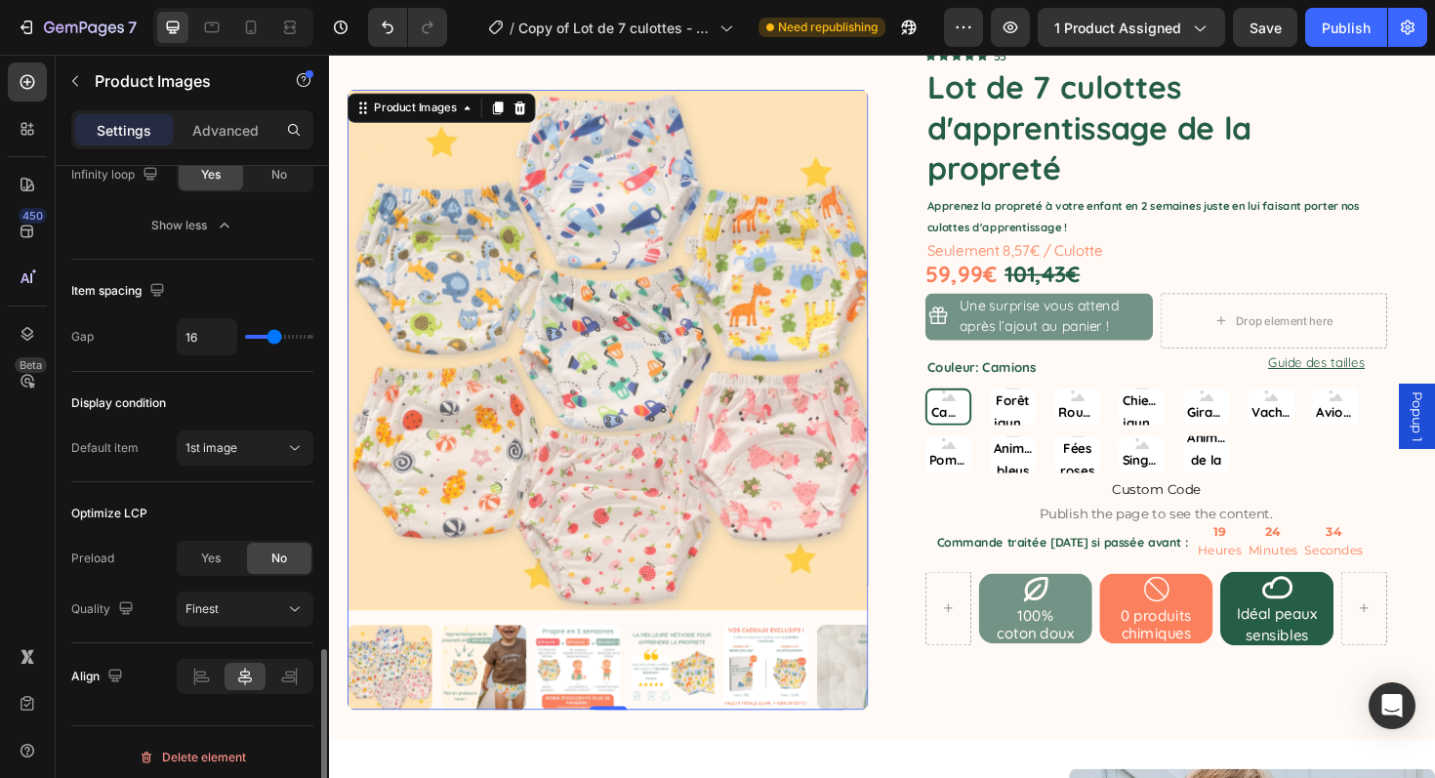
scroll to position [1618, 0]
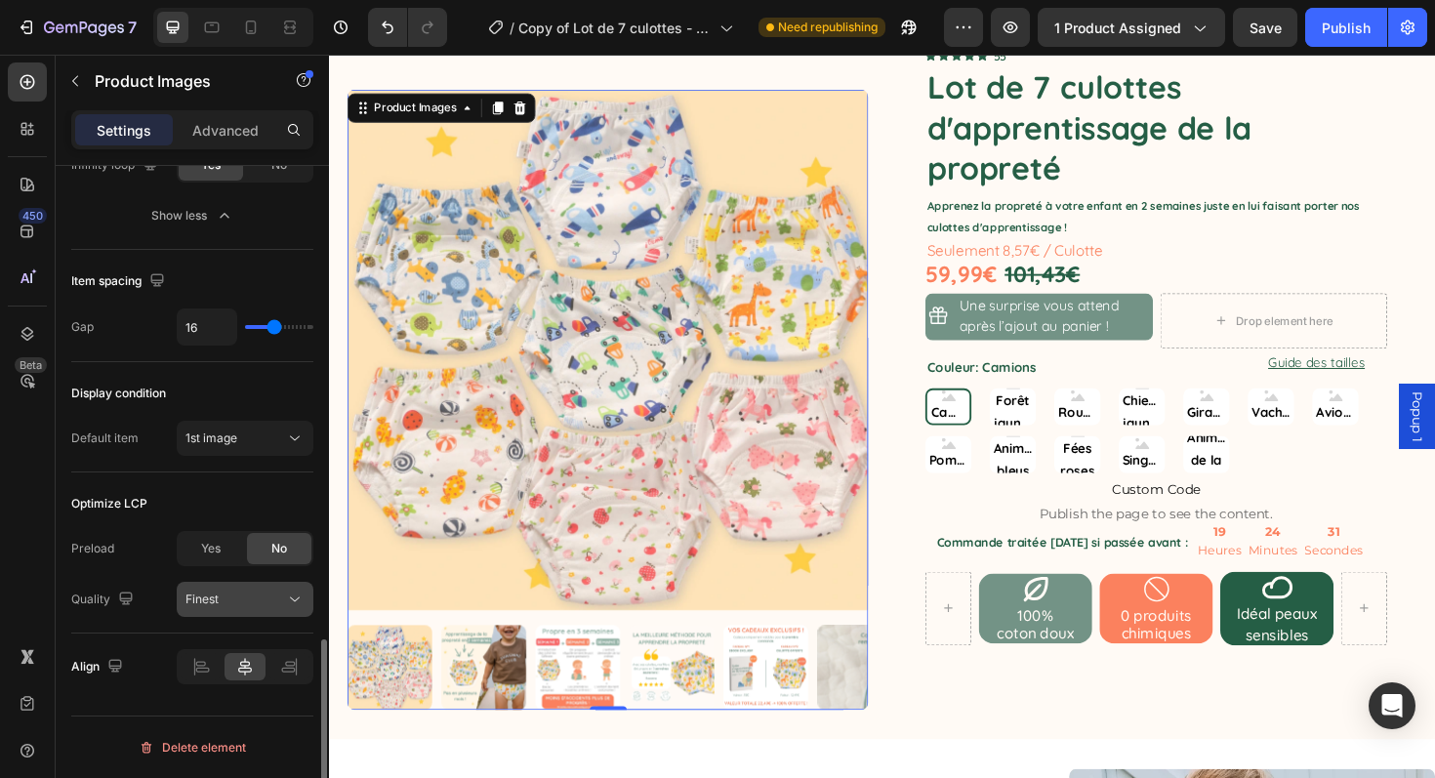
click at [264, 589] on button "Finest" at bounding box center [245, 599] width 137 height 35
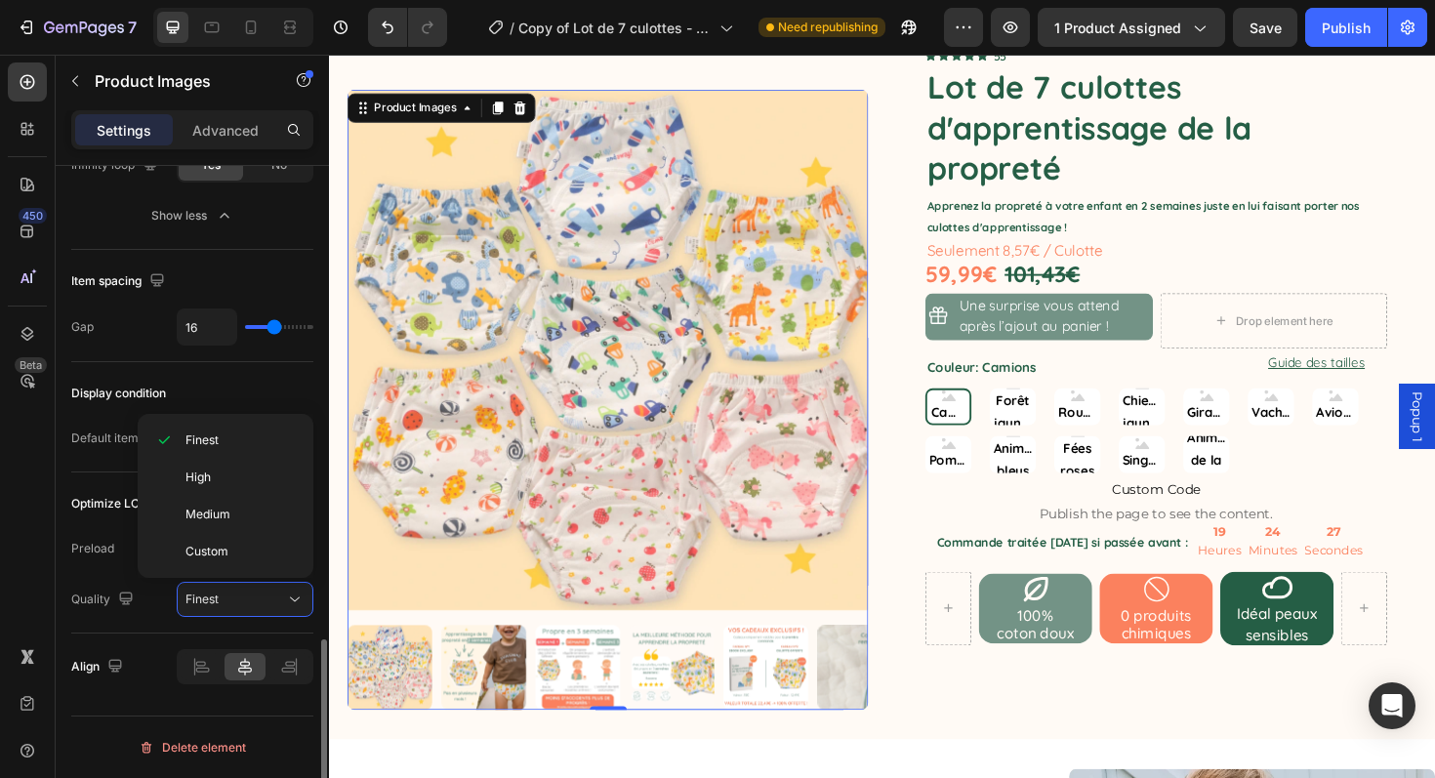
click at [157, 614] on div "Quality Finest" at bounding box center [192, 599] width 242 height 35
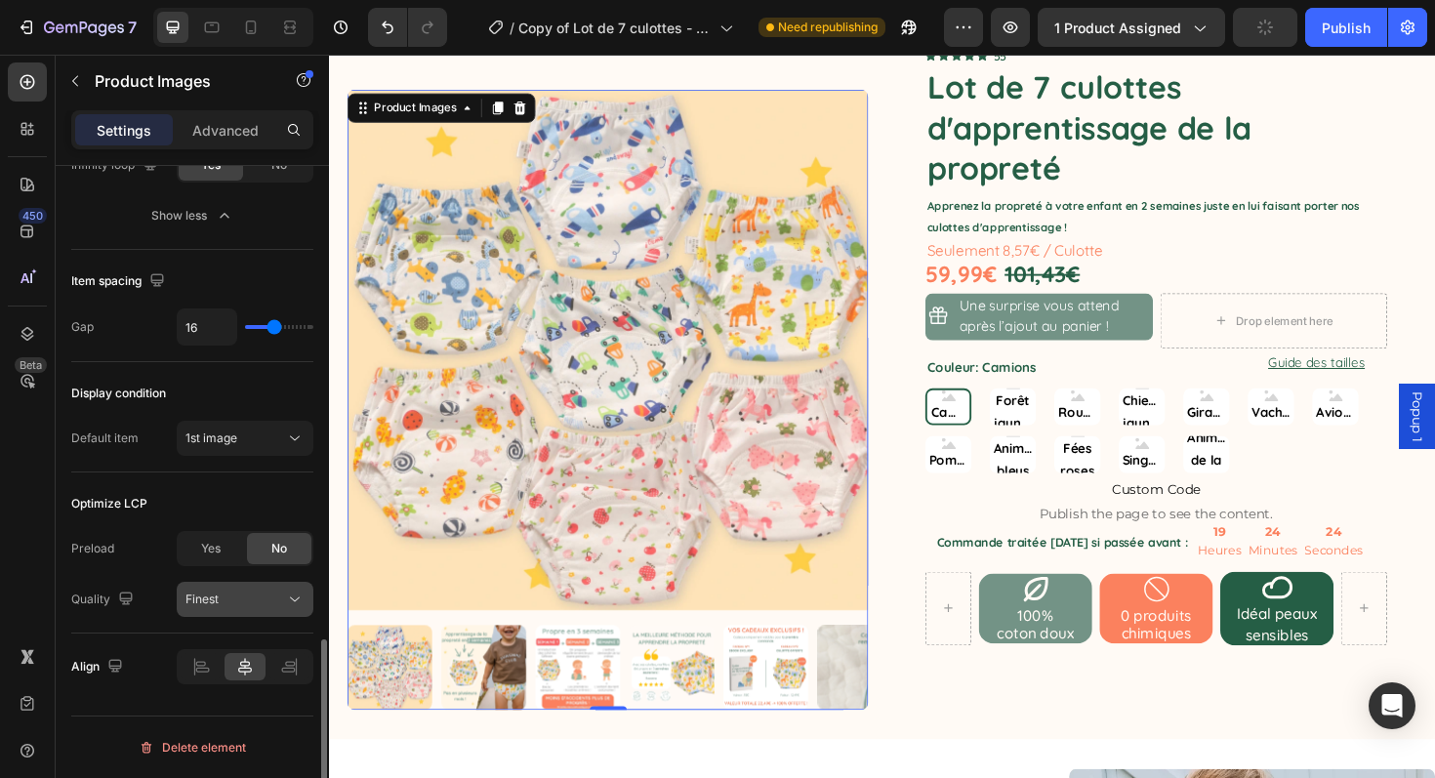
click at [272, 597] on div "Finest" at bounding box center [235, 600] width 100 height 18
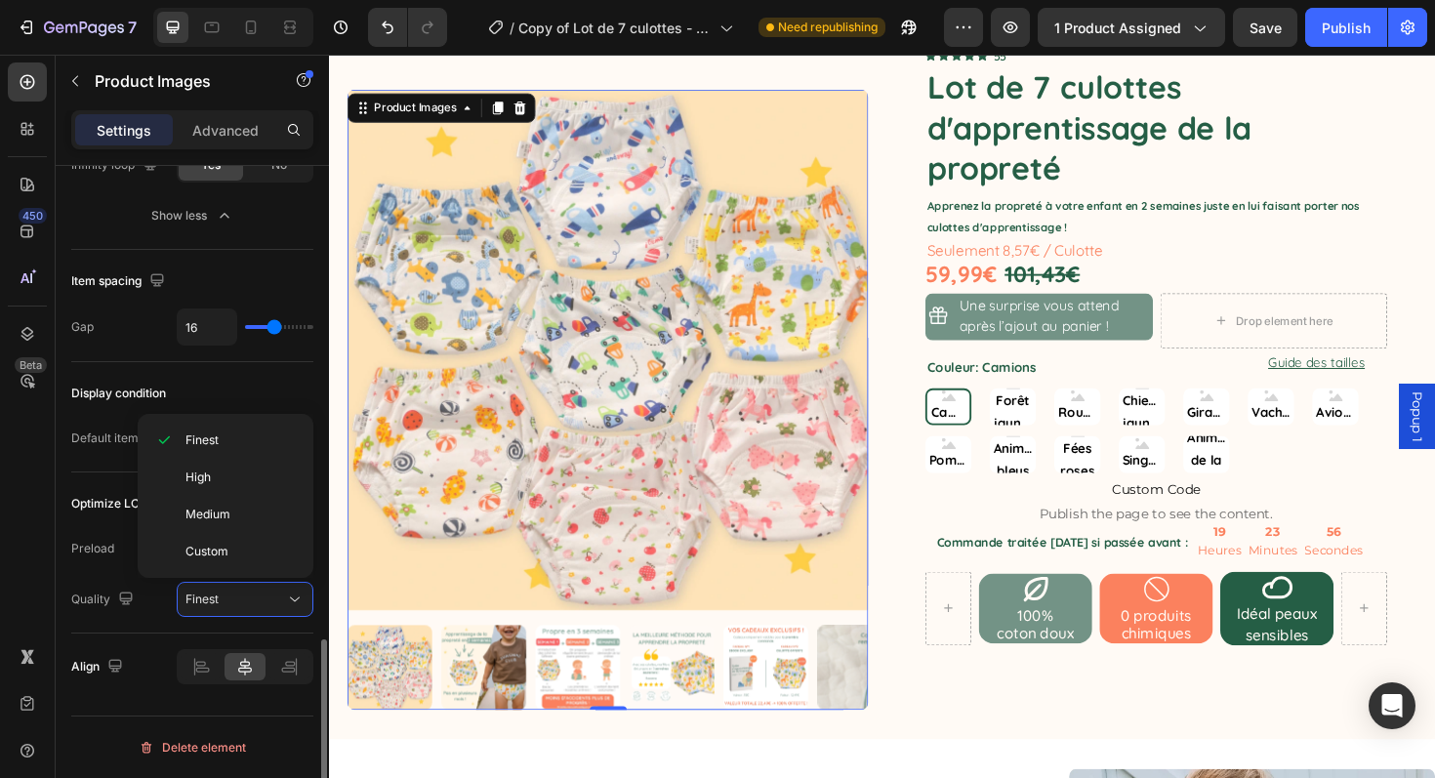
click at [156, 629] on div "Optimize LCP Preload Yes No Quality Finest" at bounding box center [192, 552] width 242 height 161
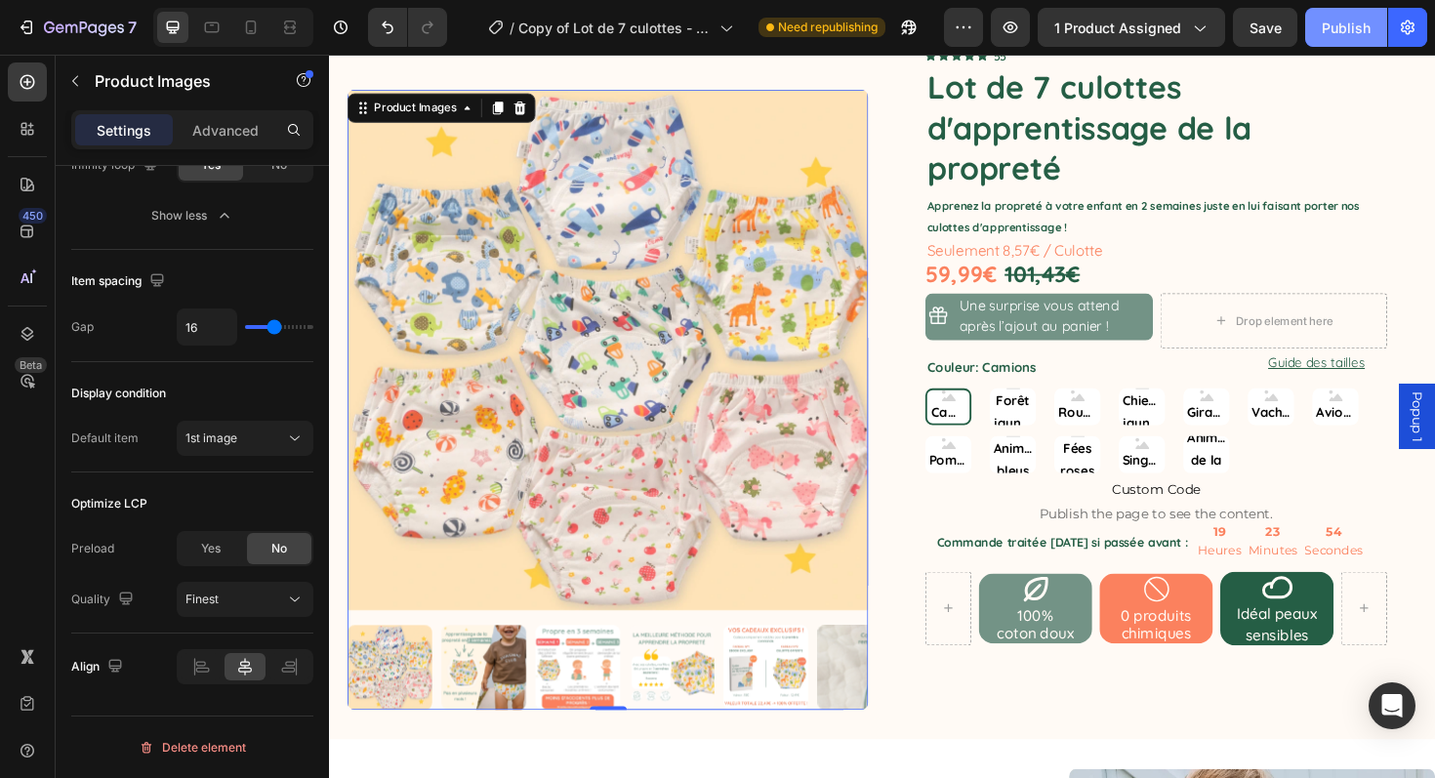
click at [1354, 27] on div "Publish" at bounding box center [1346, 28] width 49 height 20
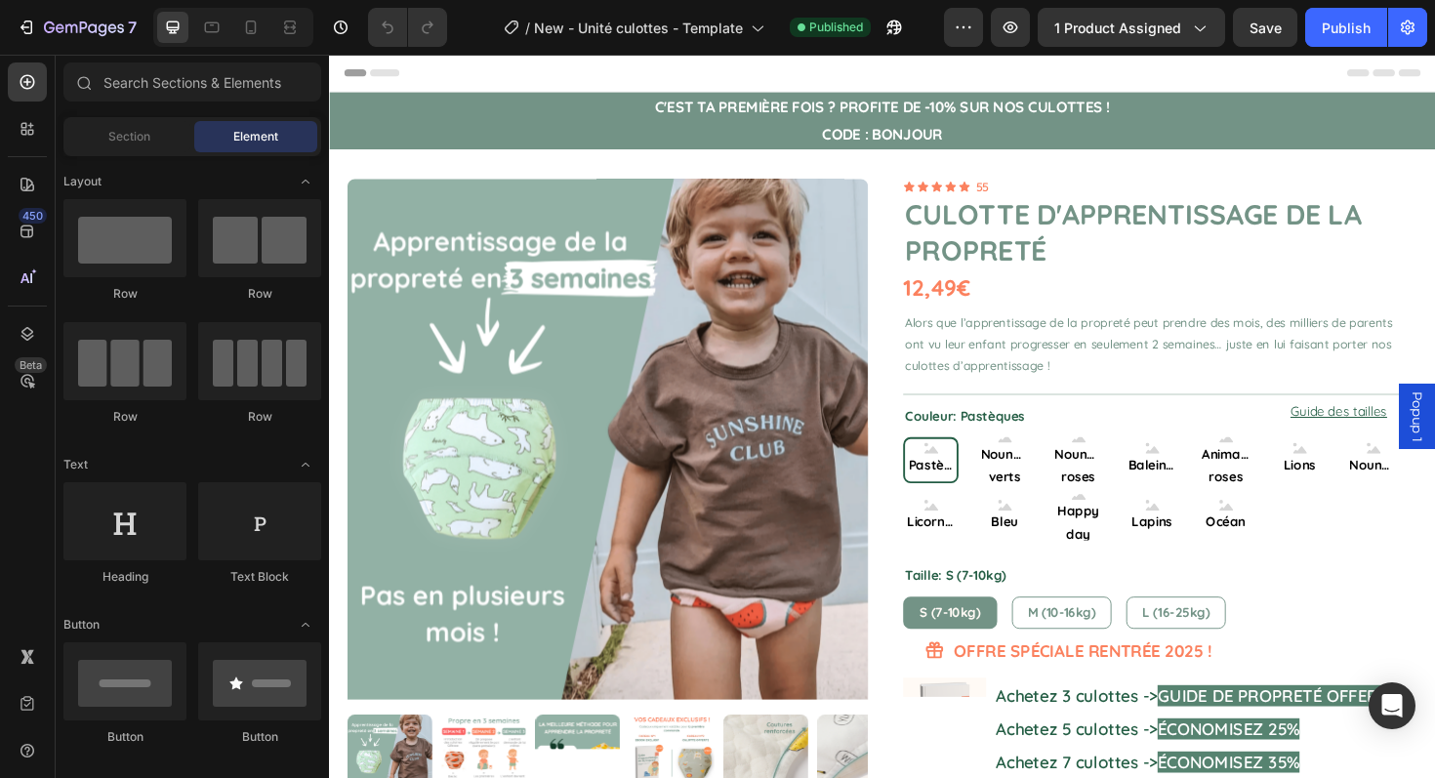
radio input "false"
click at [560, 265] on img at bounding box center [624, 462] width 552 height 552
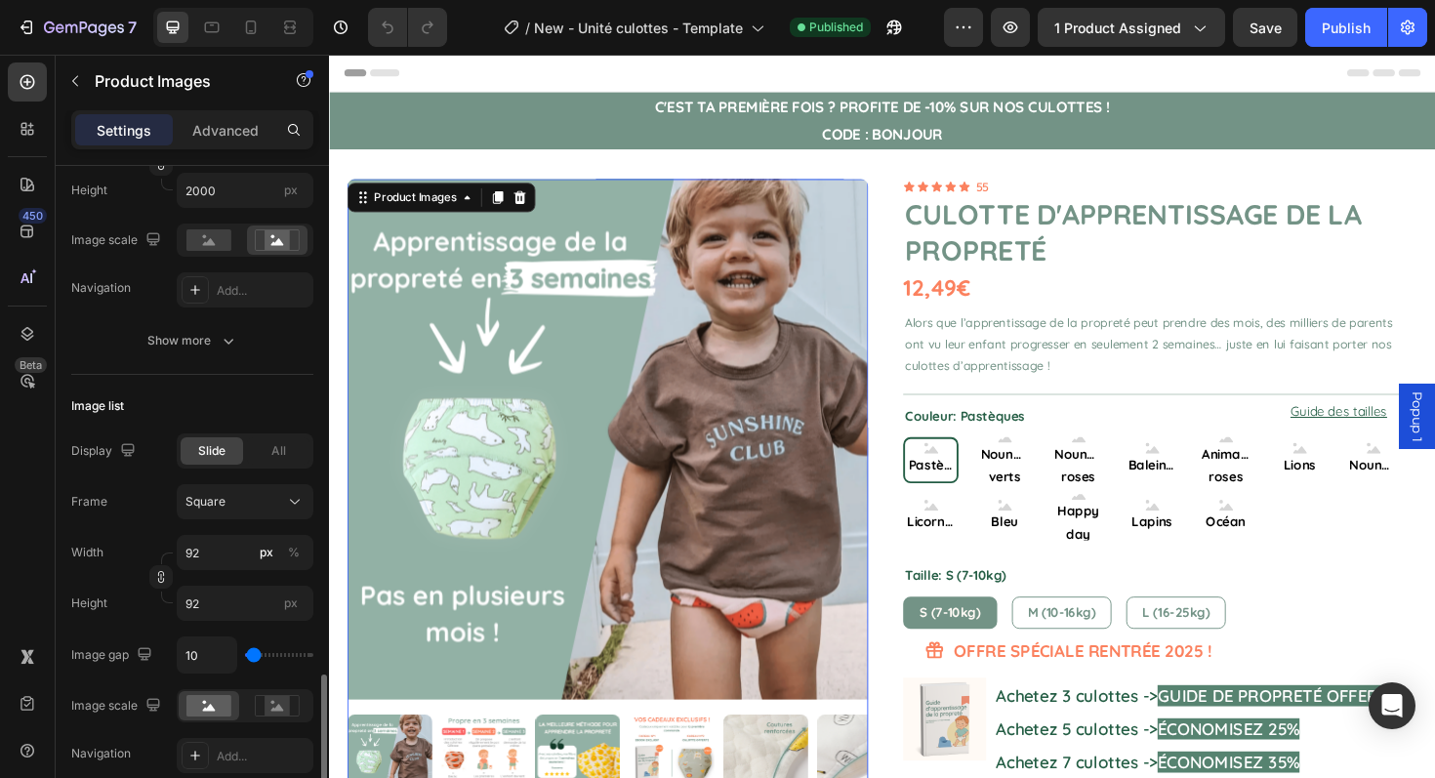
scroll to position [957, 0]
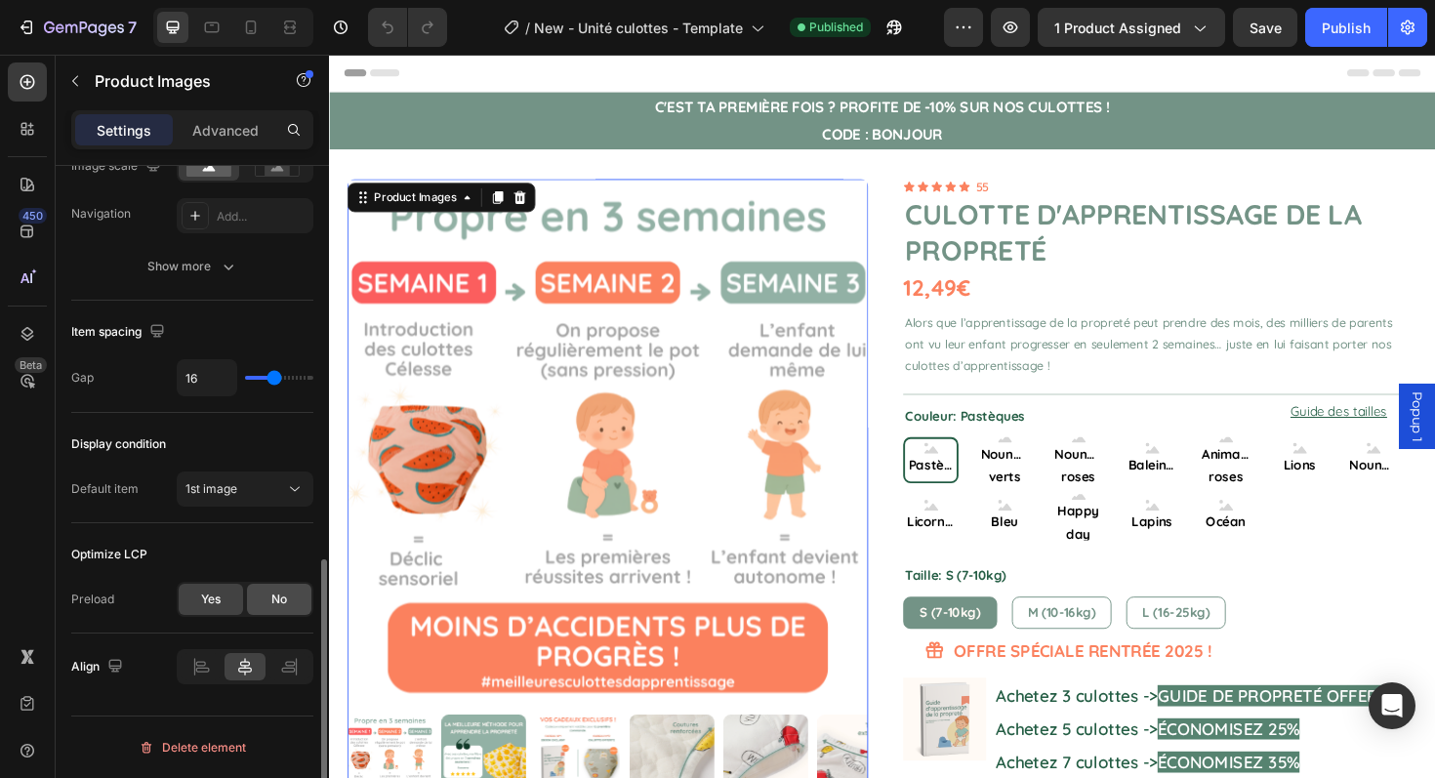
click at [274, 594] on span "No" at bounding box center [279, 600] width 16 height 18
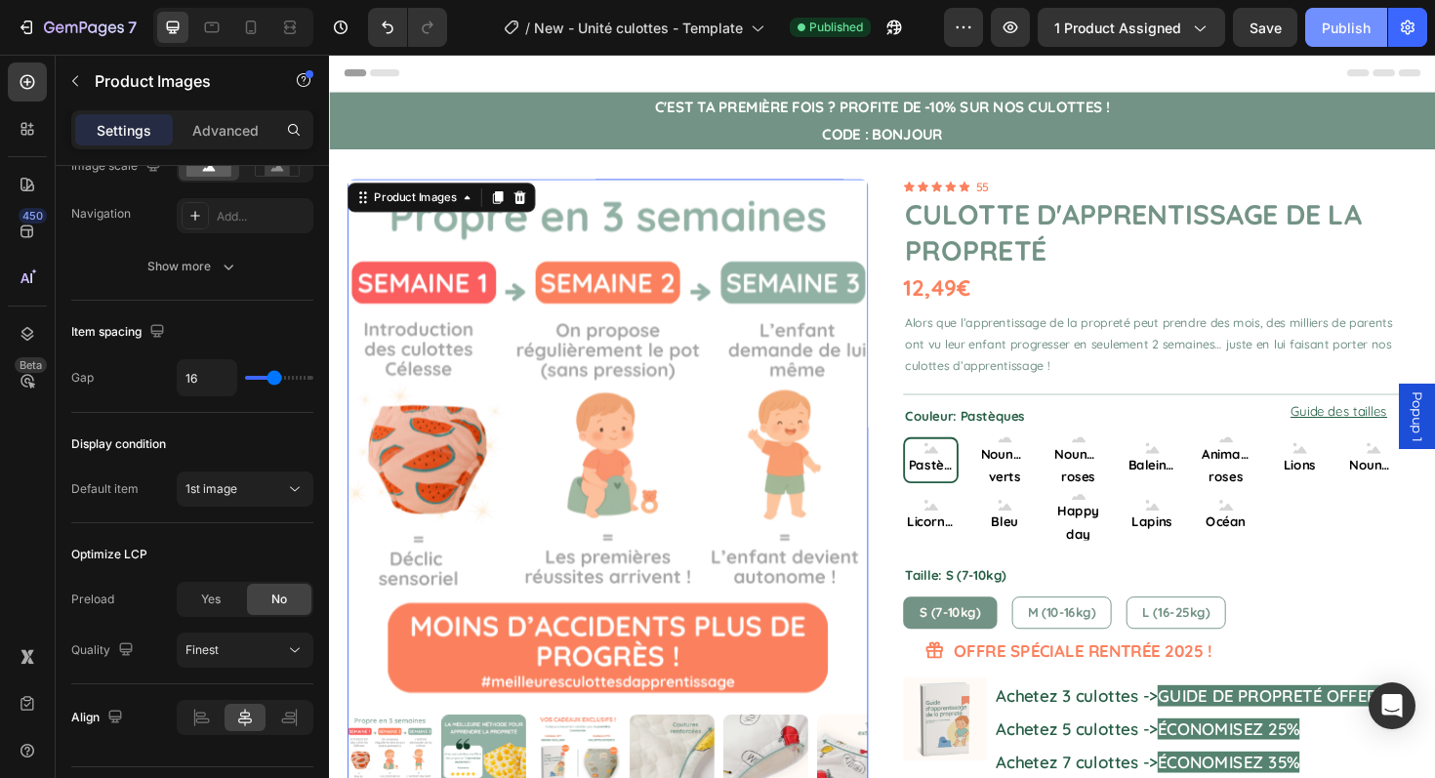
click at [1342, 25] on div "Publish" at bounding box center [1346, 28] width 49 height 20
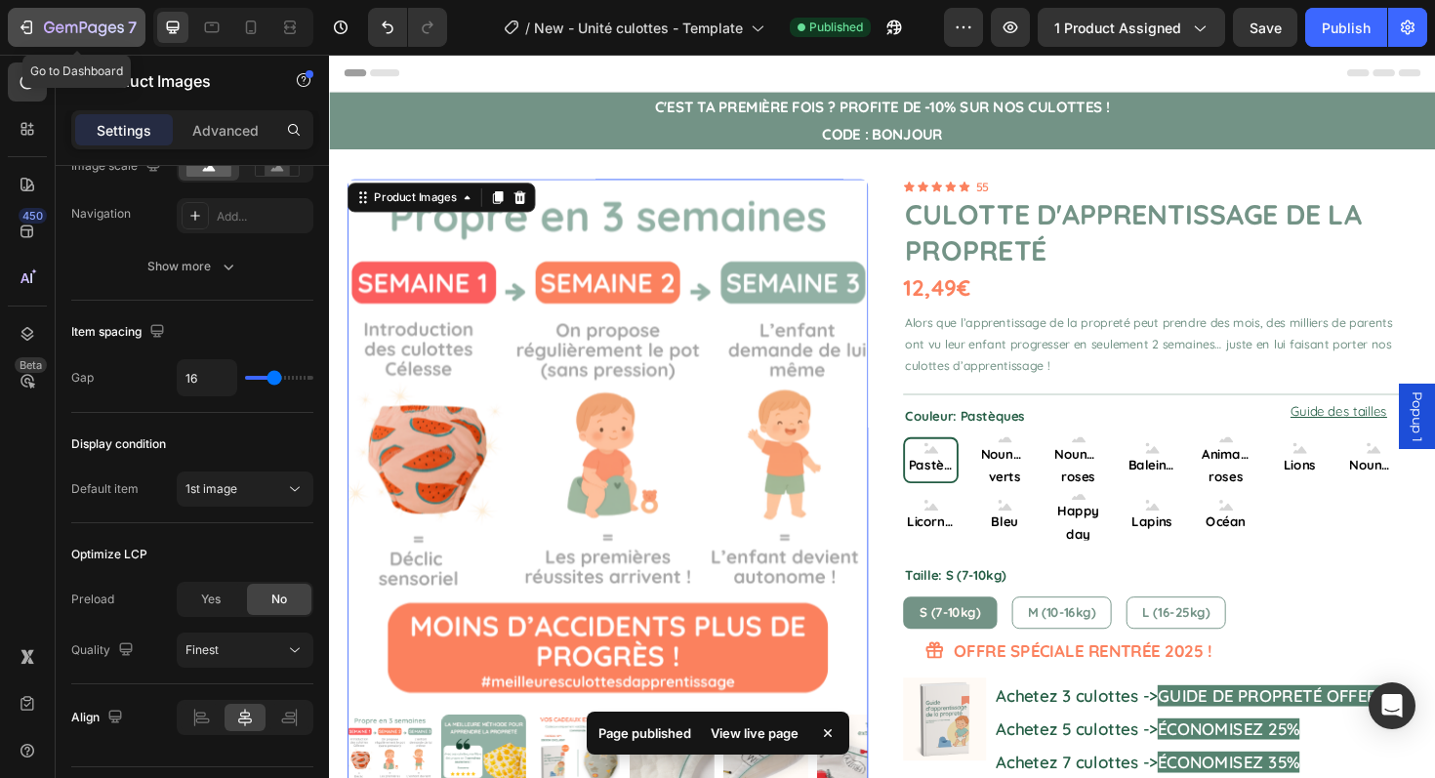
click at [34, 33] on icon "button" at bounding box center [27, 28] width 20 height 20
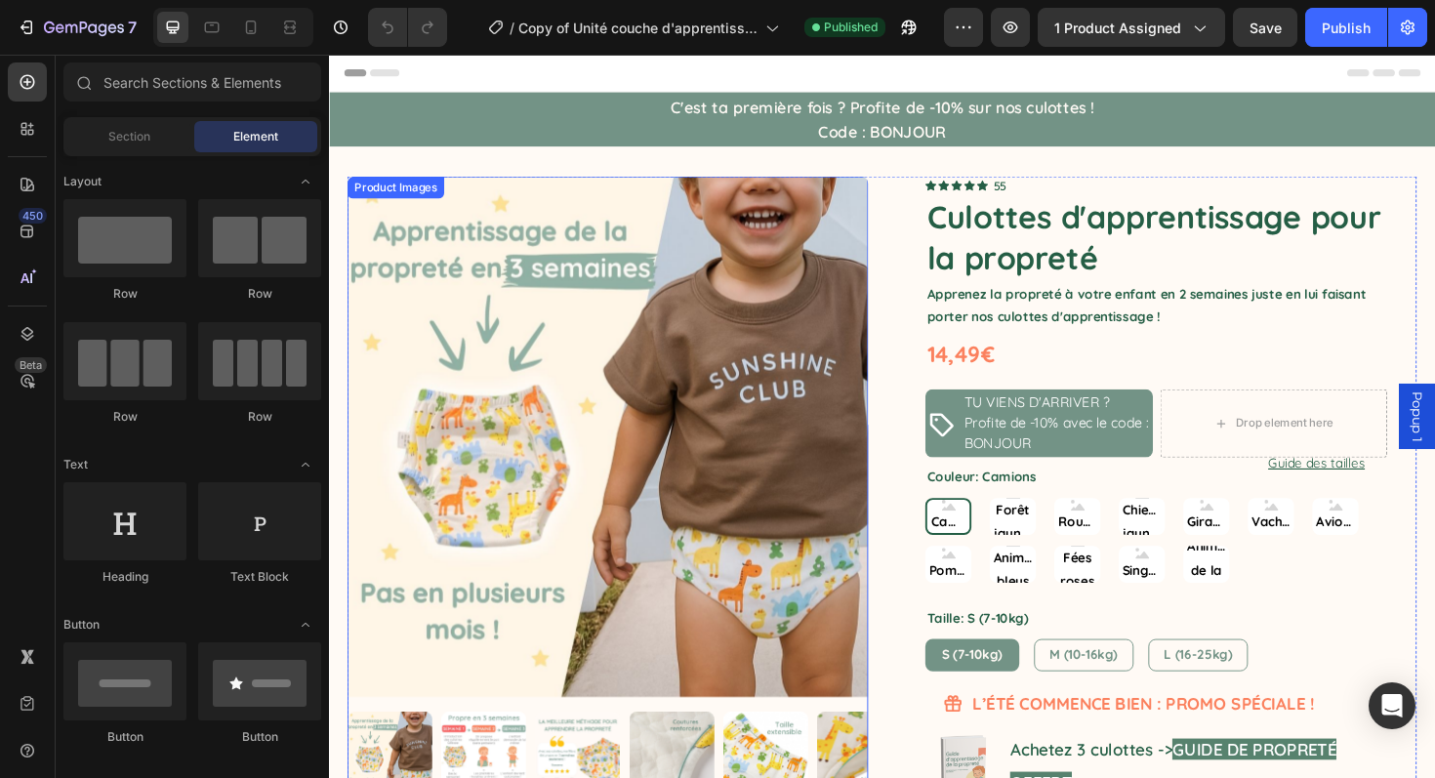
click at [544, 214] on img at bounding box center [624, 460] width 552 height 552
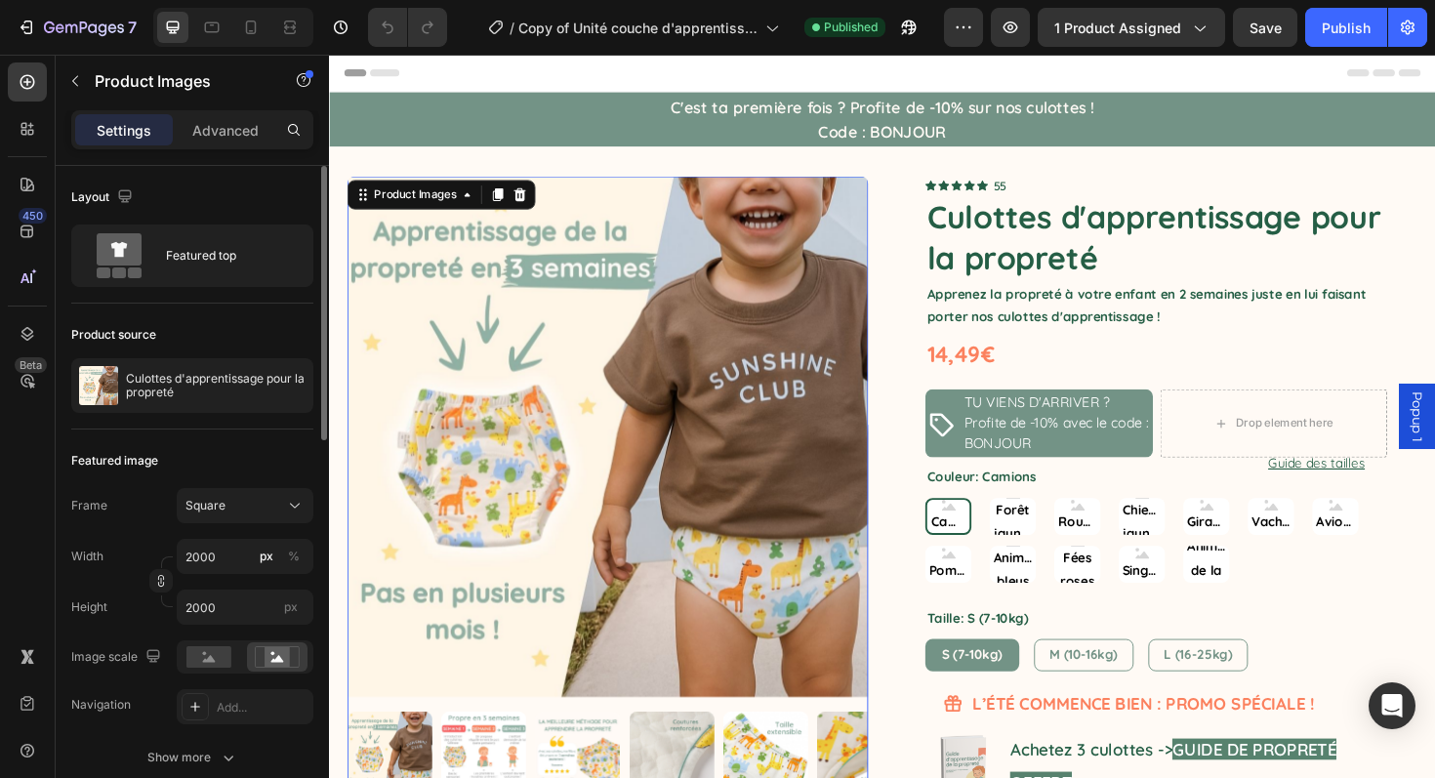
scroll to position [957, 0]
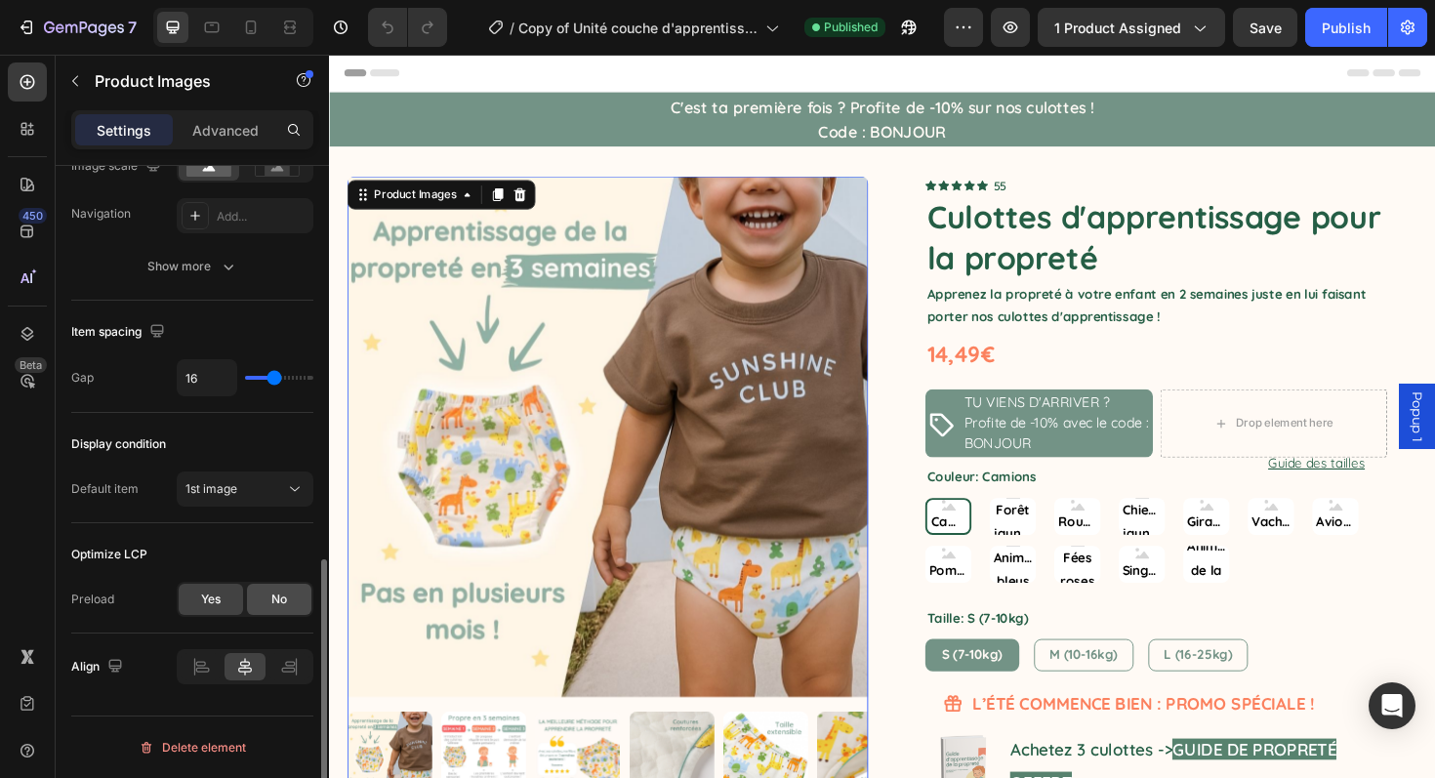
click at [264, 596] on div "No" at bounding box center [279, 599] width 64 height 31
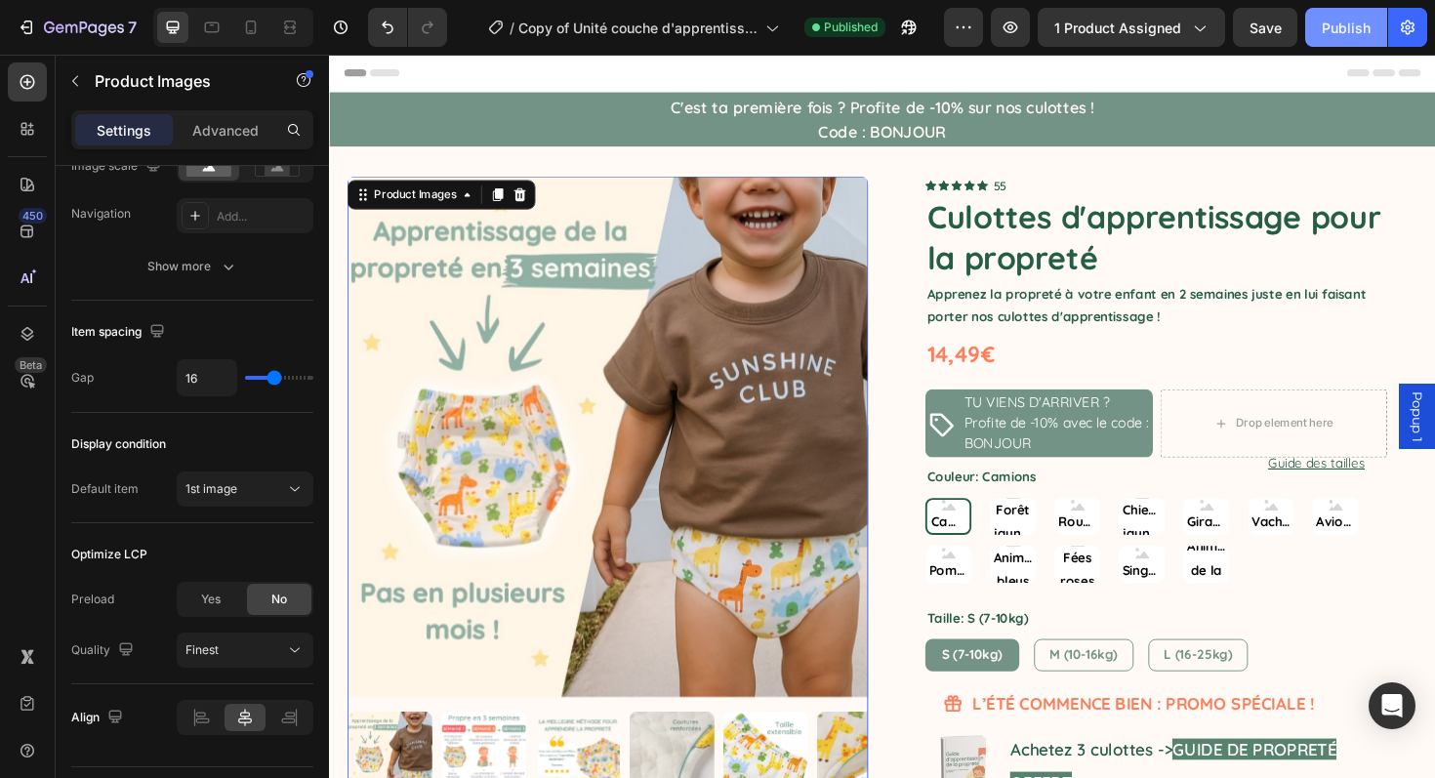
click at [1359, 22] on div "Publish" at bounding box center [1346, 28] width 49 height 20
click at [28, 33] on icon "button" at bounding box center [28, 27] width 9 height 14
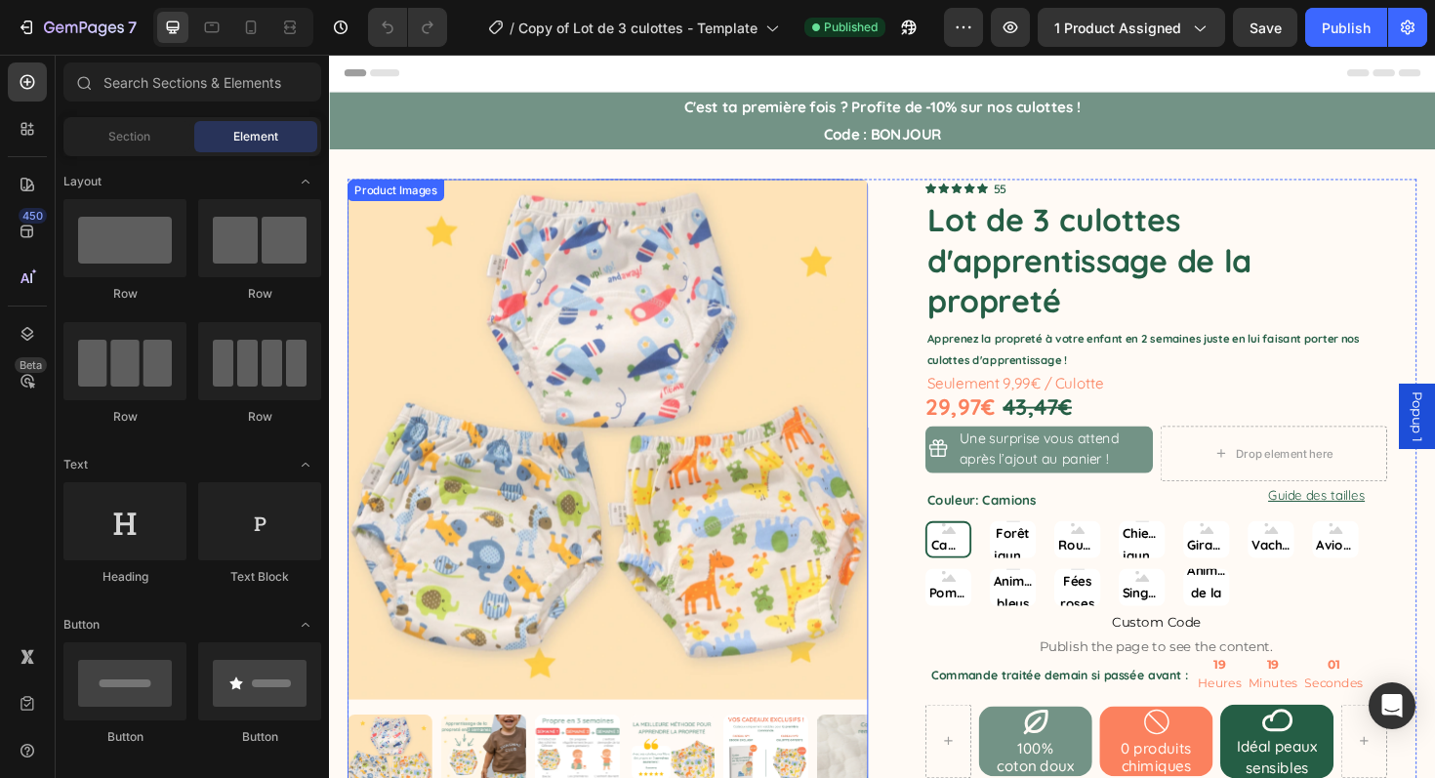
click at [489, 406] on img at bounding box center [624, 462] width 552 height 552
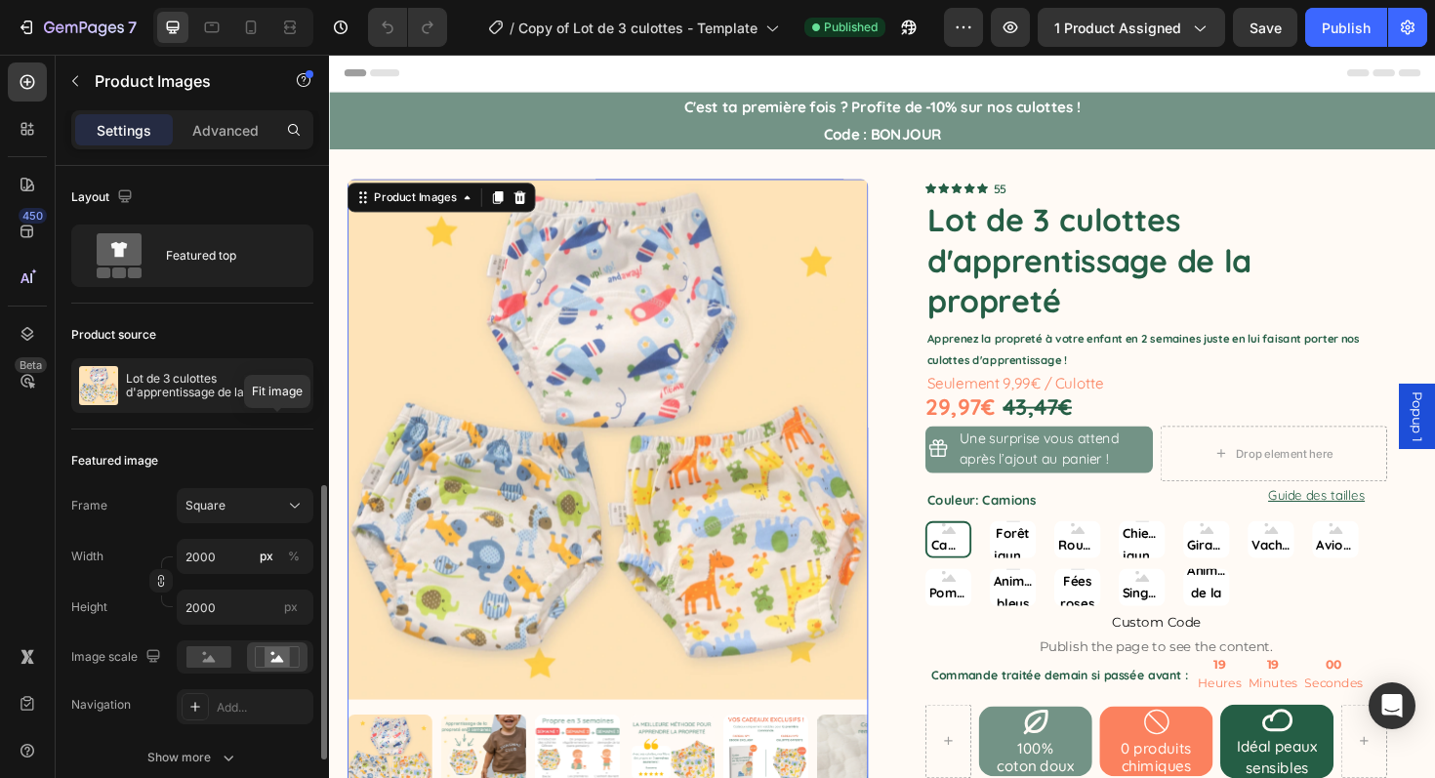
scroll to position [957, 0]
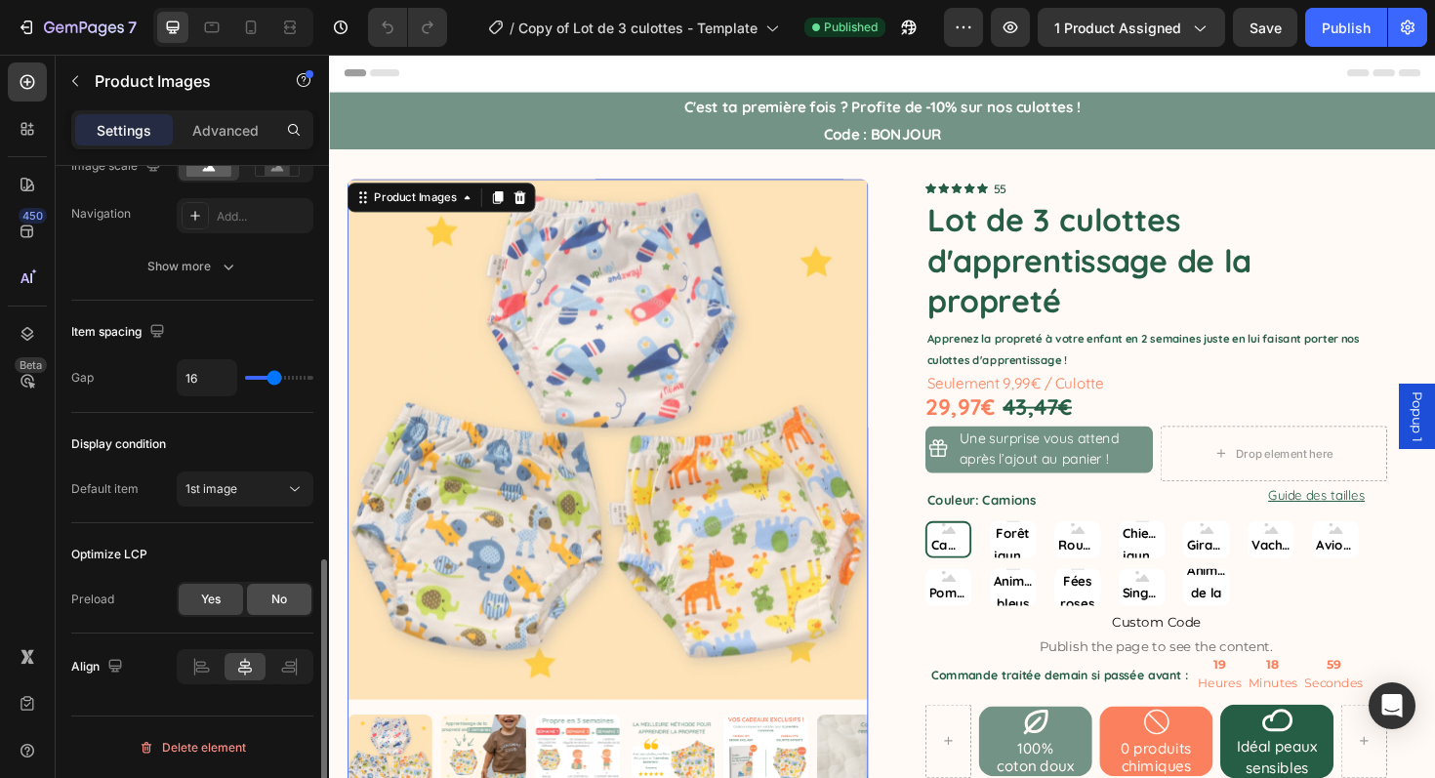
click at [267, 584] on div "No" at bounding box center [279, 599] width 64 height 31
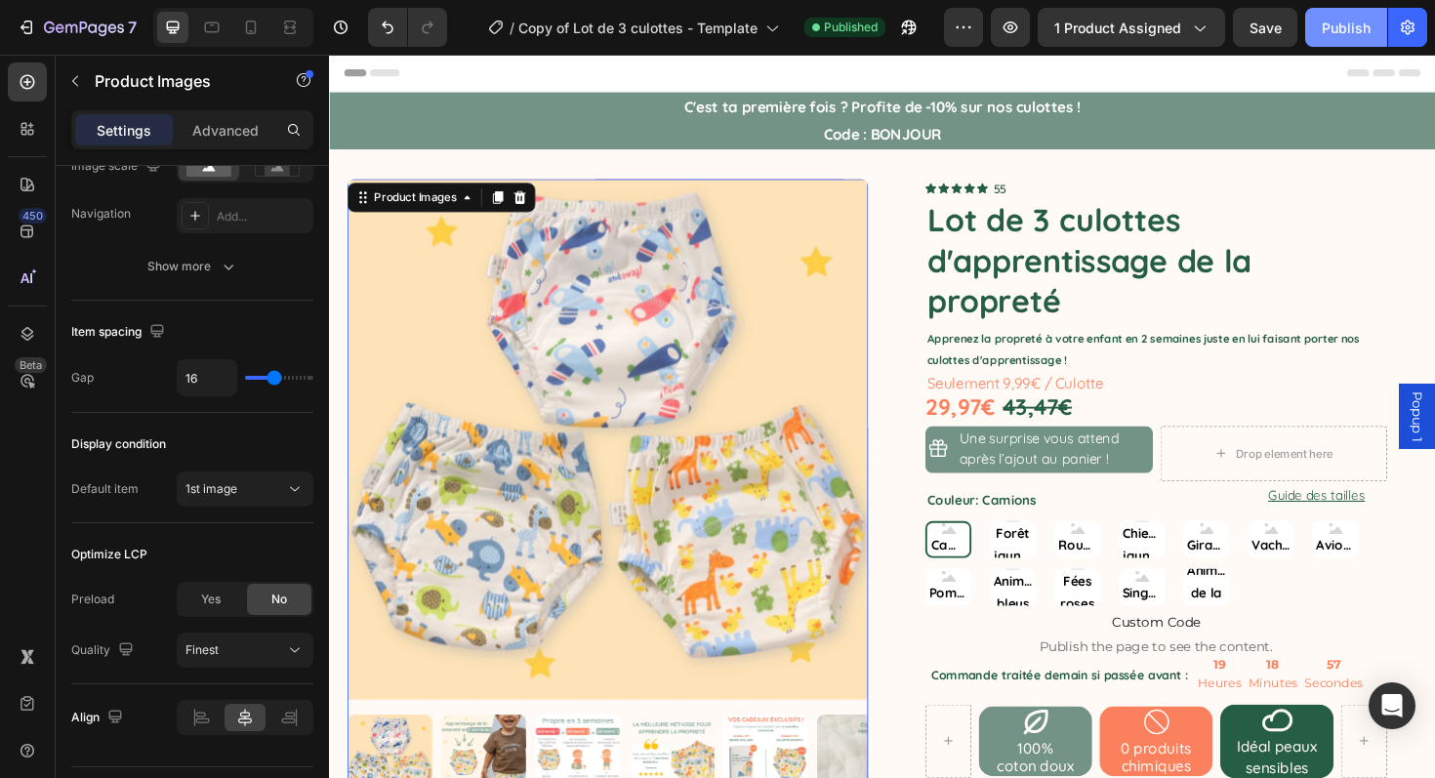
click at [1349, 15] on button "Publish" at bounding box center [1346, 27] width 82 height 39
click at [22, 30] on icon "button" at bounding box center [27, 28] width 20 height 20
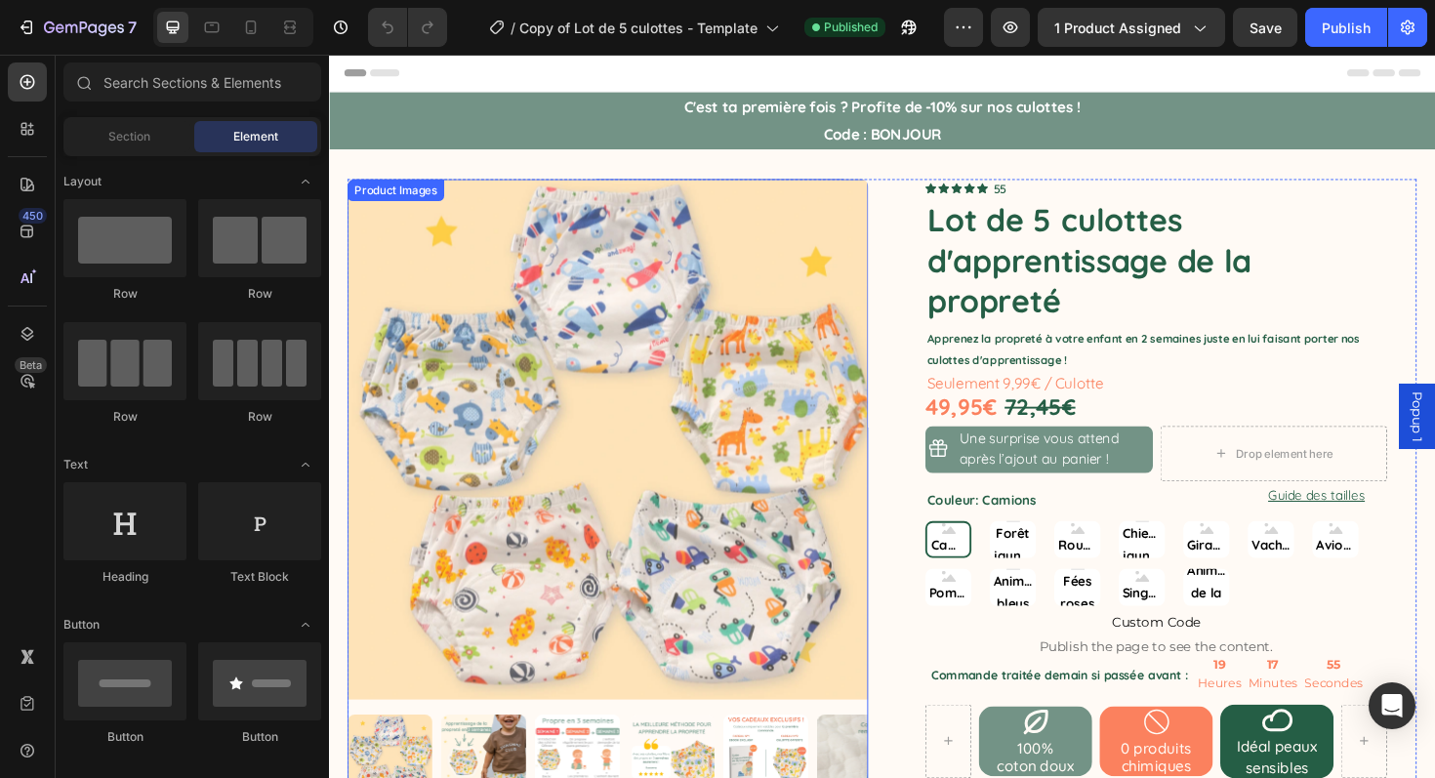
click at [581, 398] on img at bounding box center [624, 462] width 552 height 552
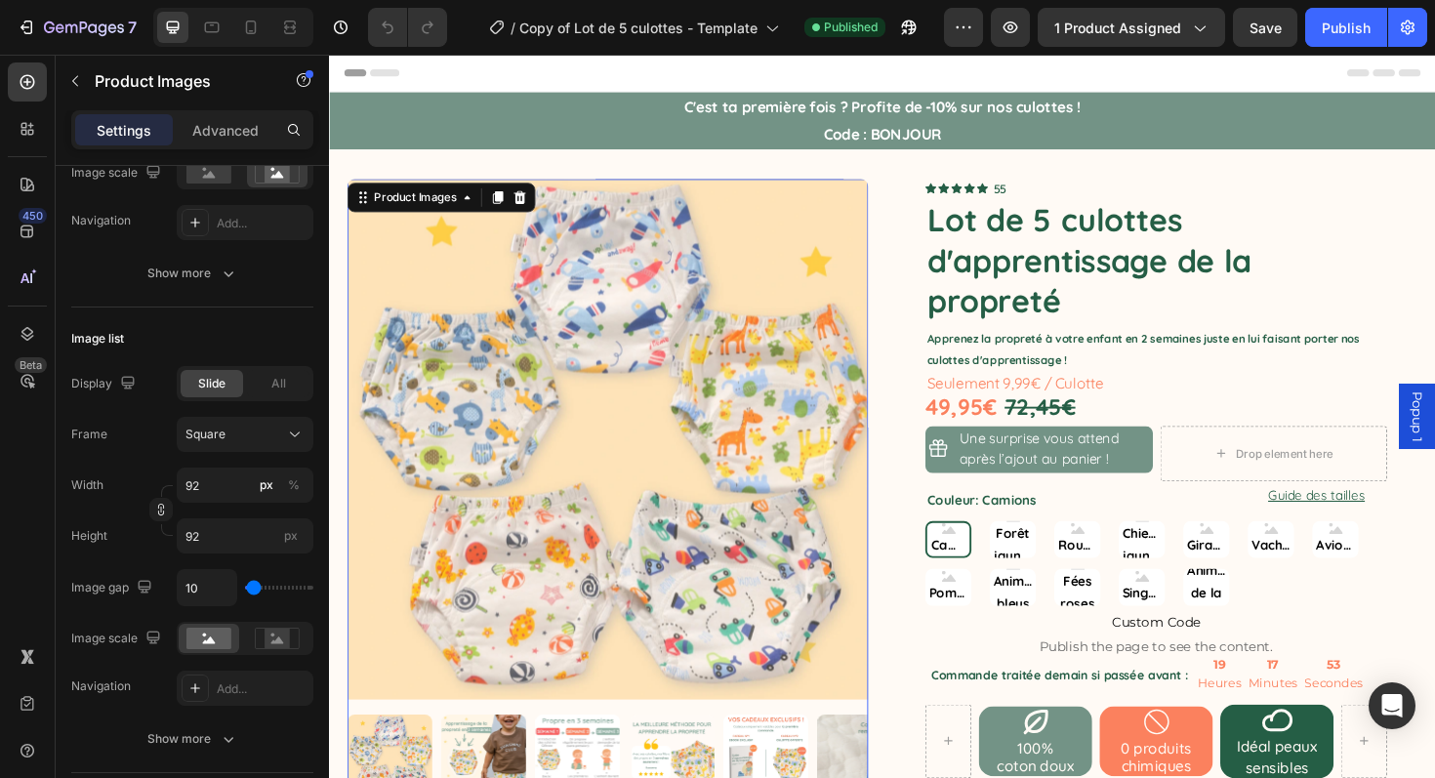
scroll to position [957, 0]
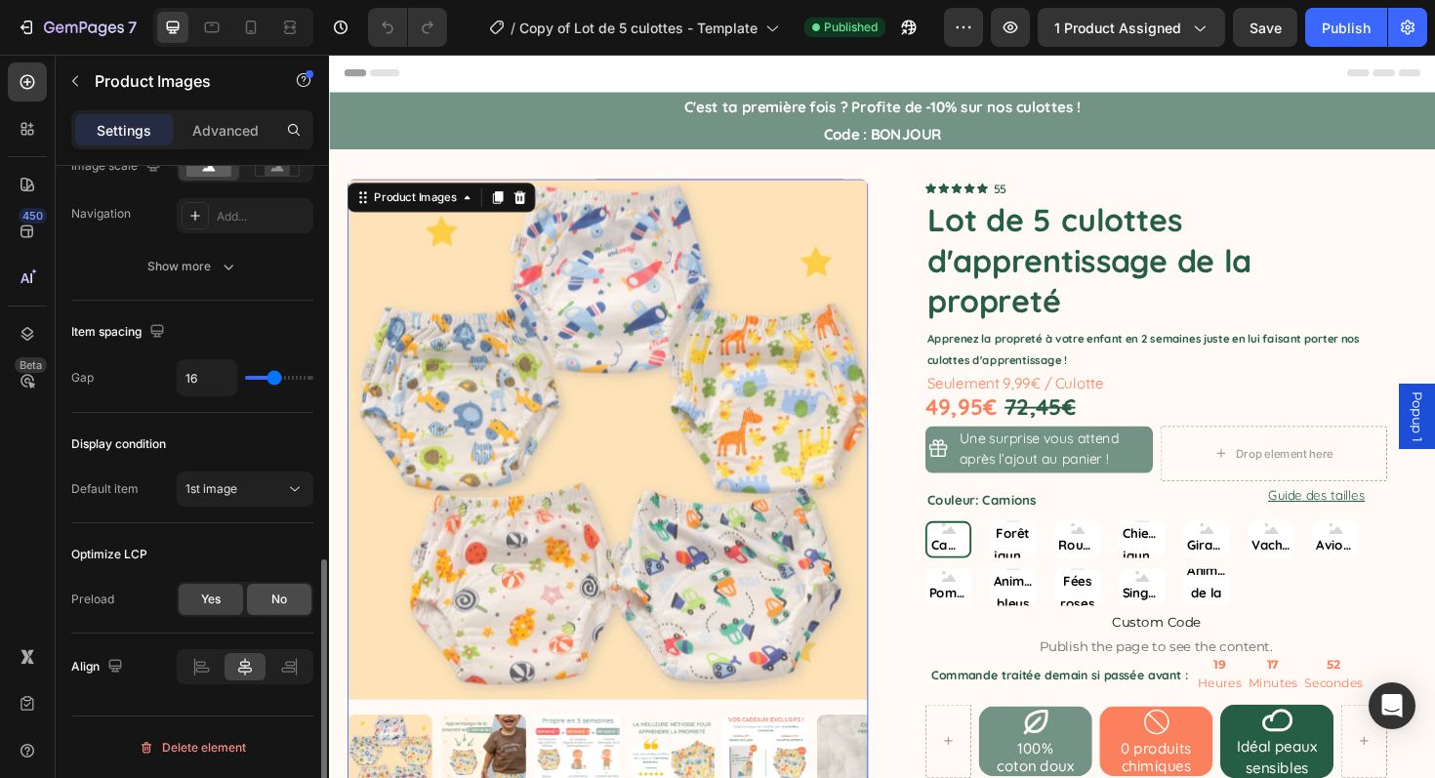
click at [256, 598] on div "No" at bounding box center [279, 599] width 64 height 31
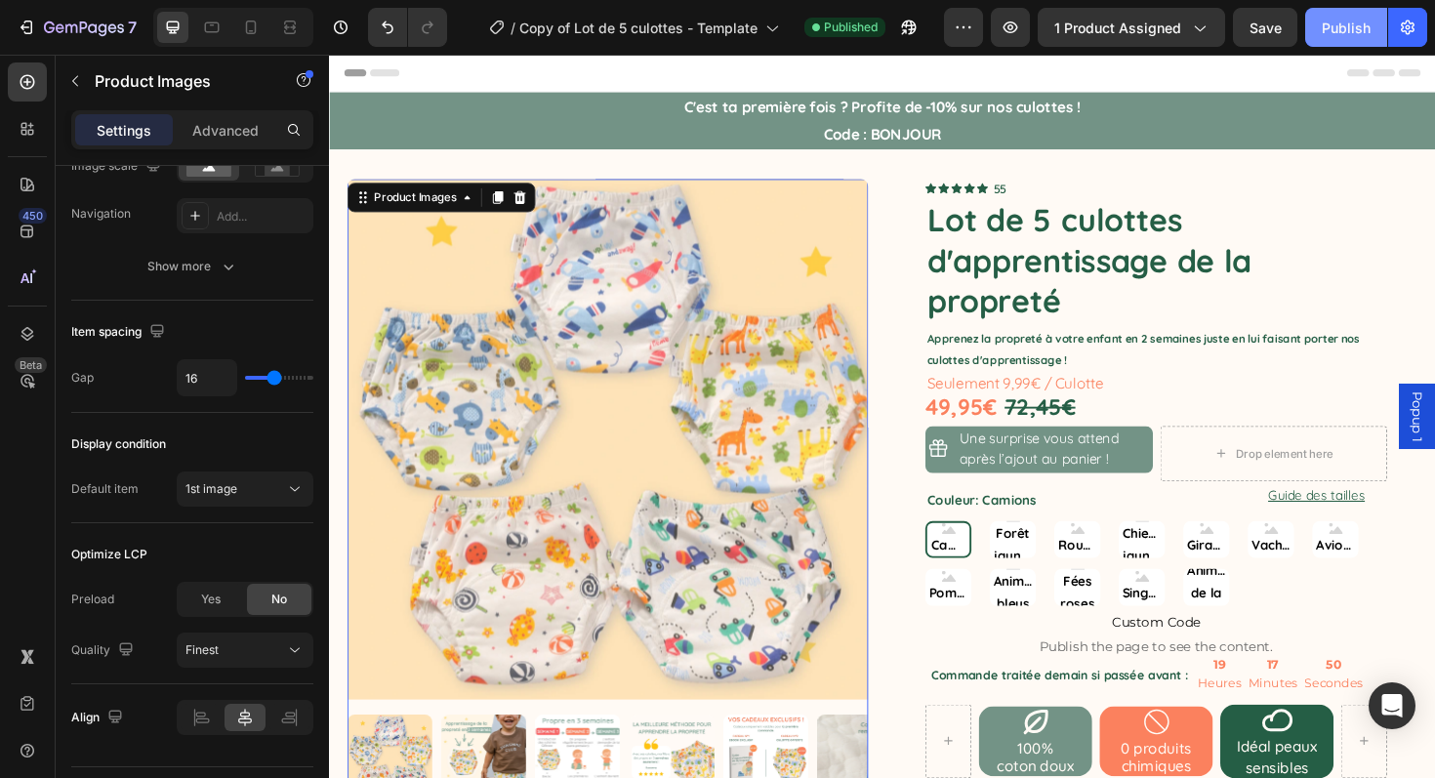
click at [1318, 23] on button "Publish" at bounding box center [1346, 27] width 82 height 39
